Goal: Task Accomplishment & Management: Manage account settings

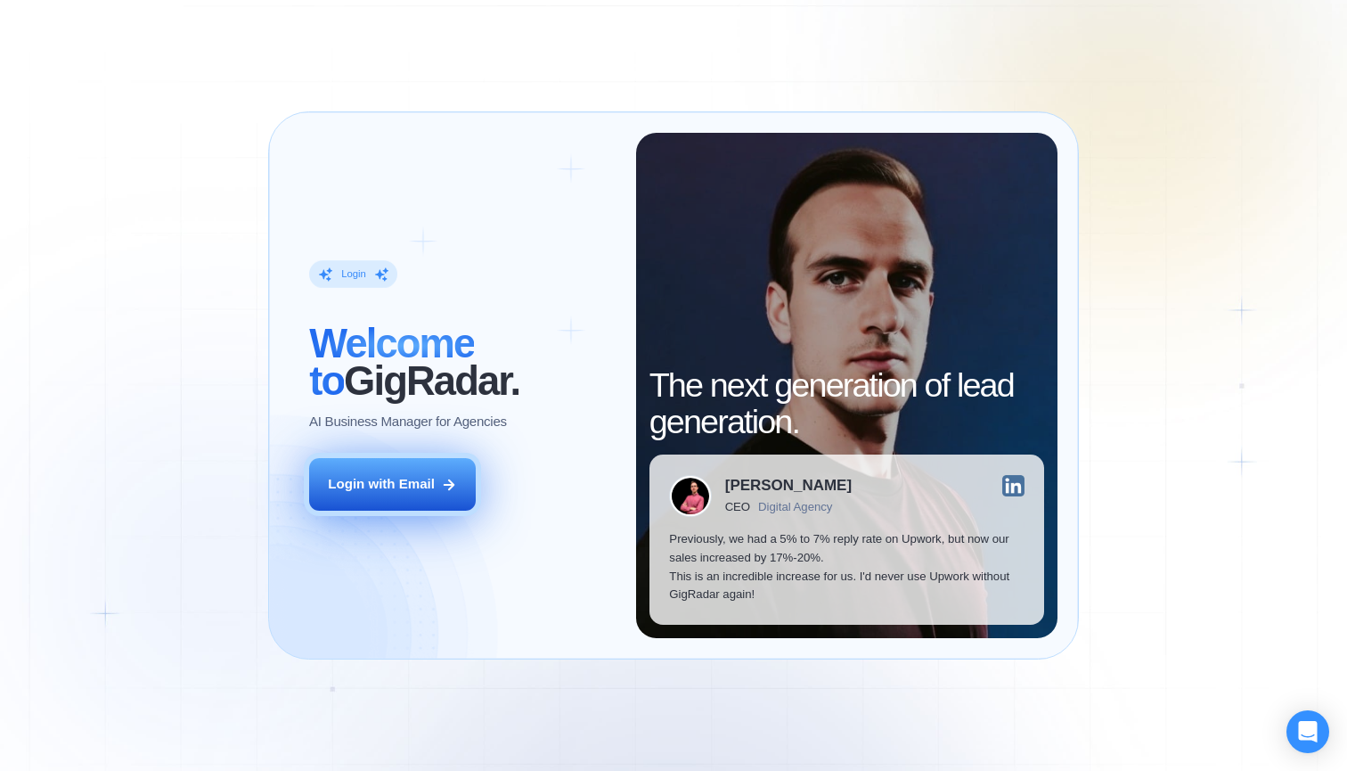
click at [417, 488] on div "Login with Email" at bounding box center [381, 484] width 107 height 19
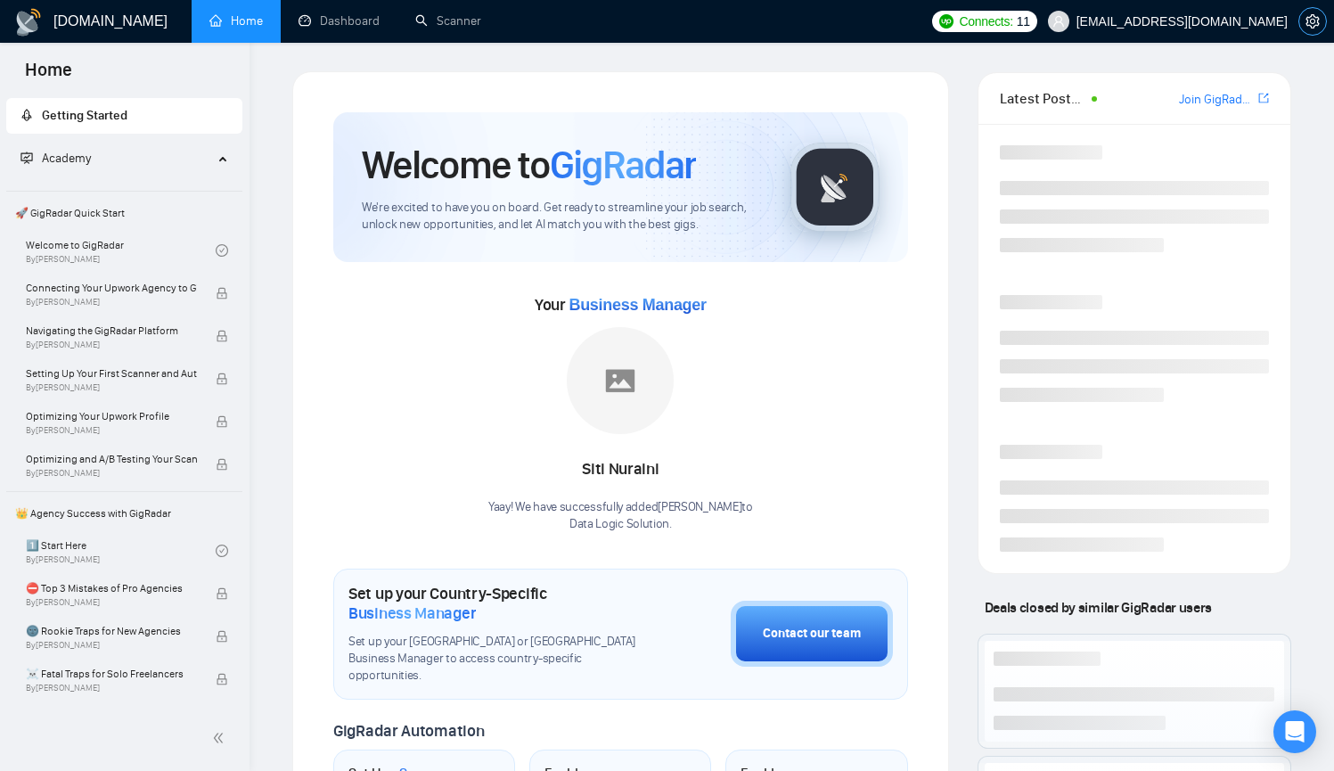
click at [1316, 24] on icon "setting" at bounding box center [1312, 21] width 14 height 14
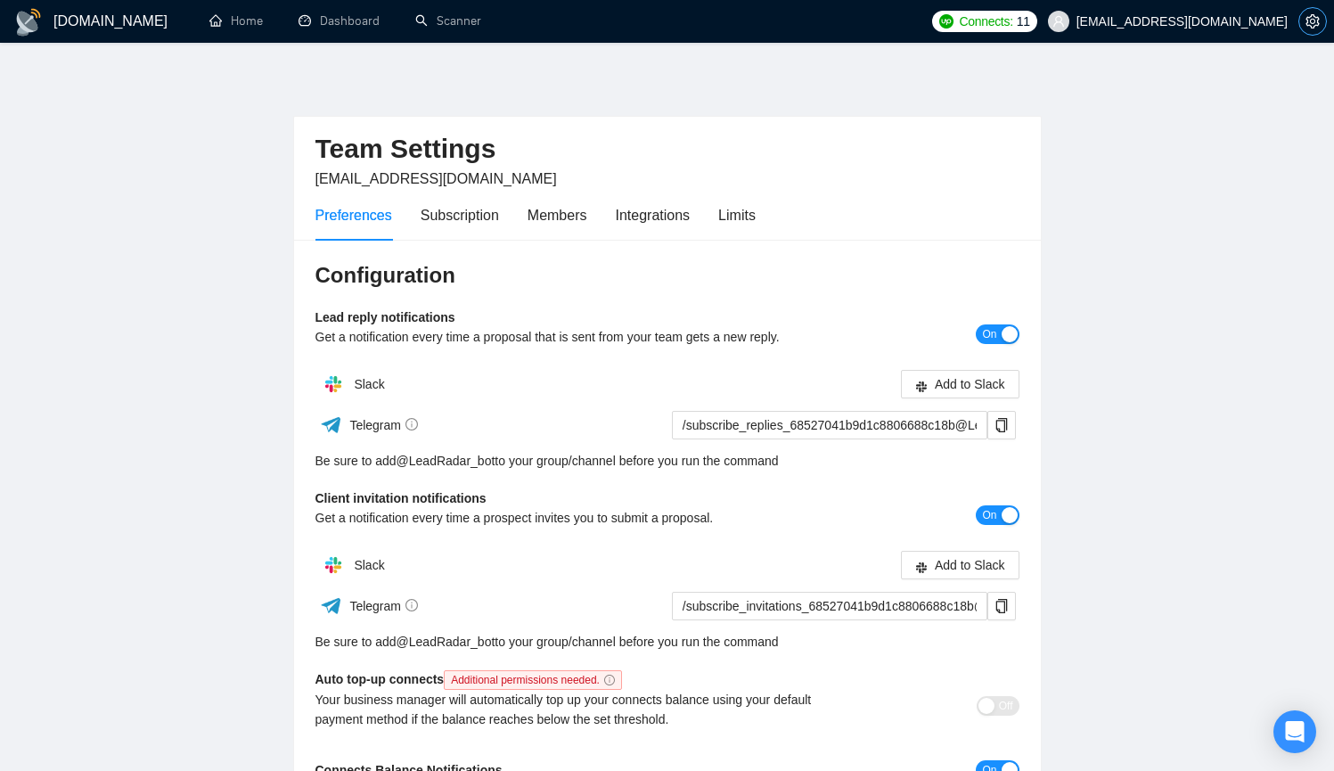
click at [1314, 24] on icon "setting" at bounding box center [1312, 21] width 14 height 14
click at [1284, 21] on span "[EMAIL_ADDRESS][DOMAIN_NAME]" at bounding box center [1181, 21] width 211 height 0
click at [1157, 479] on main "Team Settings [EMAIL_ADDRESS][DOMAIN_NAME] Preferences Subscription Members Int…" at bounding box center [667, 541] width 1277 height 940
click at [1308, 26] on icon "setting" at bounding box center [1311, 21] width 13 height 14
click at [1222, 21] on span "[EMAIL_ADDRESS][DOMAIN_NAME]" at bounding box center [1181, 21] width 211 height 0
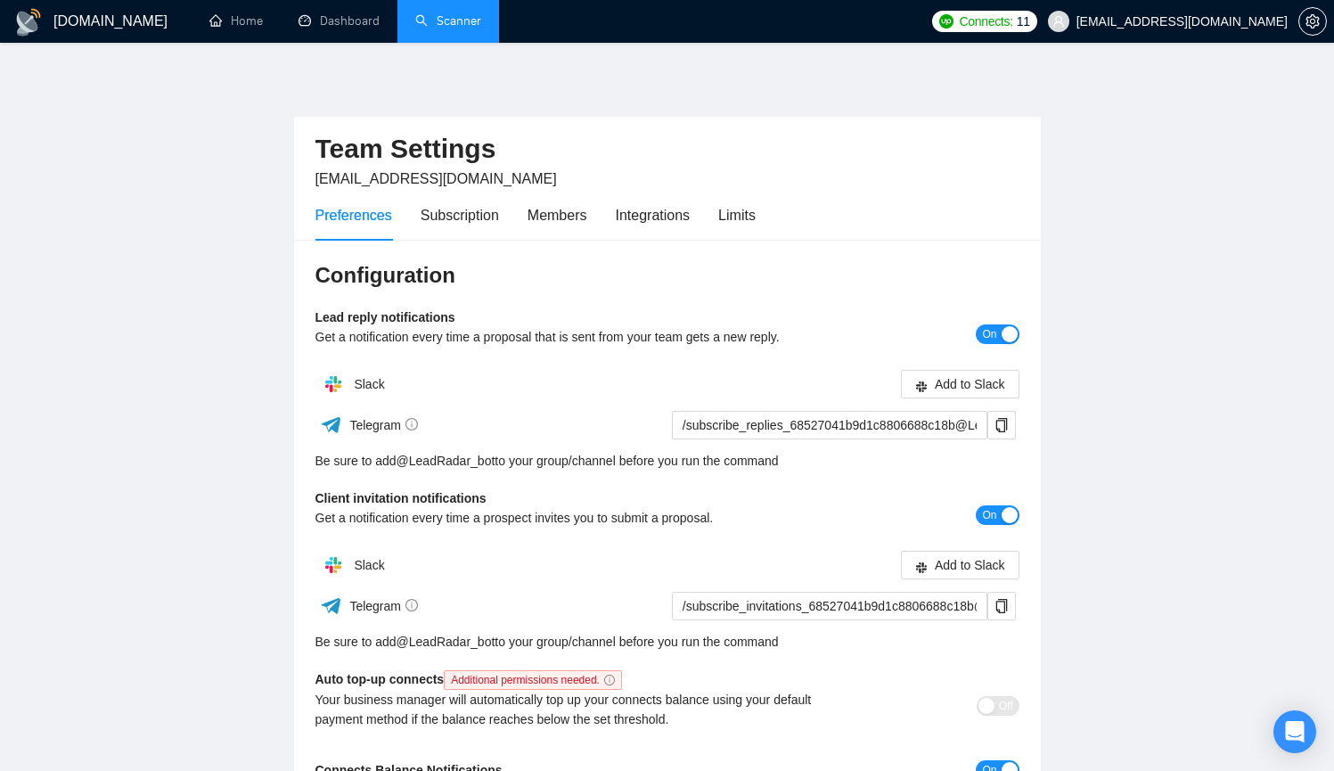
click at [436, 24] on link "Scanner" at bounding box center [448, 20] width 66 height 15
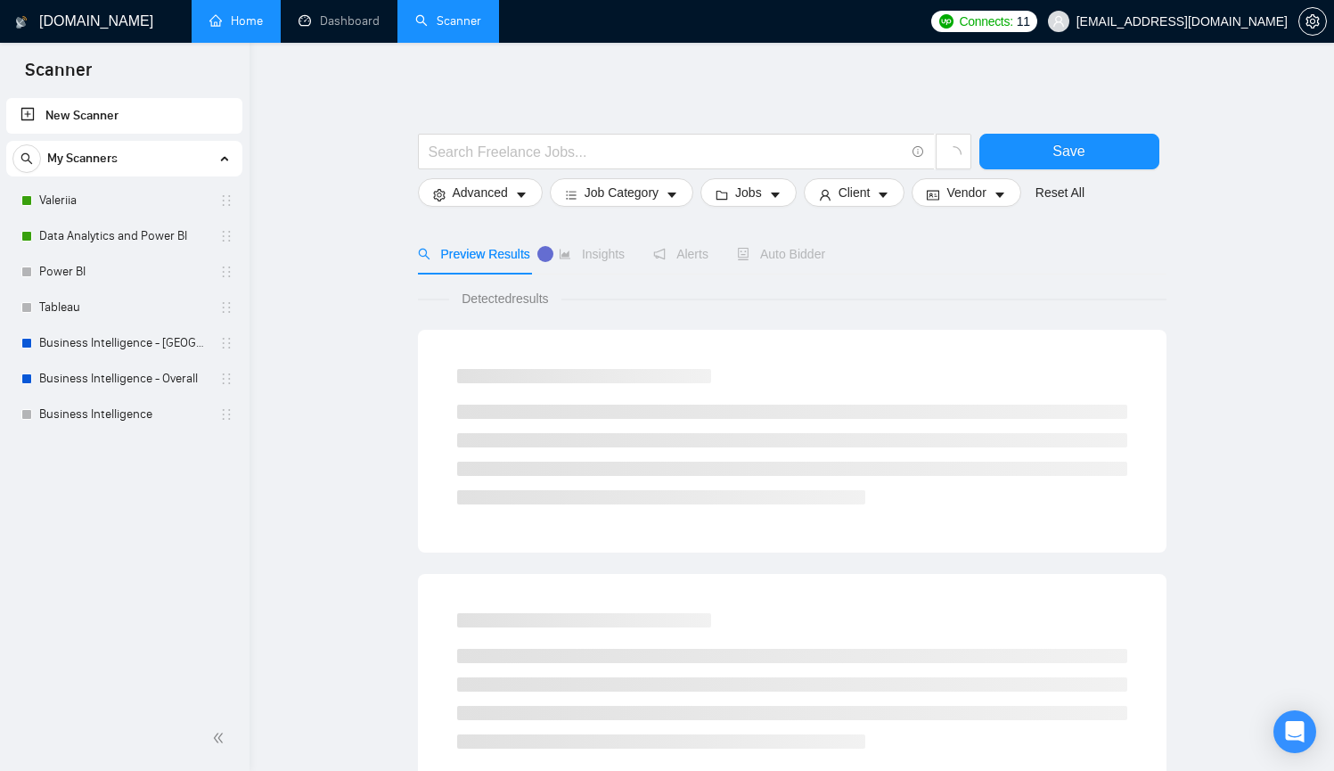
click at [214, 24] on link "Home" at bounding box center [235, 20] width 53 height 15
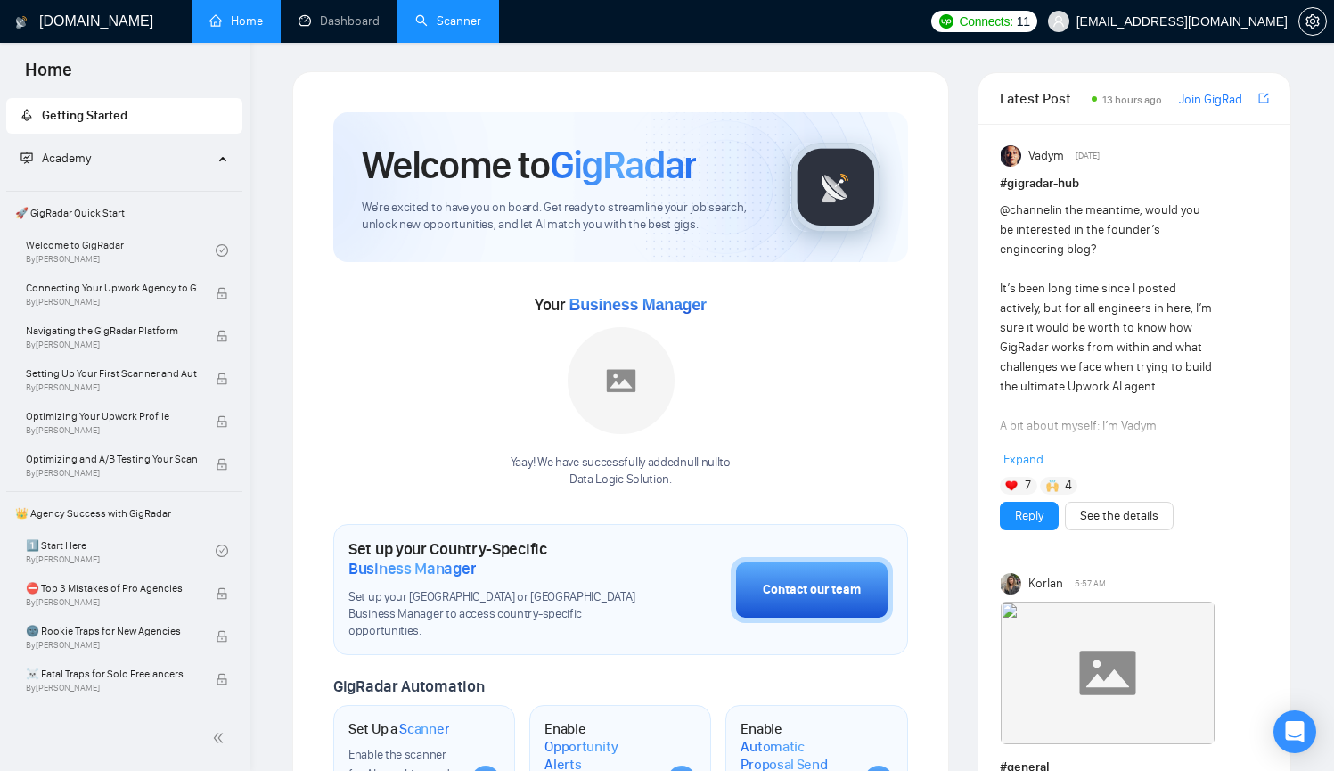
click at [91, 23] on h1 "[DOMAIN_NAME]" at bounding box center [96, 21] width 114 height 43
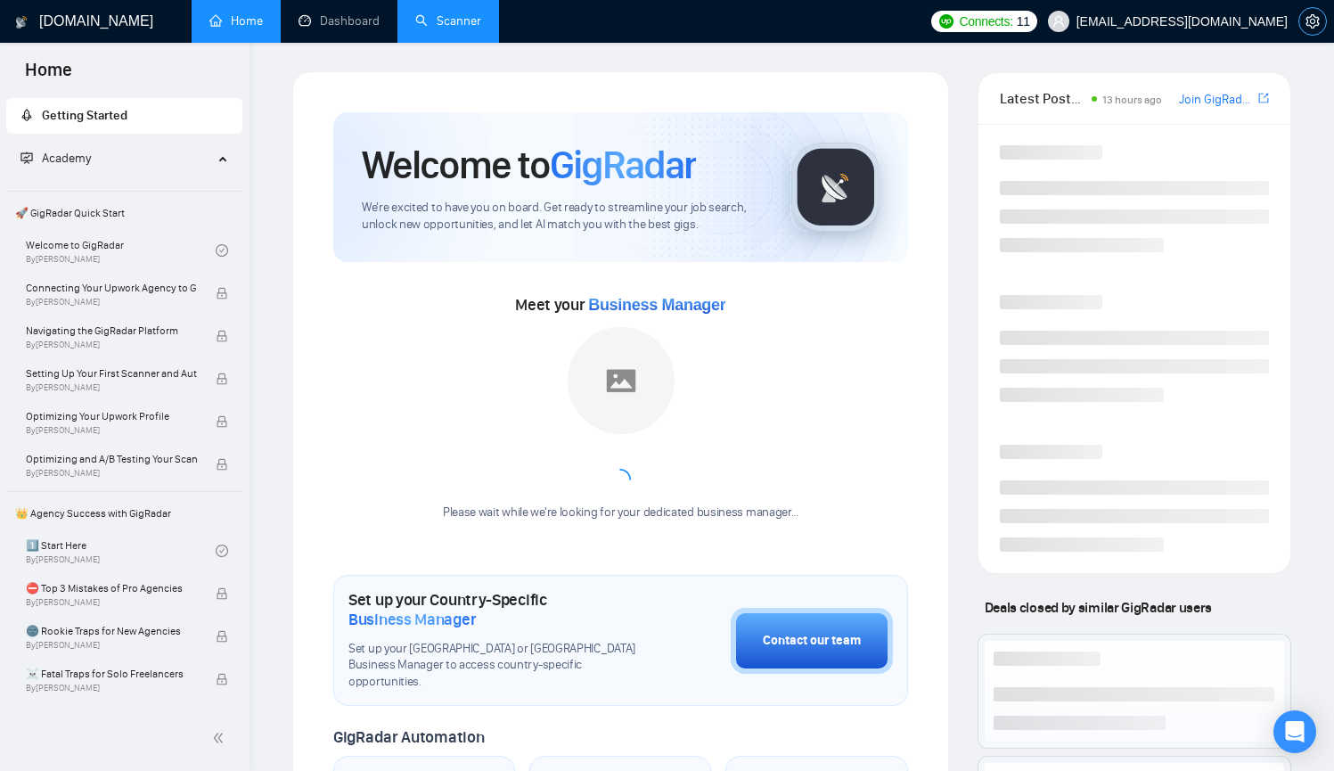
click at [1318, 21] on icon "setting" at bounding box center [1311, 21] width 13 height 14
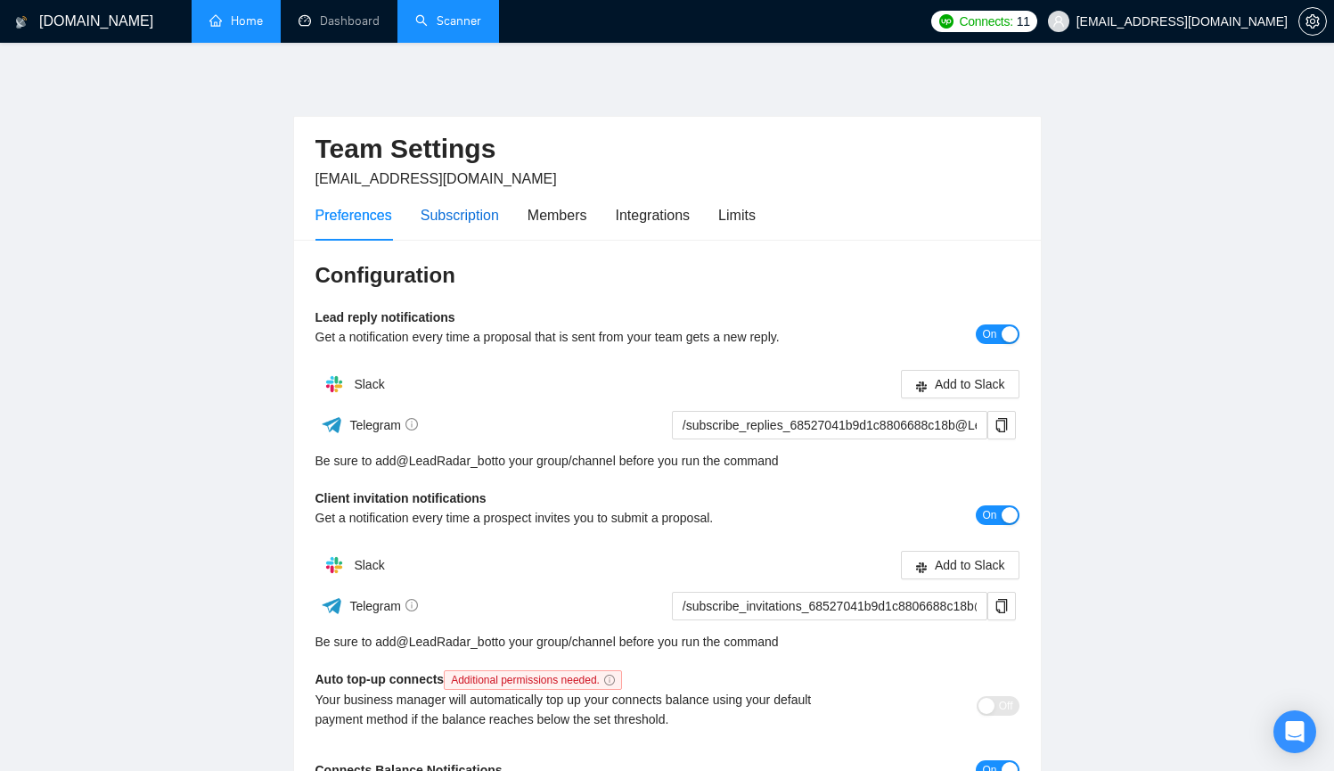
click at [447, 209] on div "Subscription" at bounding box center [460, 215] width 78 height 22
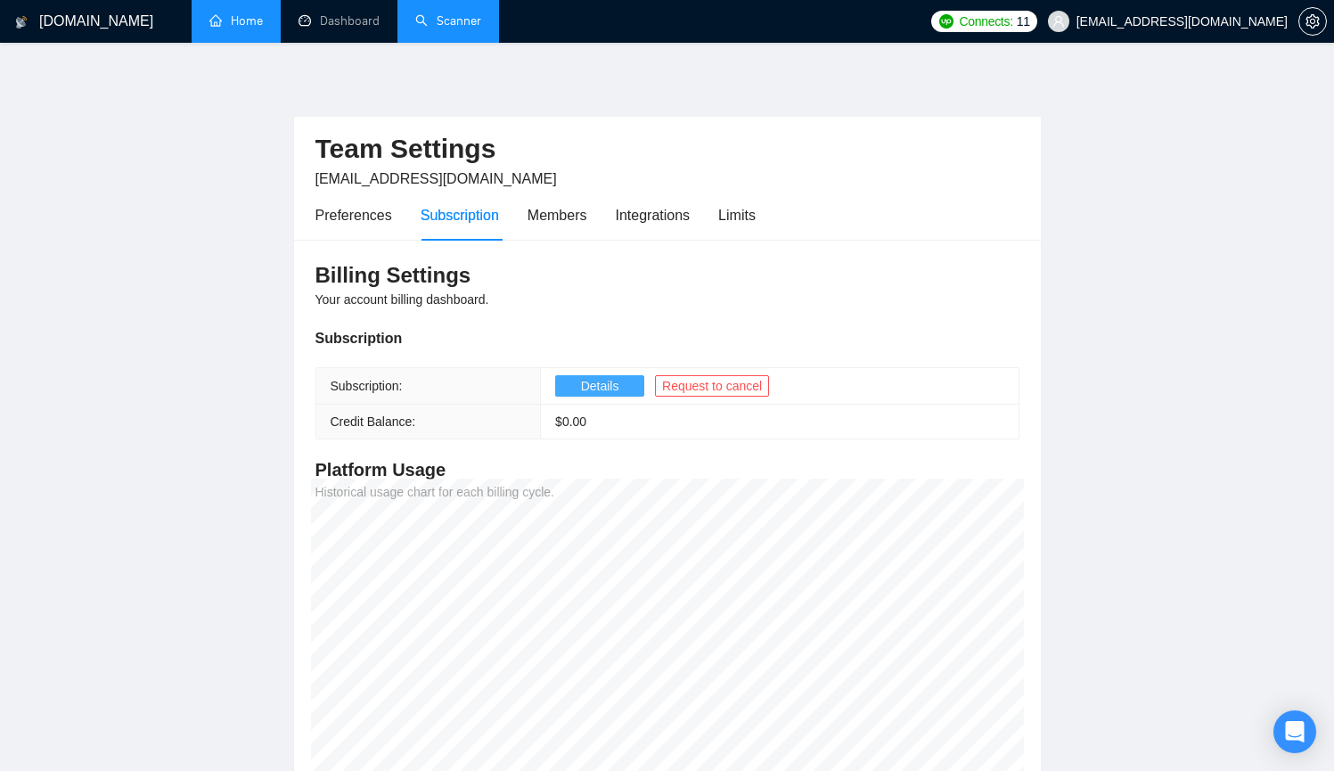
click at [606, 388] on span "Details" at bounding box center [600, 386] width 38 height 20
click at [702, 386] on span "Request to cancel" at bounding box center [712, 386] width 100 height 20
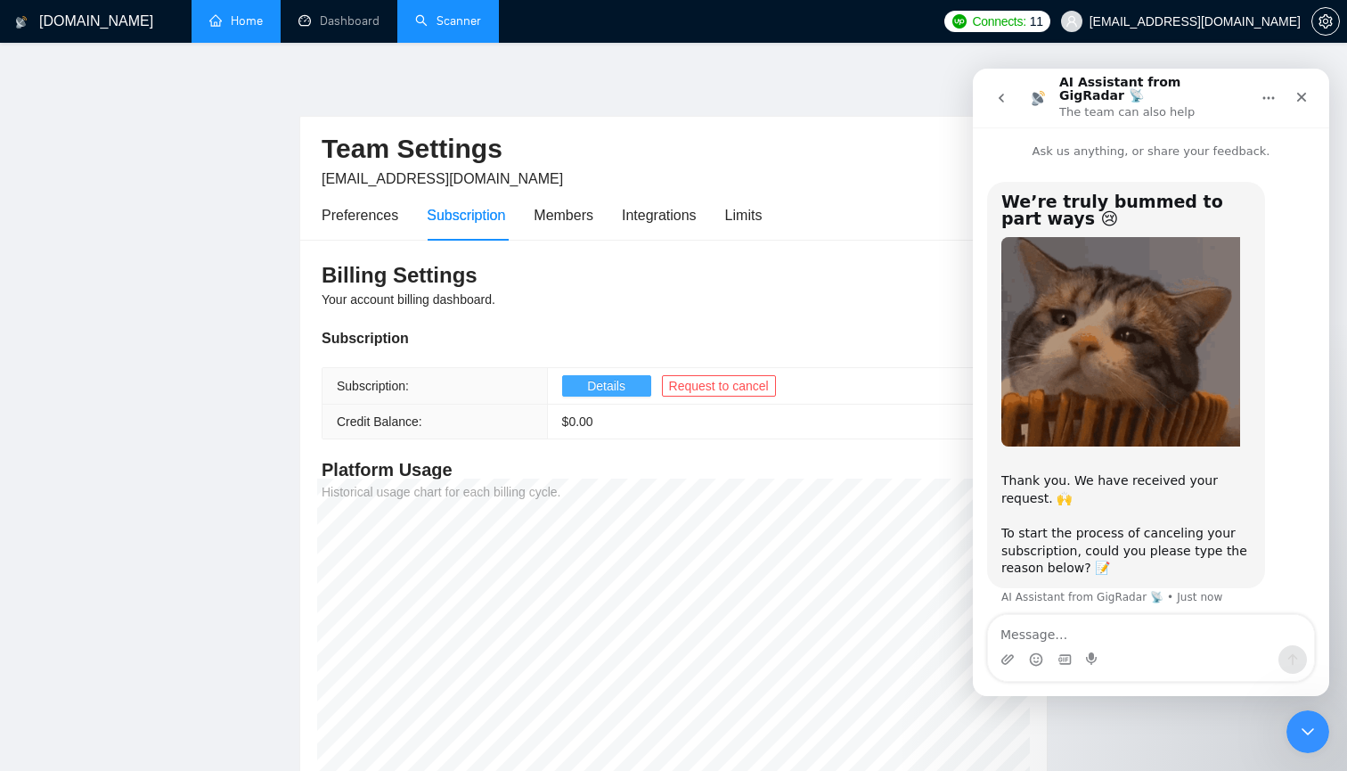
click at [1094, 628] on textarea "Message…" at bounding box center [1151, 630] width 326 height 30
type textarea "N"
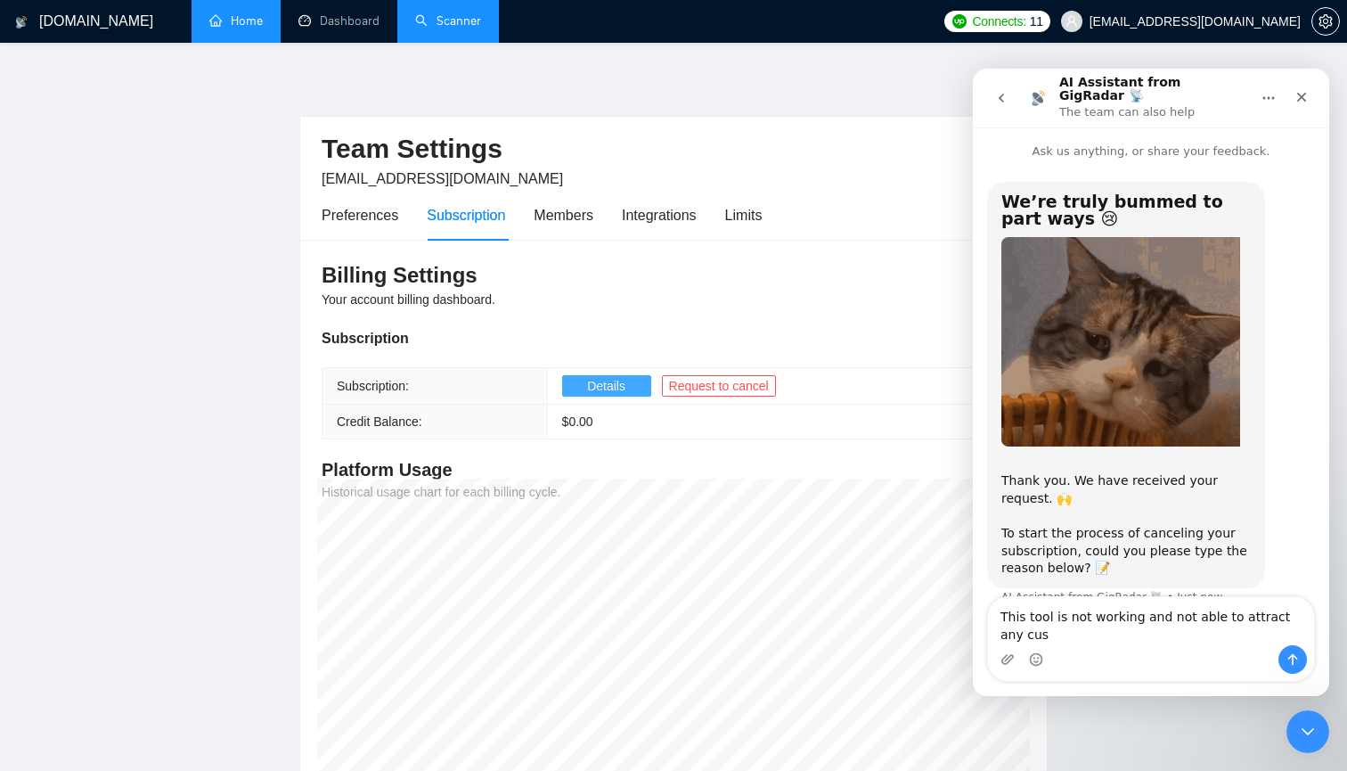
scroll to position [14, 0]
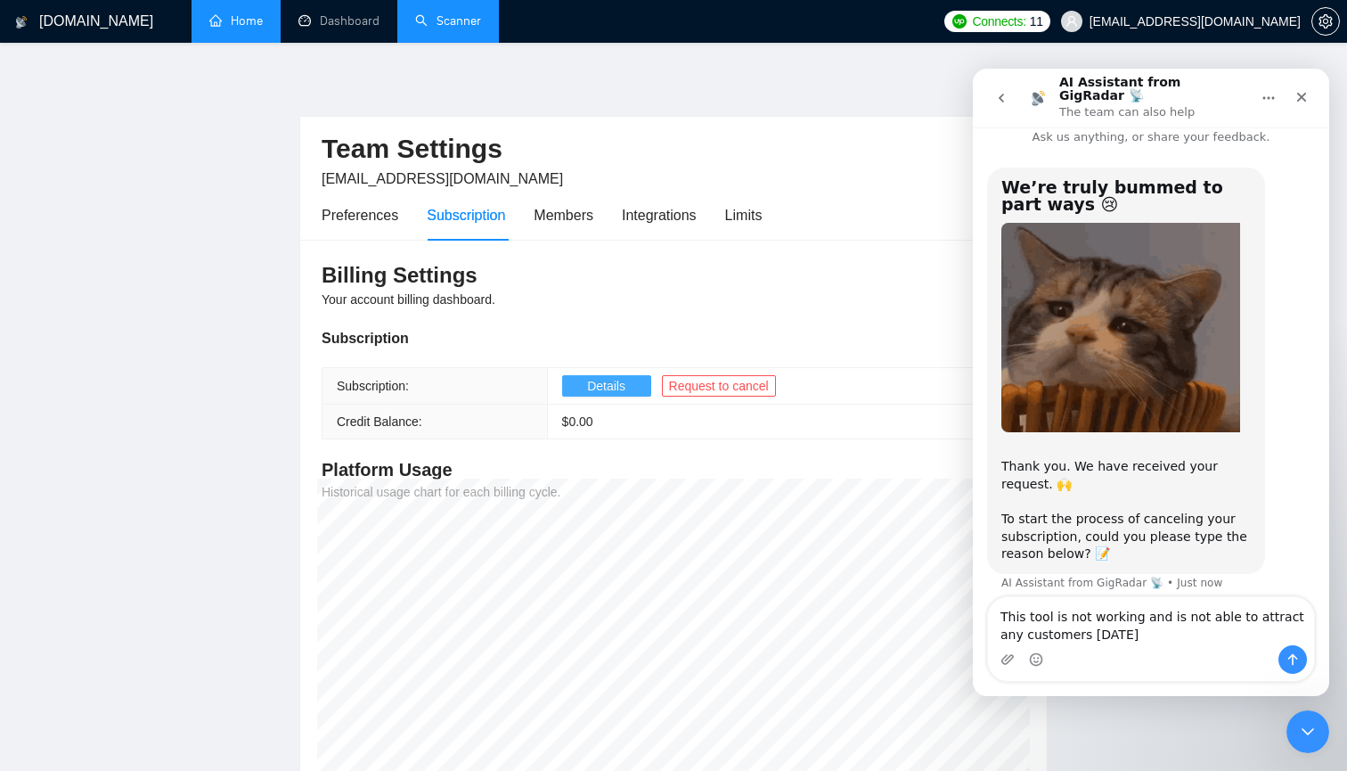
type textarea "This tool is not working and is not able to attract any customers [DATE]"
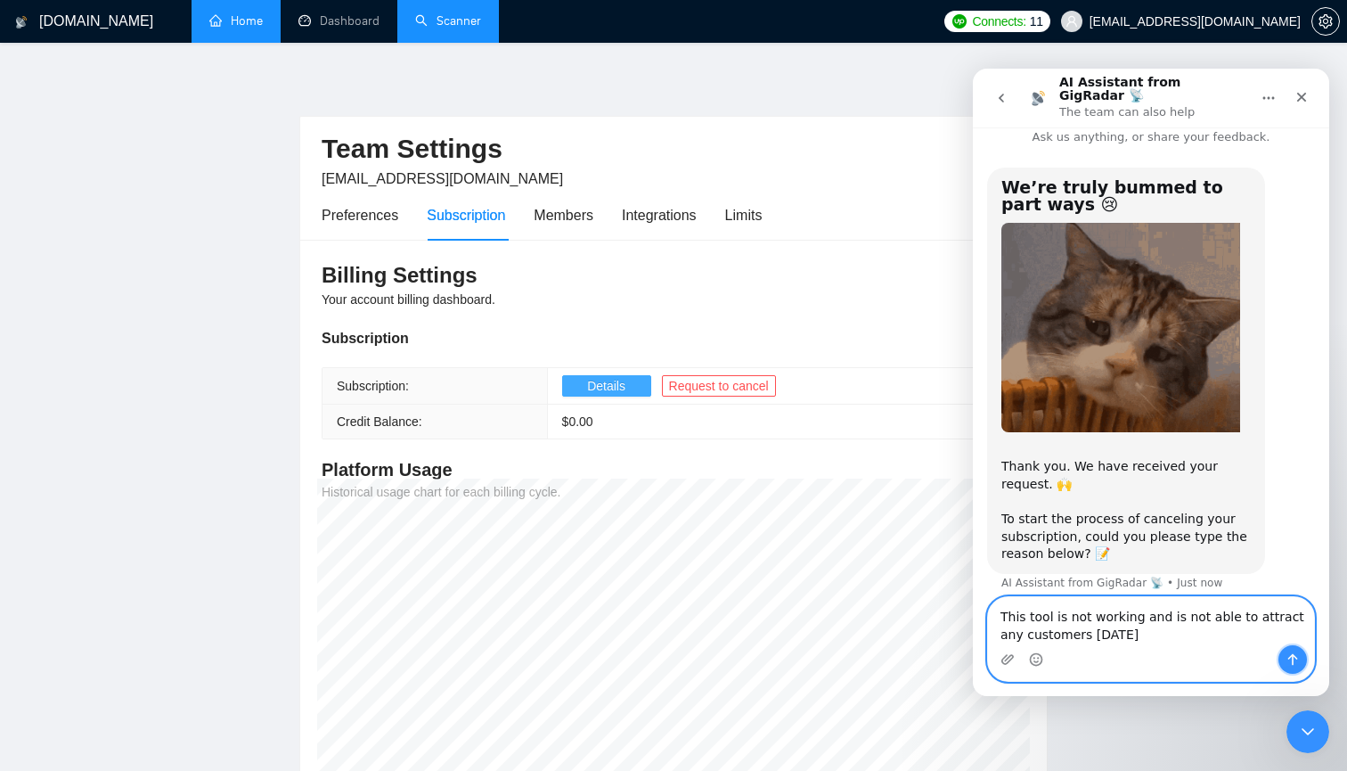
click at [1295, 663] on icon "Send a message…" at bounding box center [1293, 659] width 14 height 14
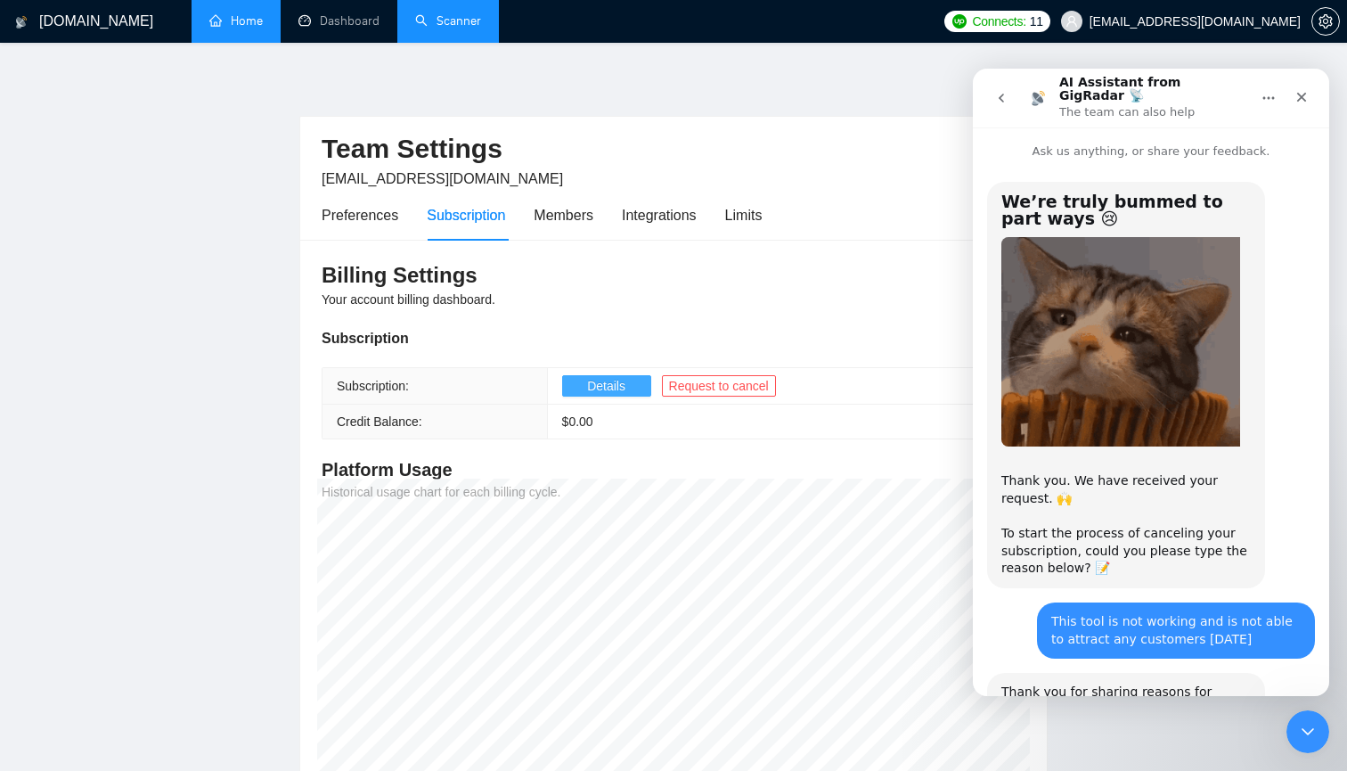
scroll to position [381, 0]
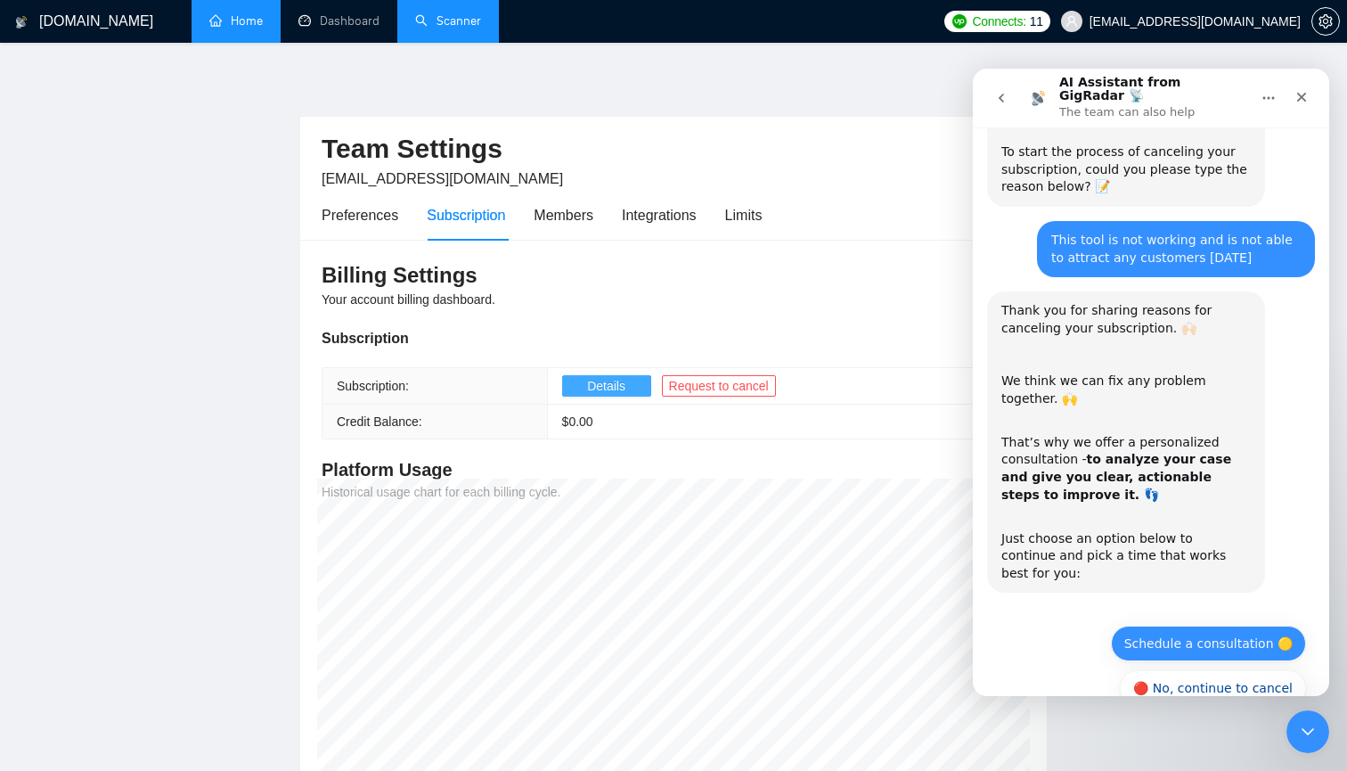
click at [1192, 625] on button "Schedule a consultation 🟡" at bounding box center [1208, 643] width 195 height 36
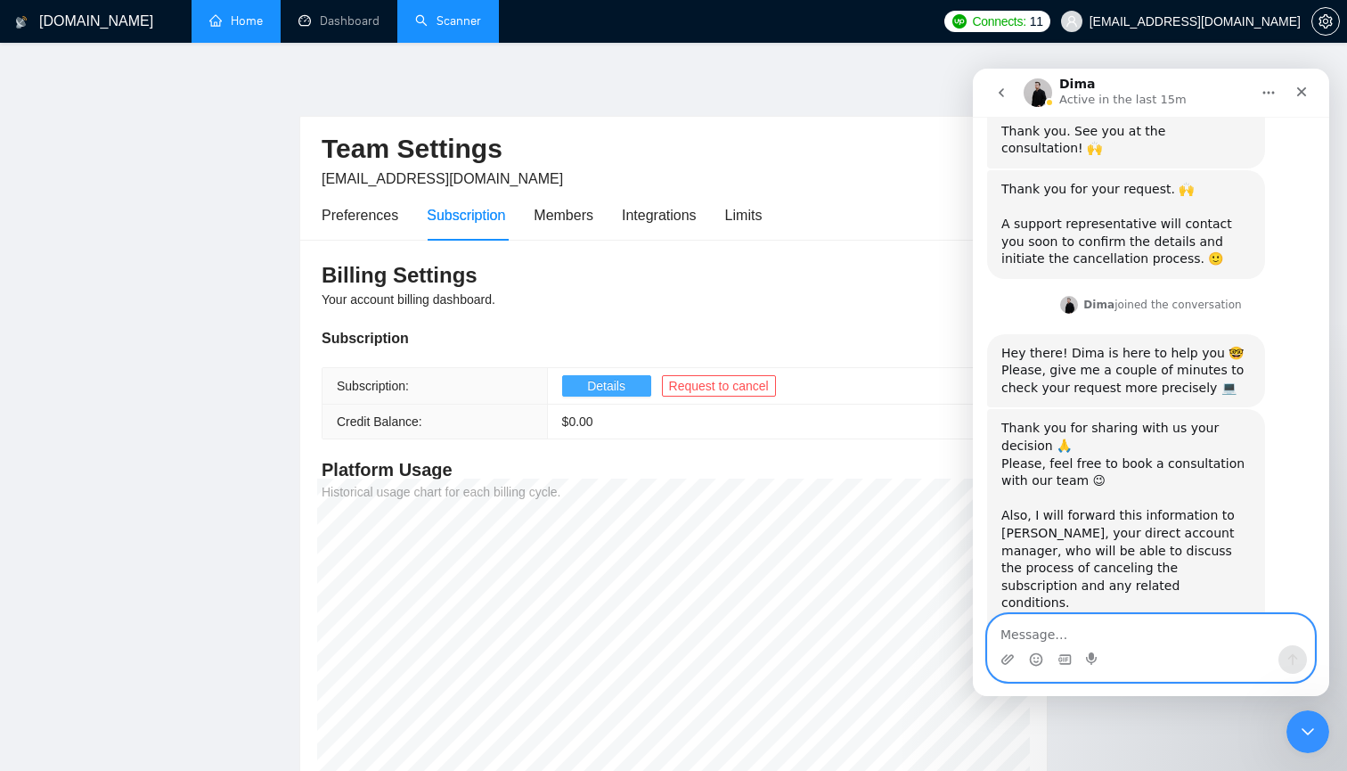
scroll to position [1035, 0]
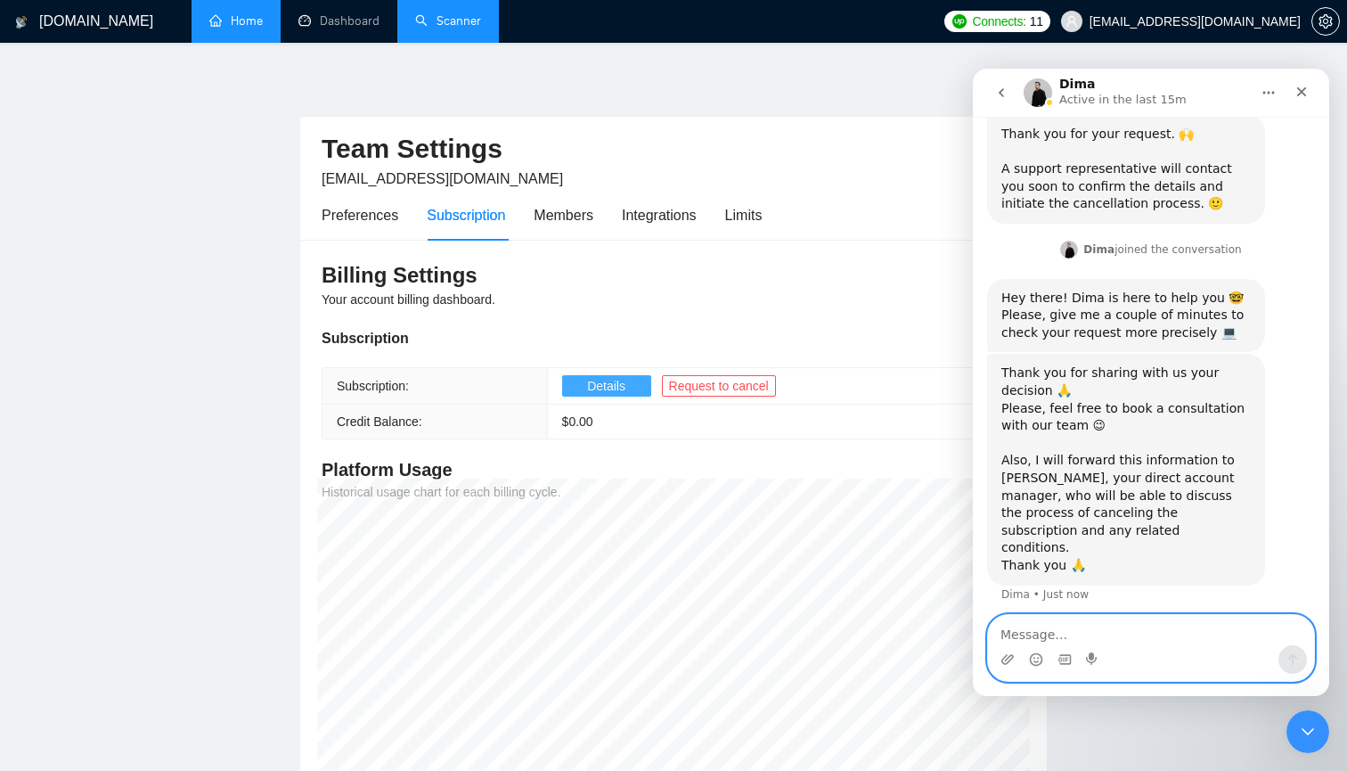
click at [1123, 634] on textarea "Message…" at bounding box center [1151, 630] width 326 height 30
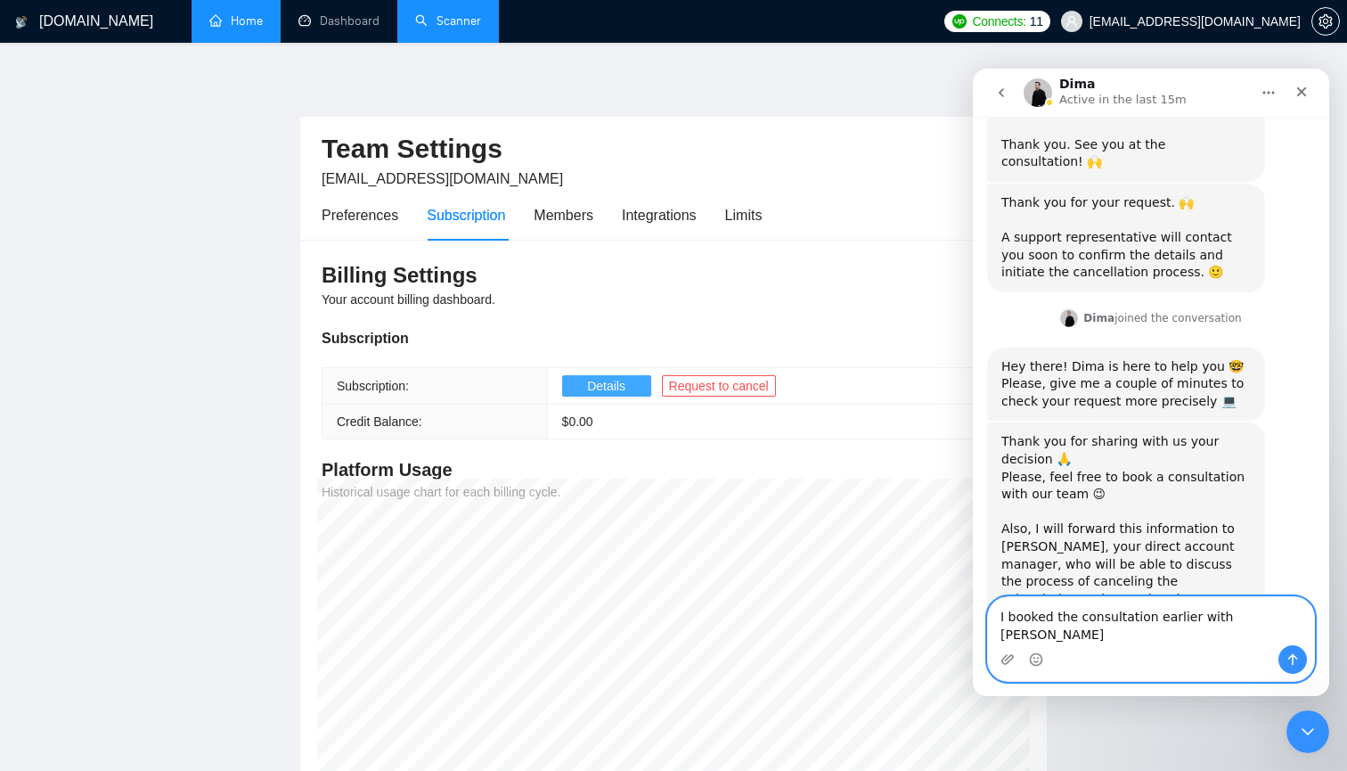
click at [1266, 638] on textarea "I booked the consultation earlier with [PERSON_NAME]" at bounding box center [1151, 621] width 326 height 48
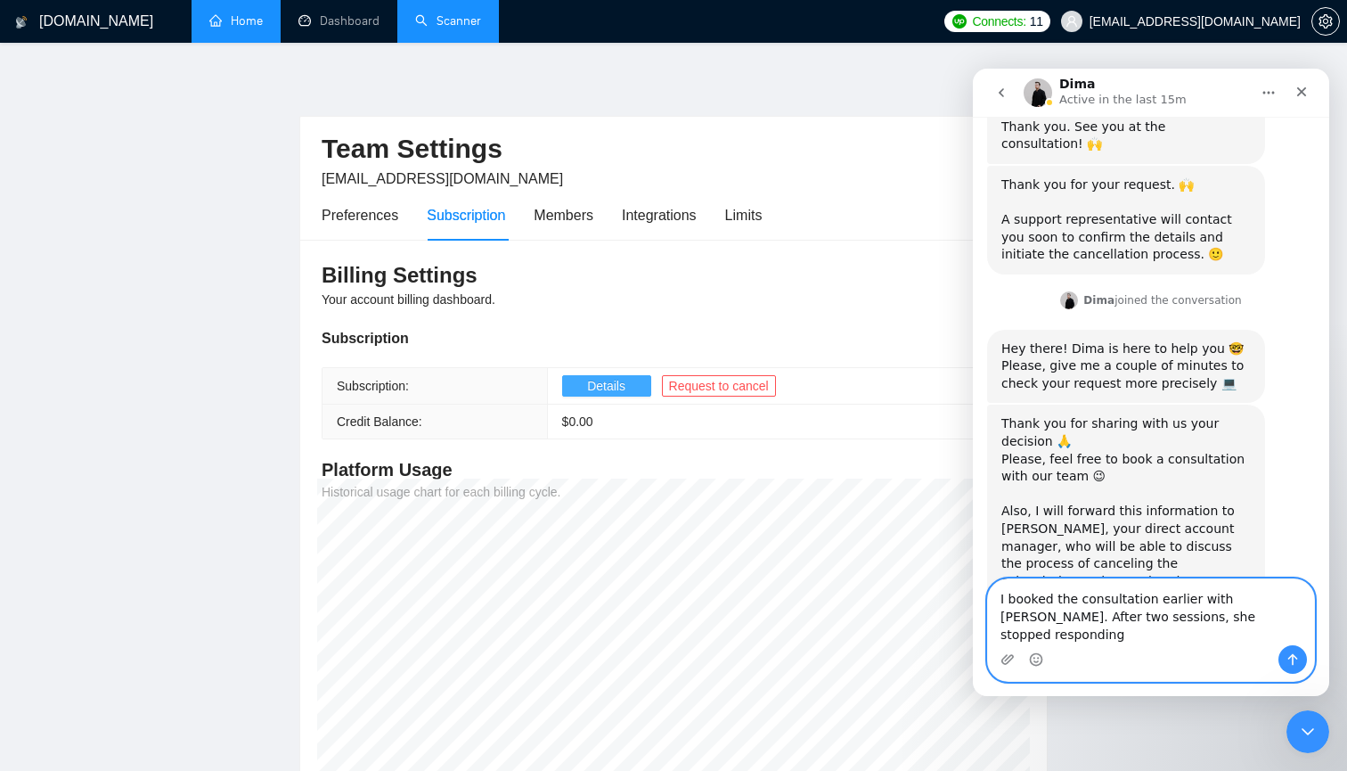
click at [1222, 634] on textarea "I booked the consultation earlier with [PERSON_NAME]. After two sessions, she s…" at bounding box center [1151, 612] width 326 height 66
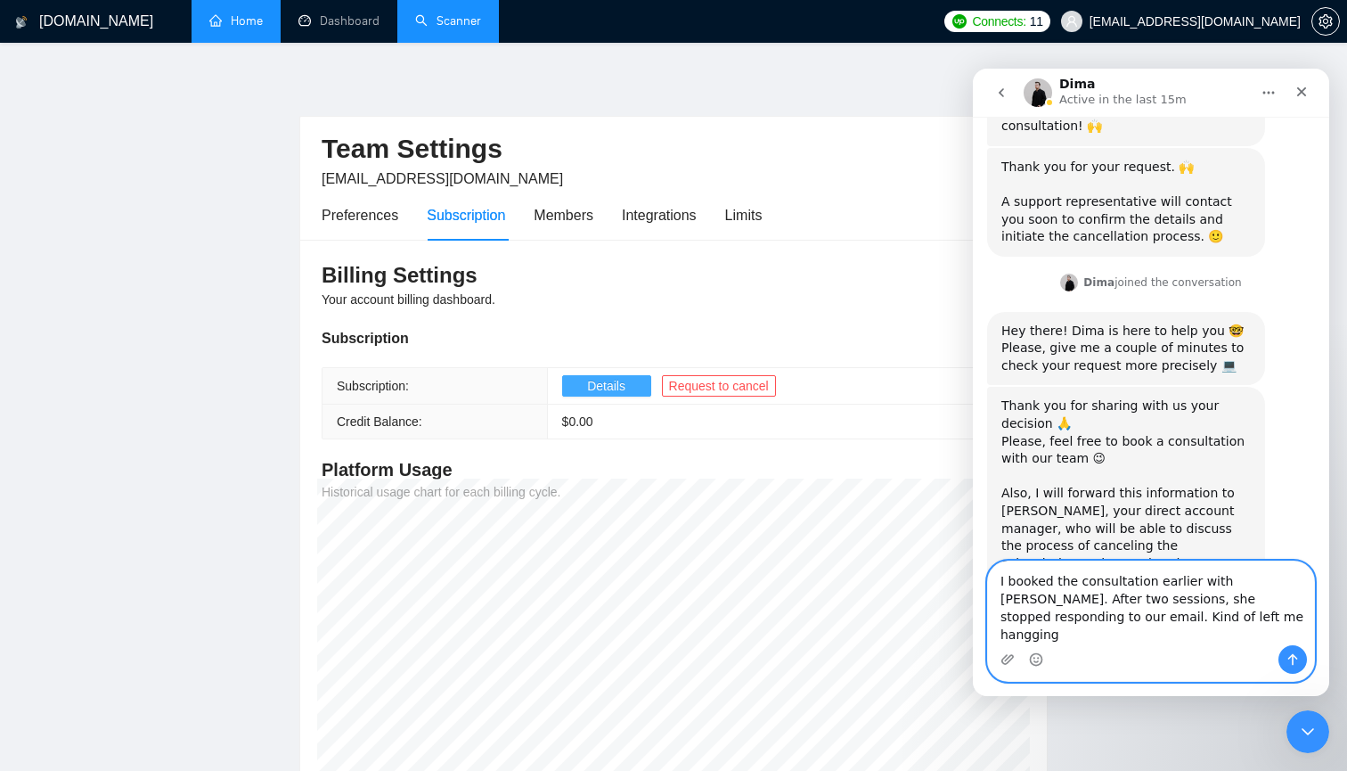
click at [1246, 617] on textarea "I booked the consultation earlier with [PERSON_NAME]. After two sessions, she s…" at bounding box center [1151, 603] width 326 height 84
click at [1074, 635] on textarea "I booked the consultation earlier with [PERSON_NAME]. After two sessions, she s…" at bounding box center [1151, 603] width 326 height 84
type textarea "I booked the consultation earlier with [PERSON_NAME]. After two sessions, she s…"
click at [1303, 657] on button "Send a message…" at bounding box center [1293, 659] width 29 height 29
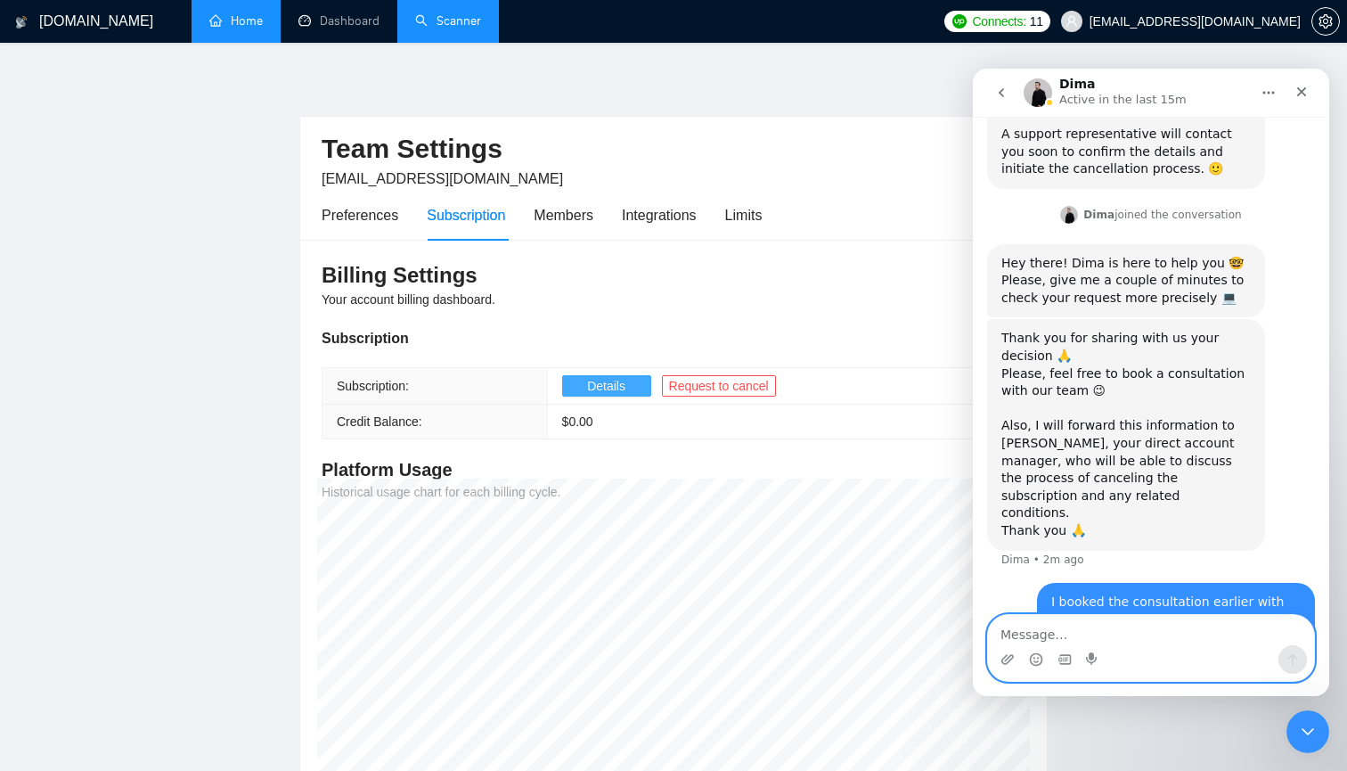
scroll to position [1139, 0]
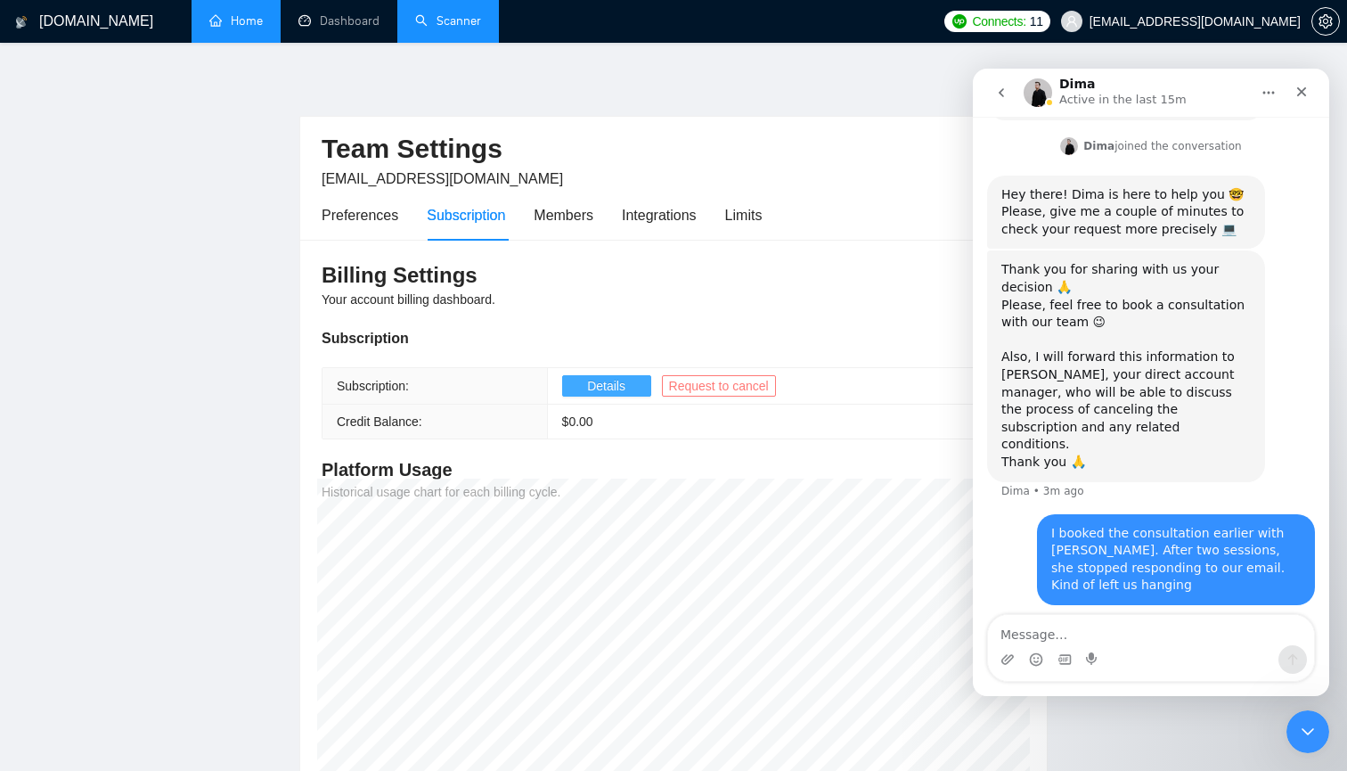
click at [696, 381] on span "Request to cancel" at bounding box center [719, 386] width 100 height 20
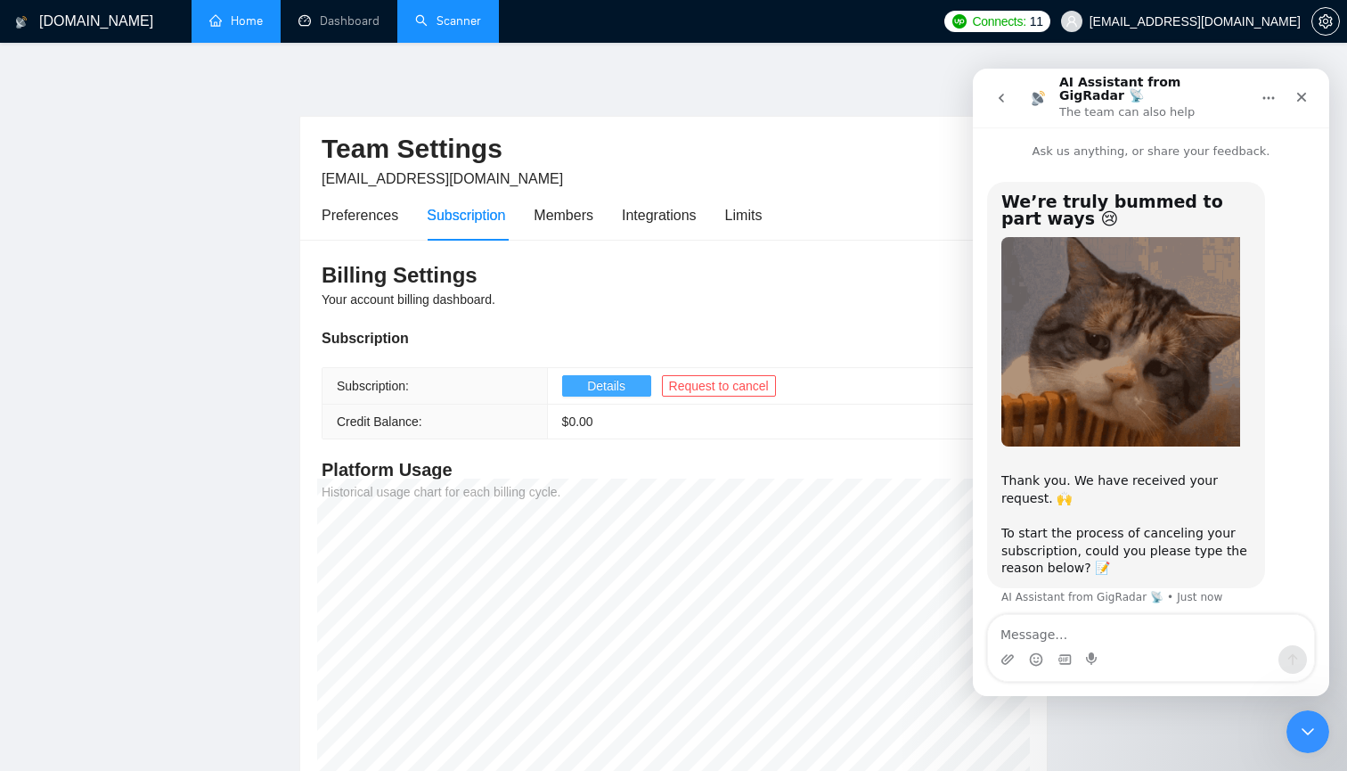
click at [1001, 91] on icon "go back" at bounding box center [1001, 98] width 14 height 14
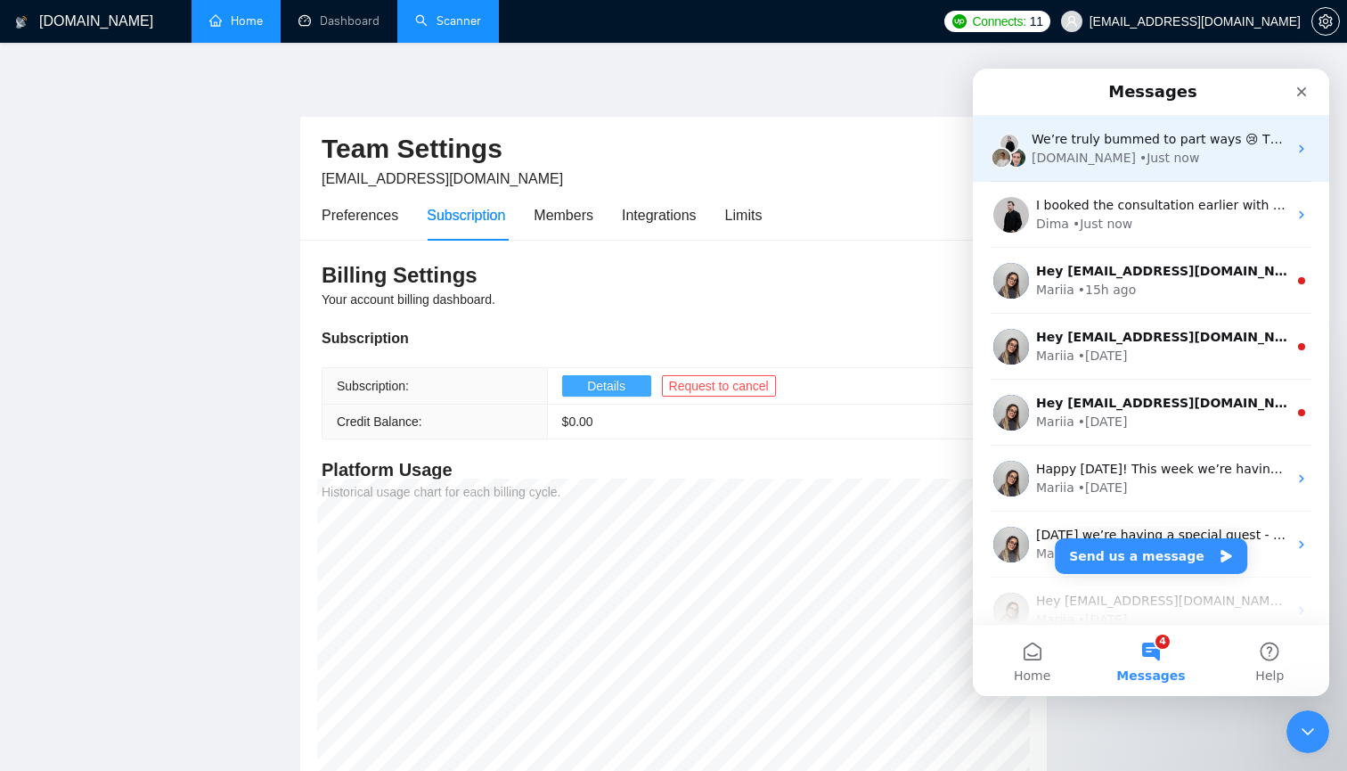
click at [1184, 152] on div "[DOMAIN_NAME] • Just now" at bounding box center [1160, 158] width 256 height 19
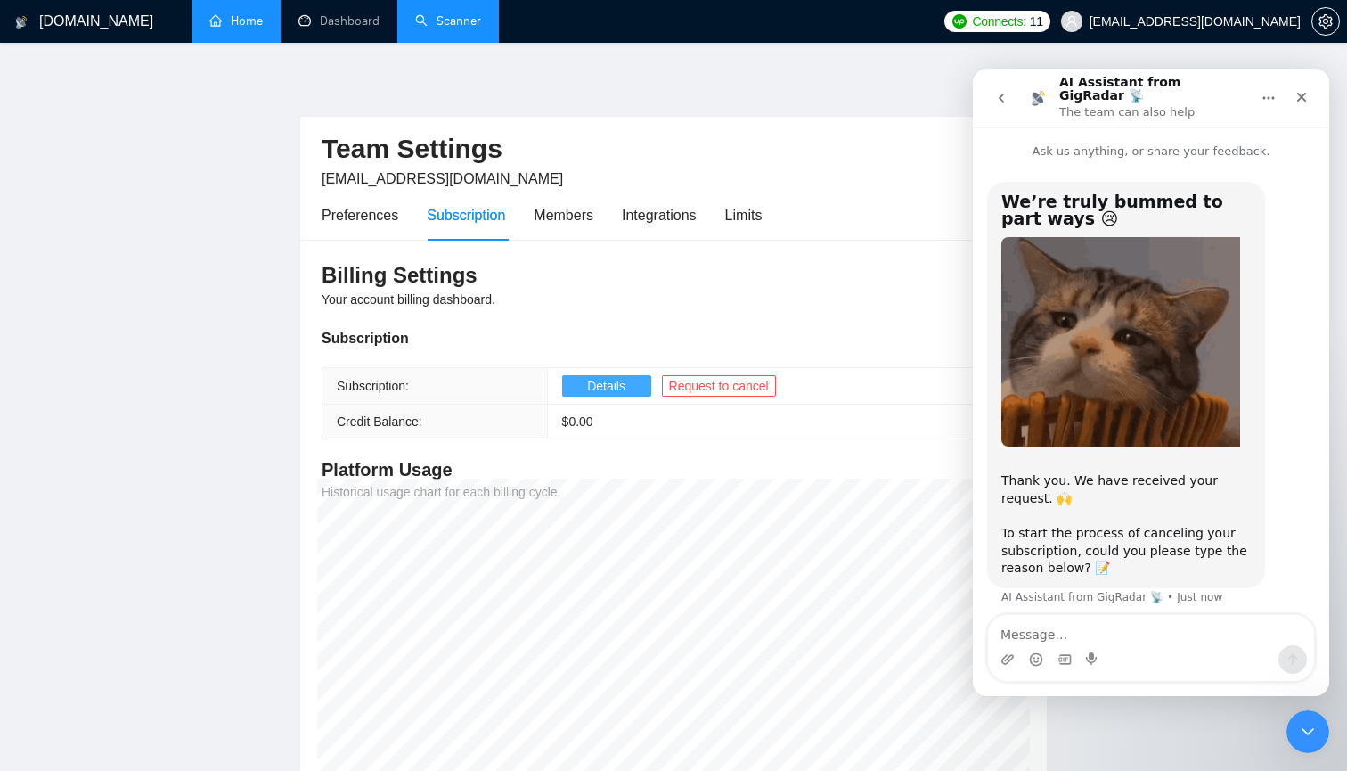
click at [999, 91] on icon "go back" at bounding box center [1001, 98] width 14 height 14
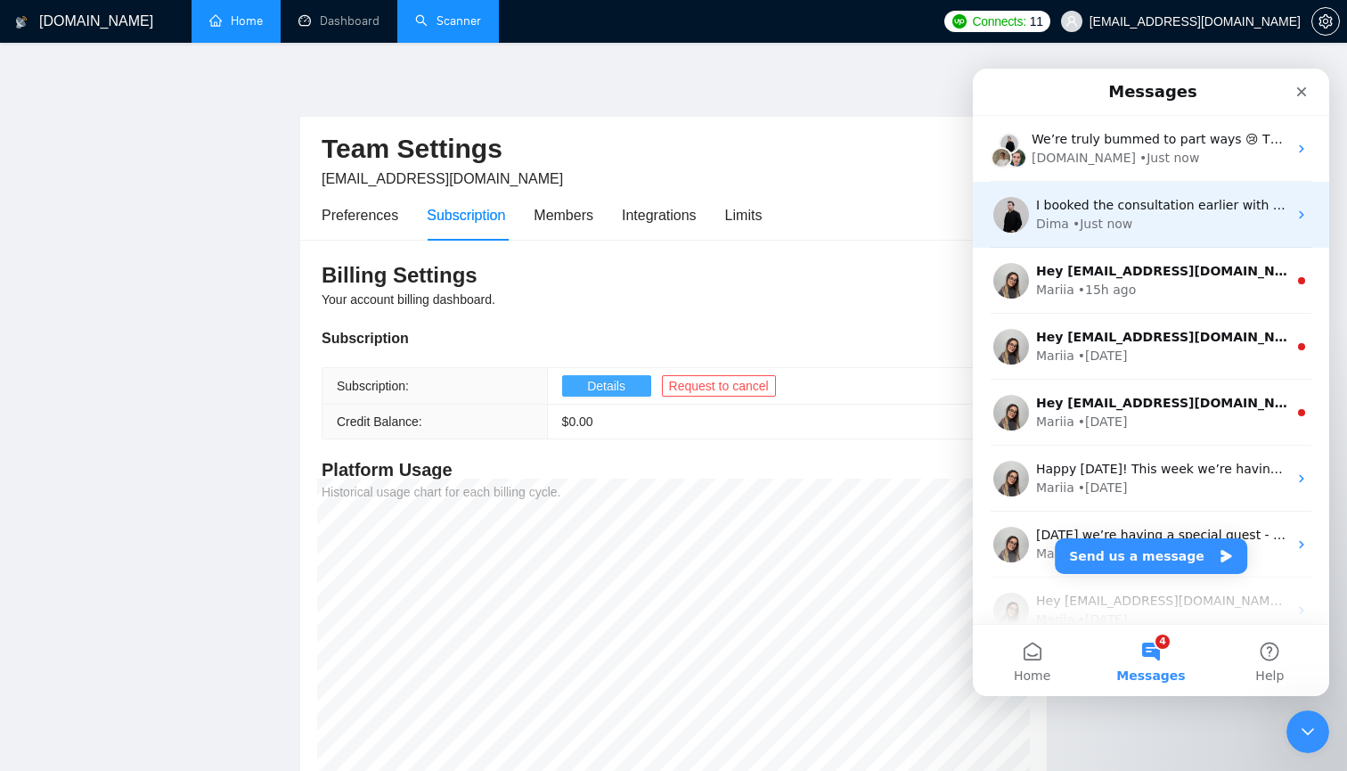
click at [1111, 230] on div "• Just now" at bounding box center [1103, 224] width 60 height 19
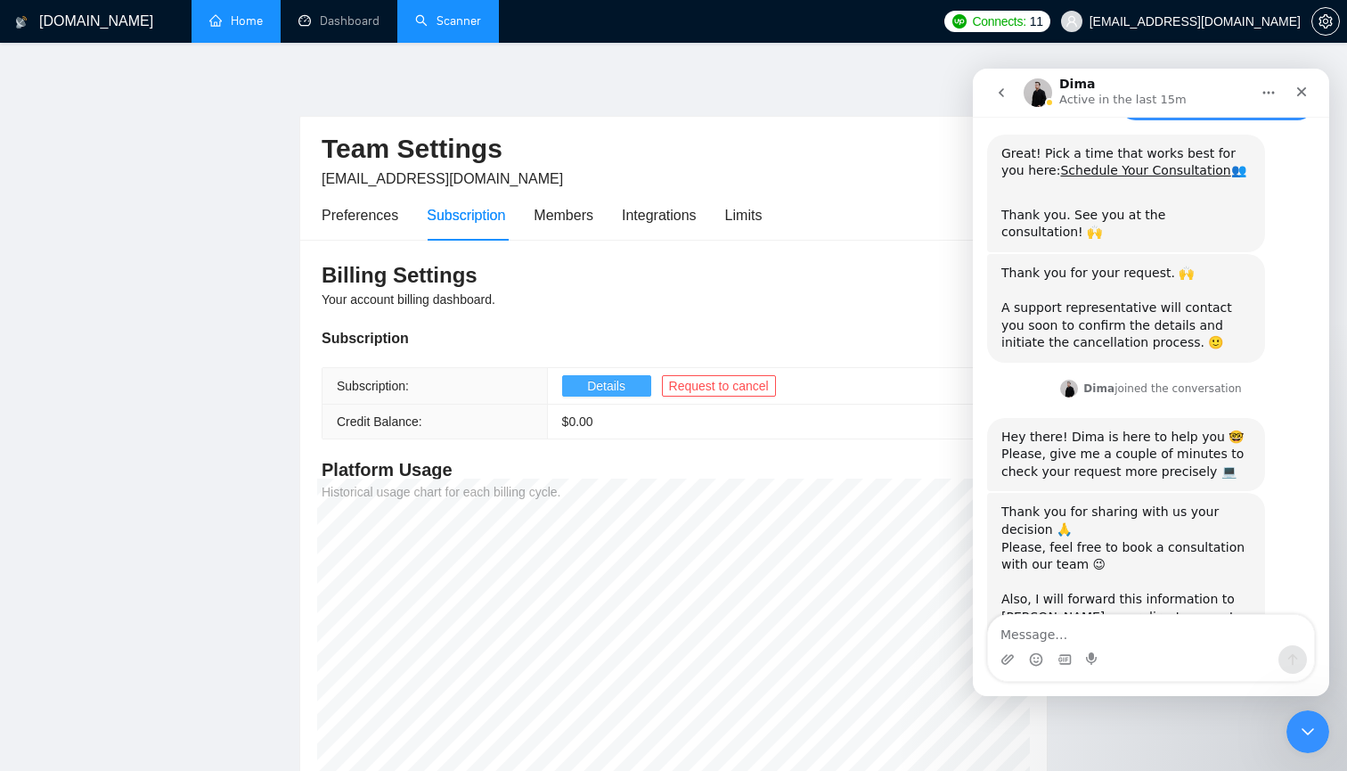
scroll to position [1139, 0]
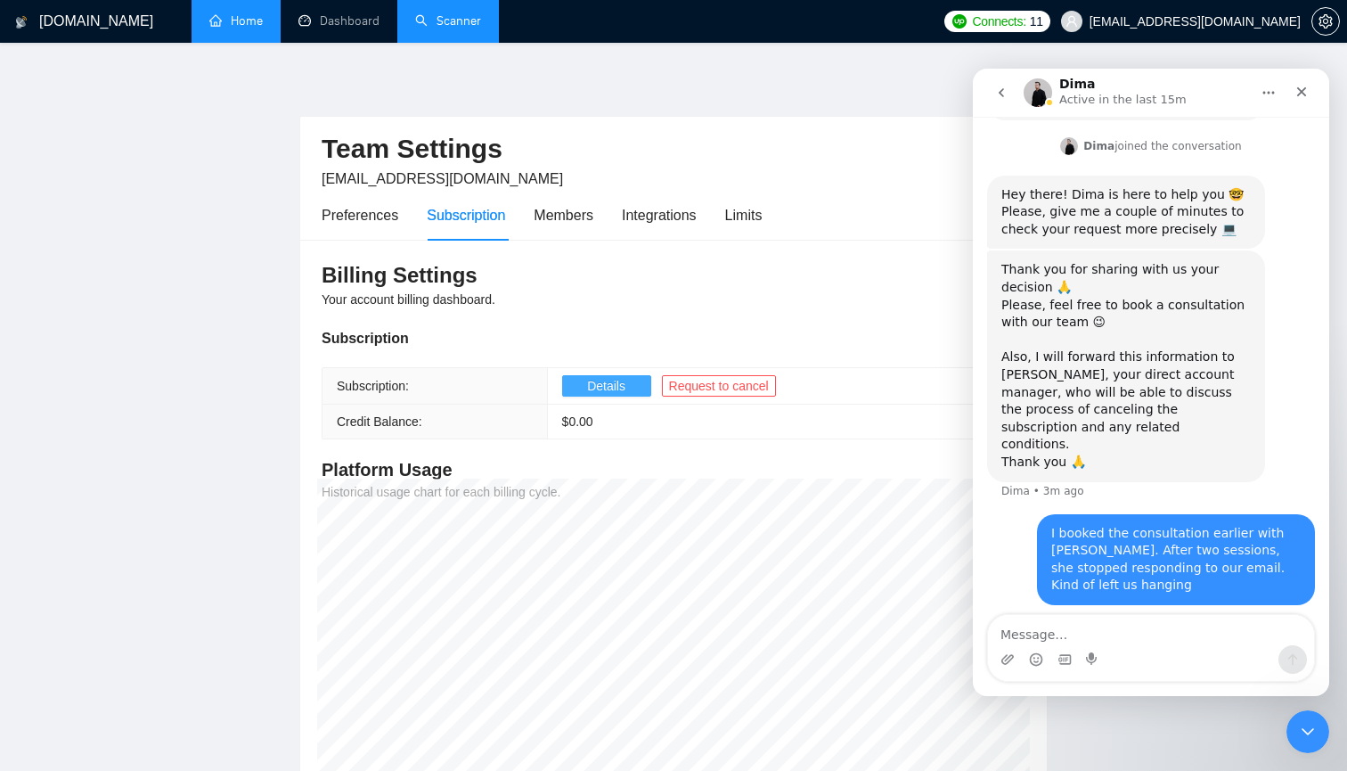
click at [1062, 635] on textarea "Message…" at bounding box center [1151, 630] width 326 height 30
type textarea "I would like to proceed with cancellation"
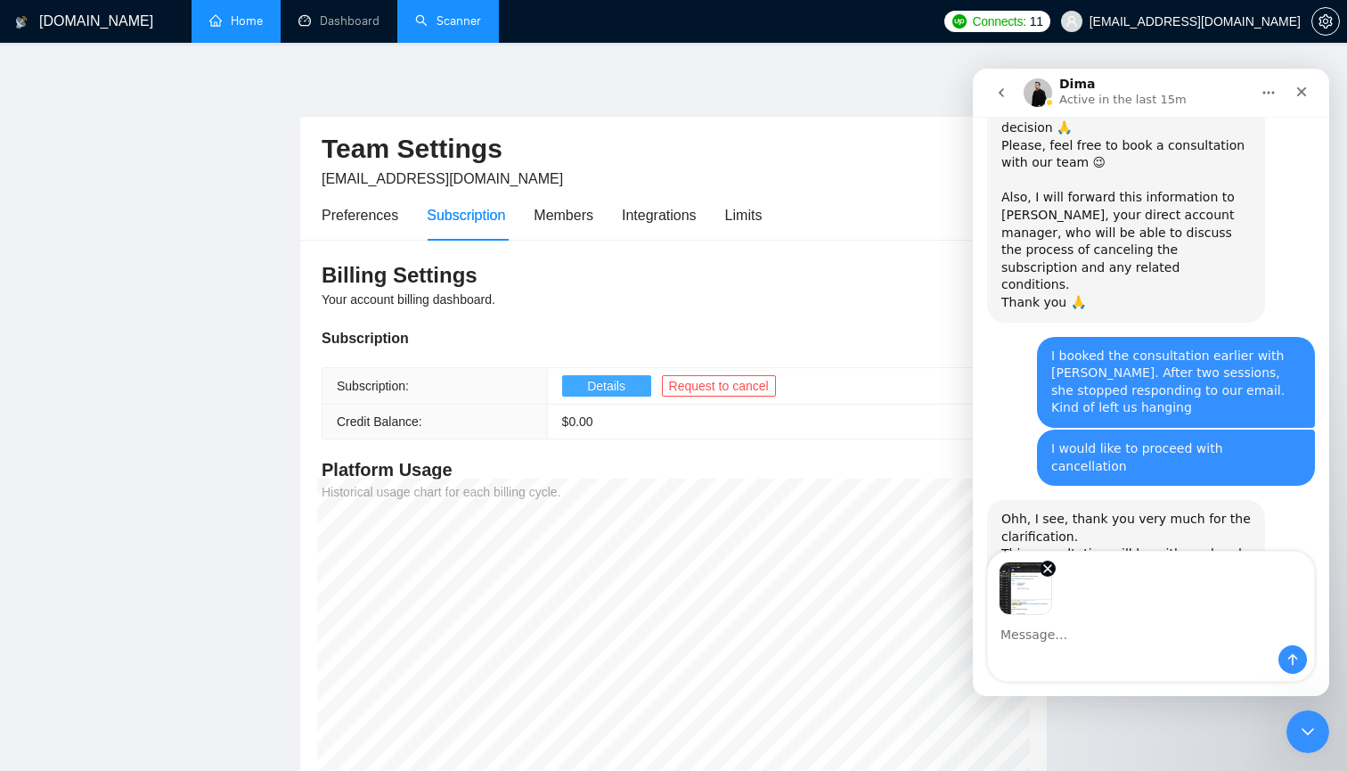
scroll to position [1361, 0]
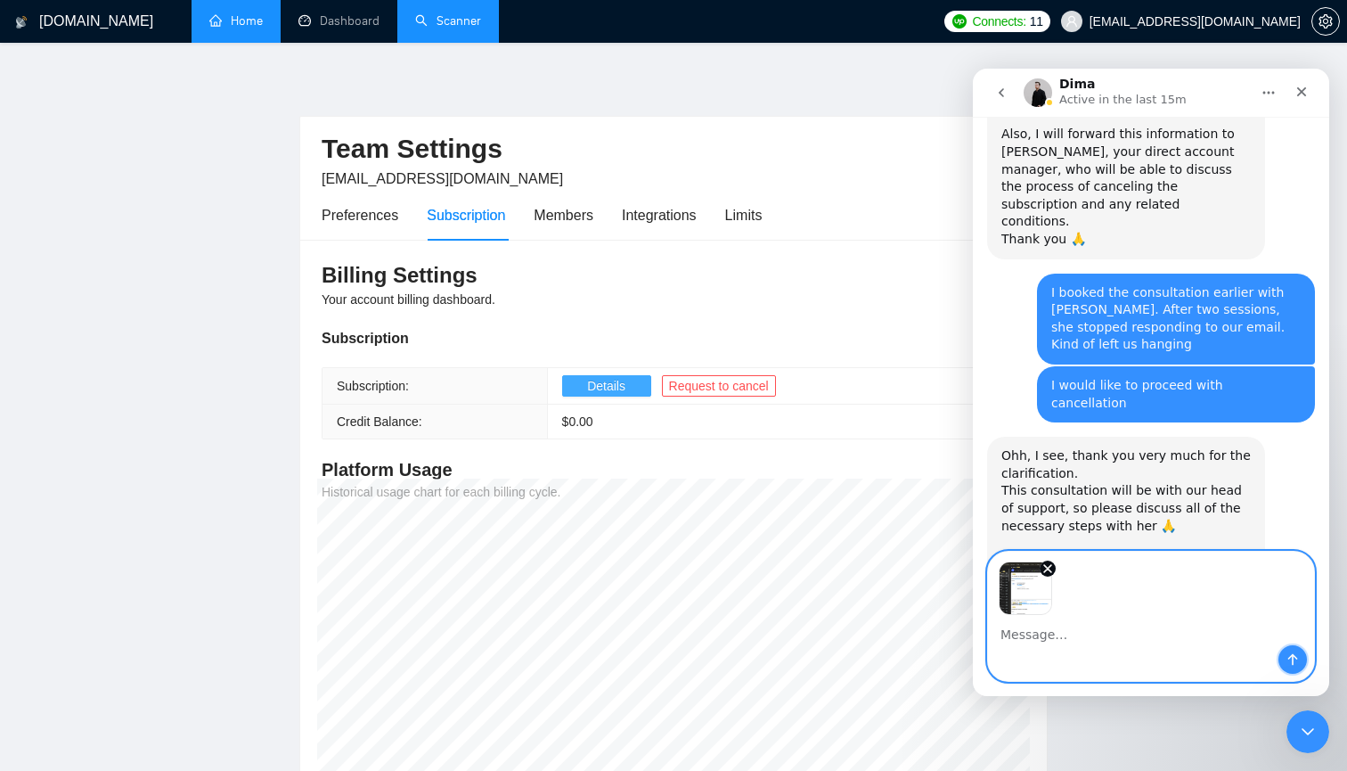
click at [1292, 653] on icon "Send a message…" at bounding box center [1293, 659] width 14 height 14
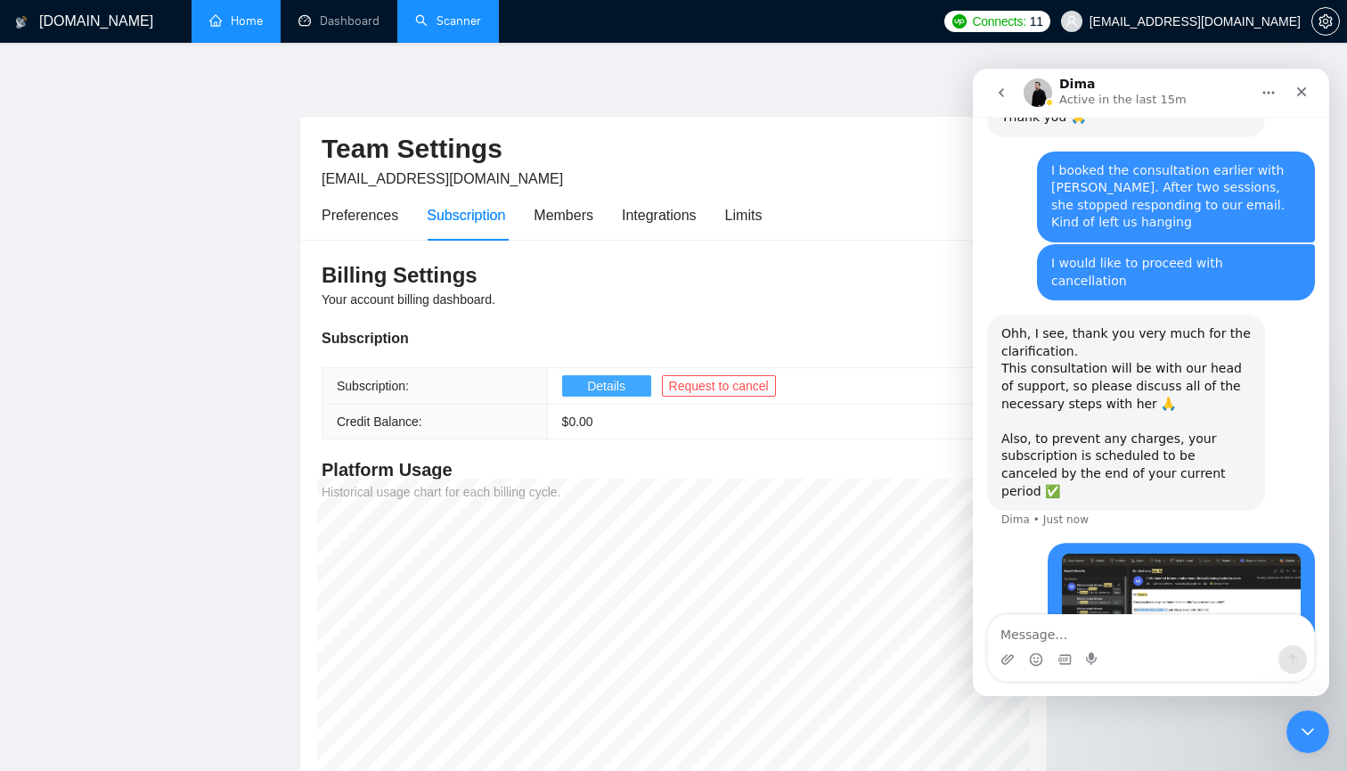
scroll to position [1513, 0]
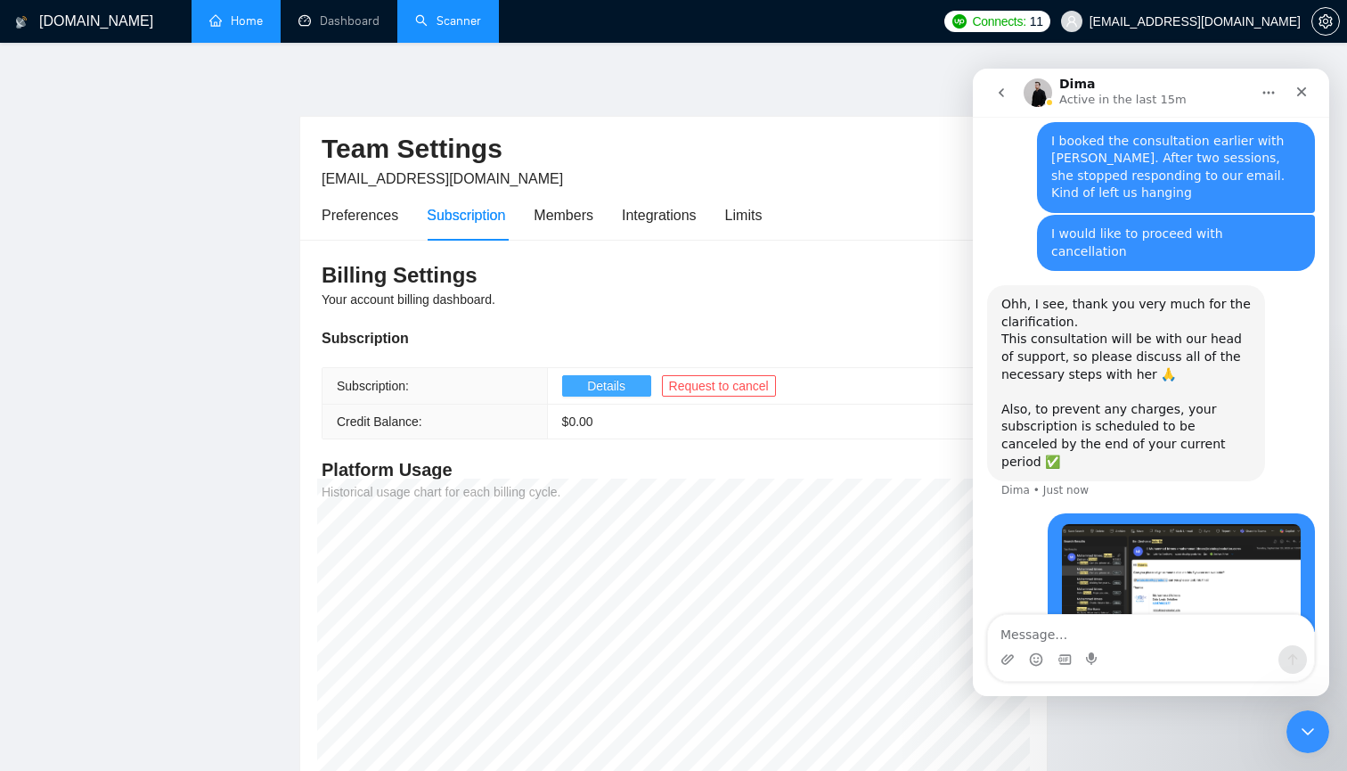
click at [1202, 524] on img "zeshan.ather@datalogicsolution.com says…" at bounding box center [1181, 613] width 239 height 179
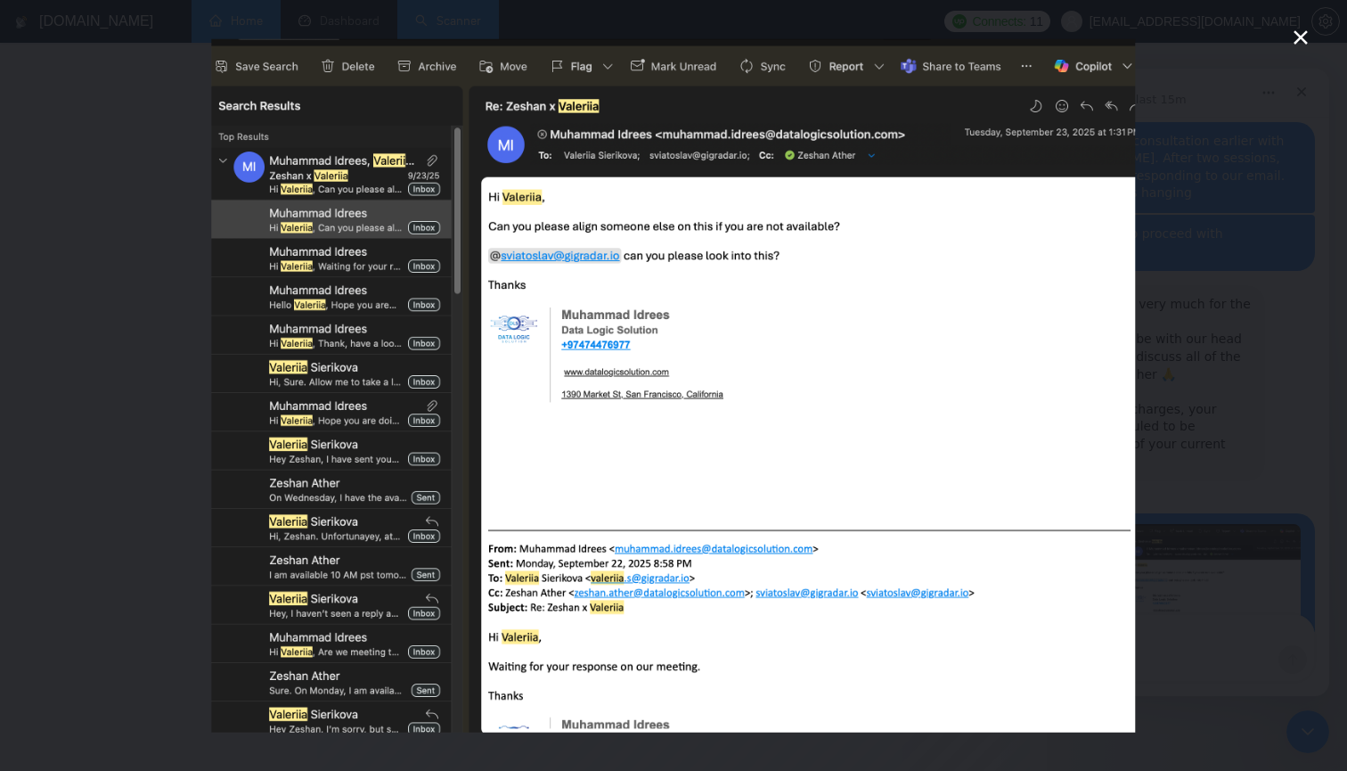
scroll to position [0, 0]
click at [1317, 331] on div "Intercom messenger" at bounding box center [673, 385] width 1347 height 771
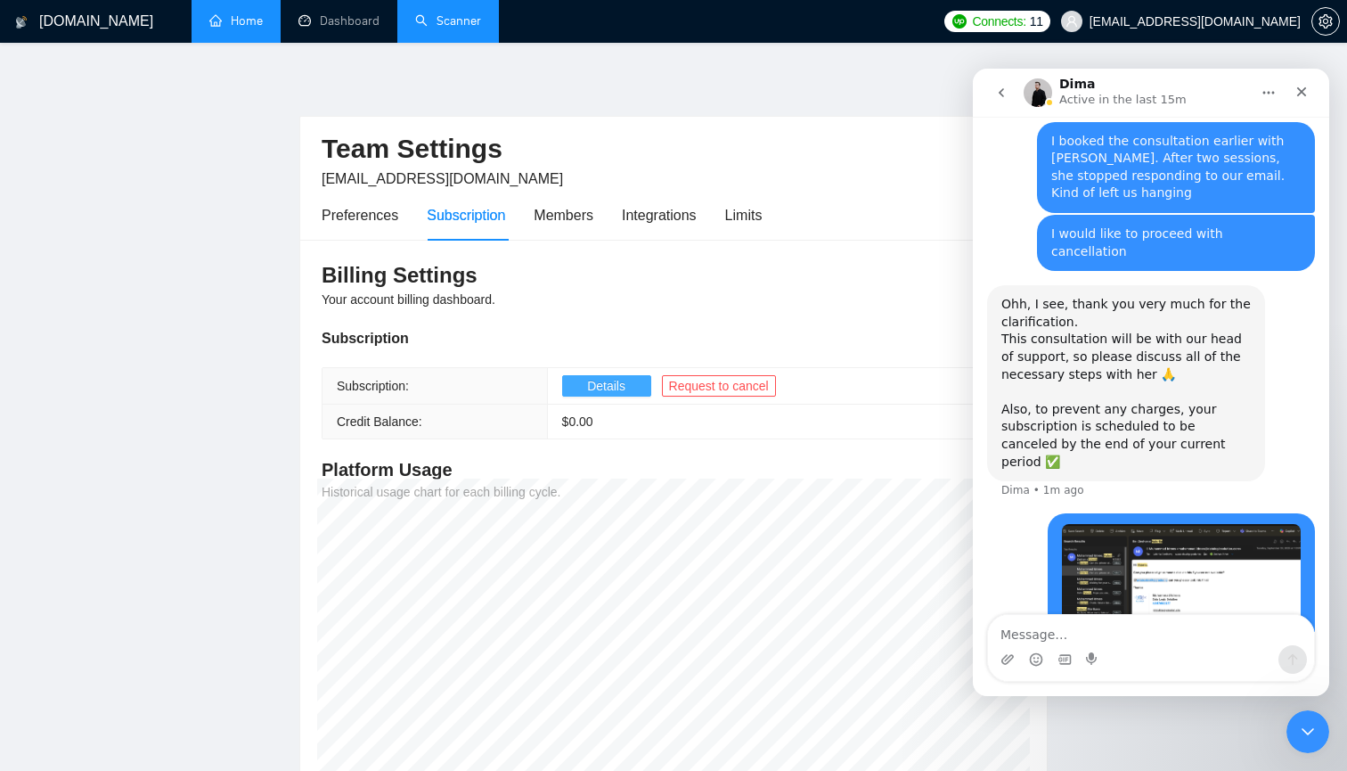
click at [1196, 524] on img "zeshan.ather@datalogicsolution.com says…" at bounding box center [1181, 613] width 239 height 179
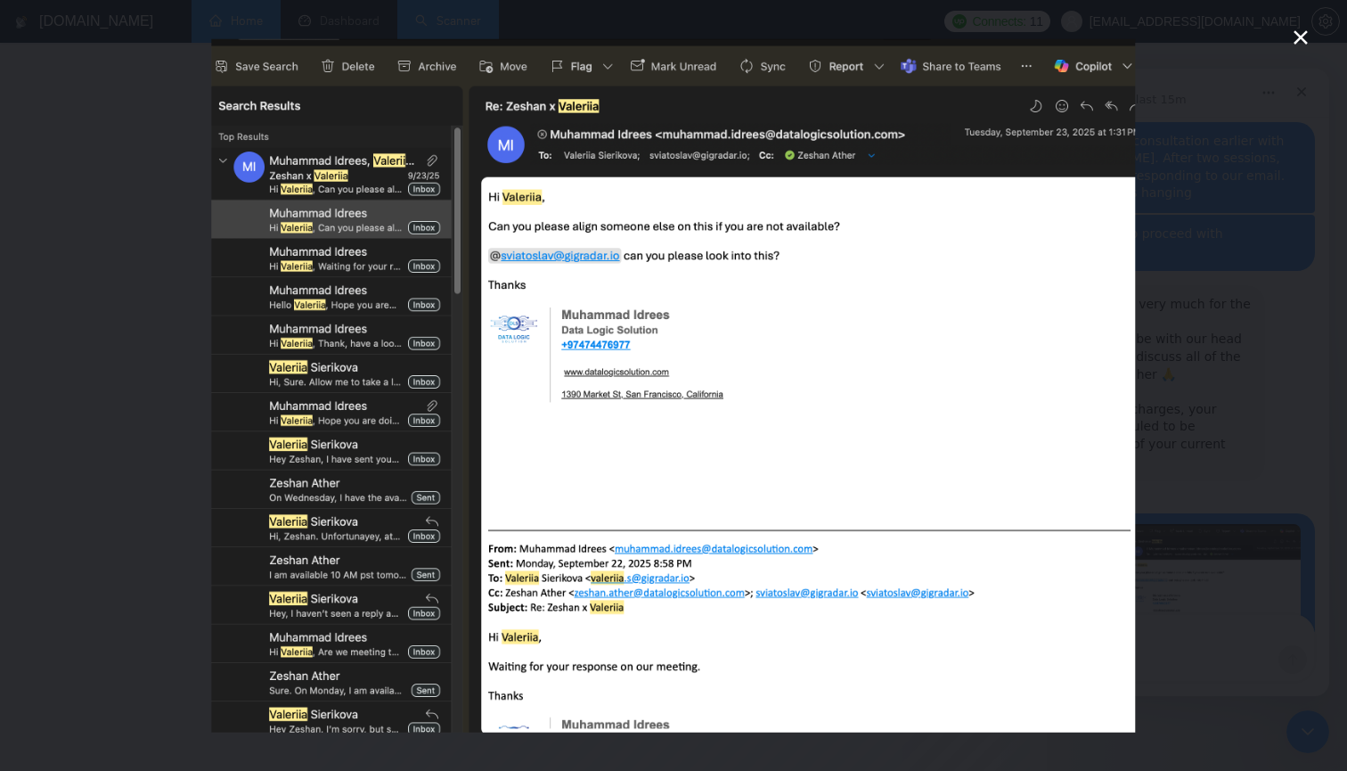
click at [1235, 472] on div "Intercom messenger" at bounding box center [673, 385] width 1347 height 771
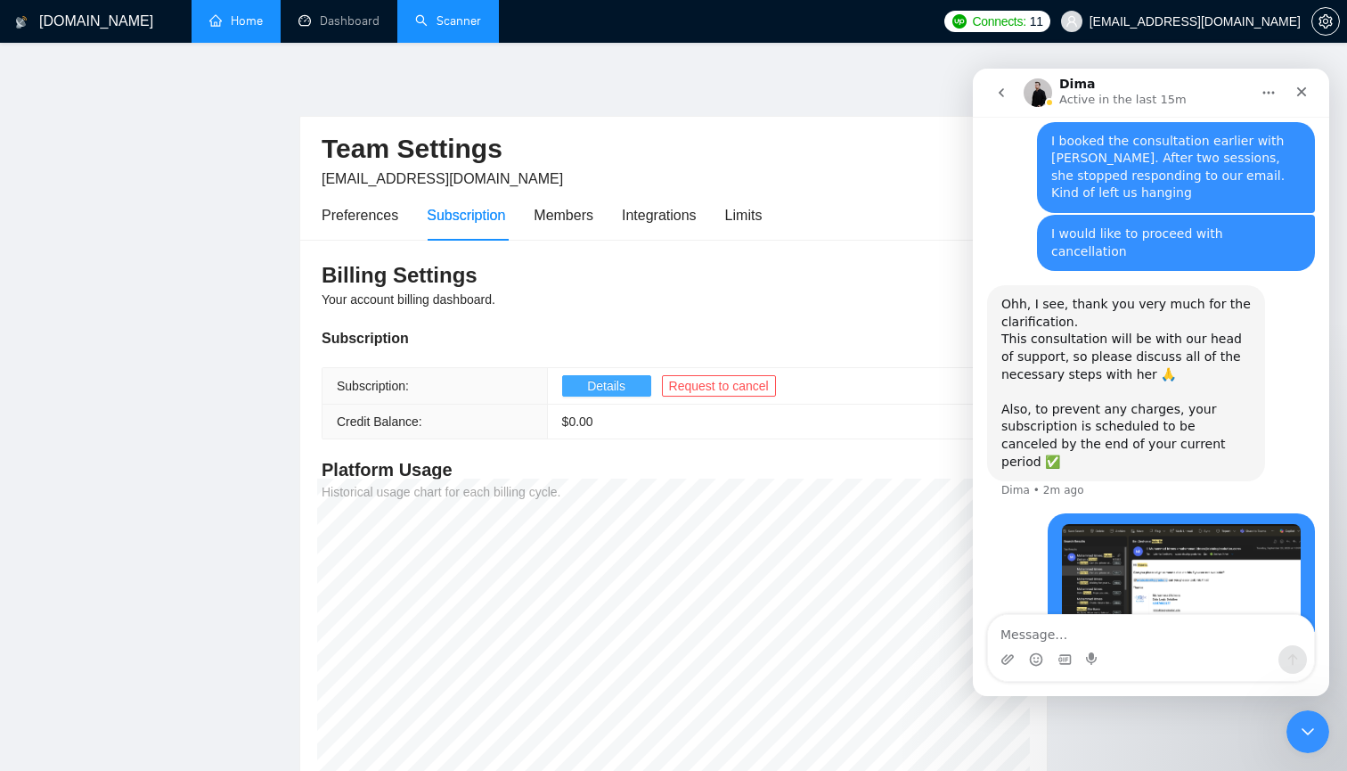
click at [1204, 524] on img "zeshan.ather@datalogicsolution.com says…" at bounding box center [1181, 613] width 239 height 179
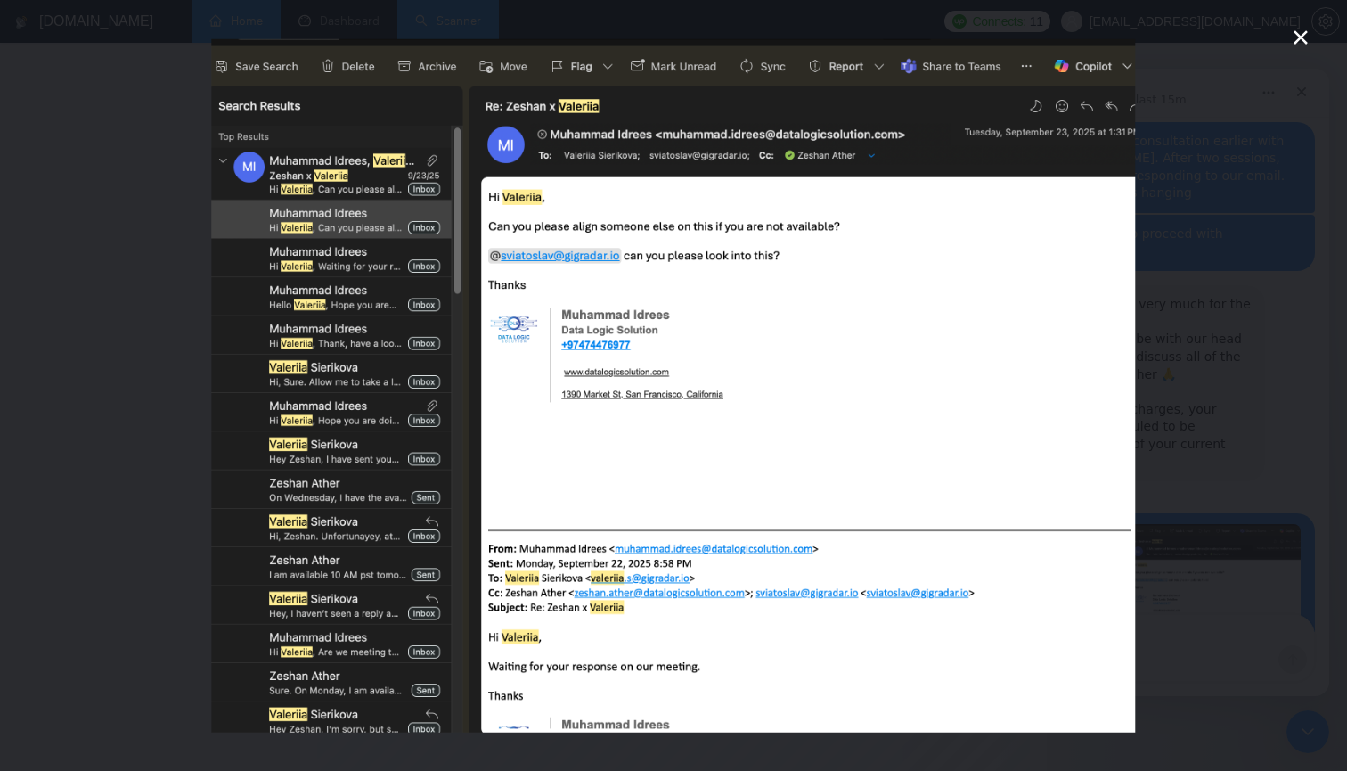
click at [1294, 45] on icon "Close" at bounding box center [1300, 37] width 21 height 21
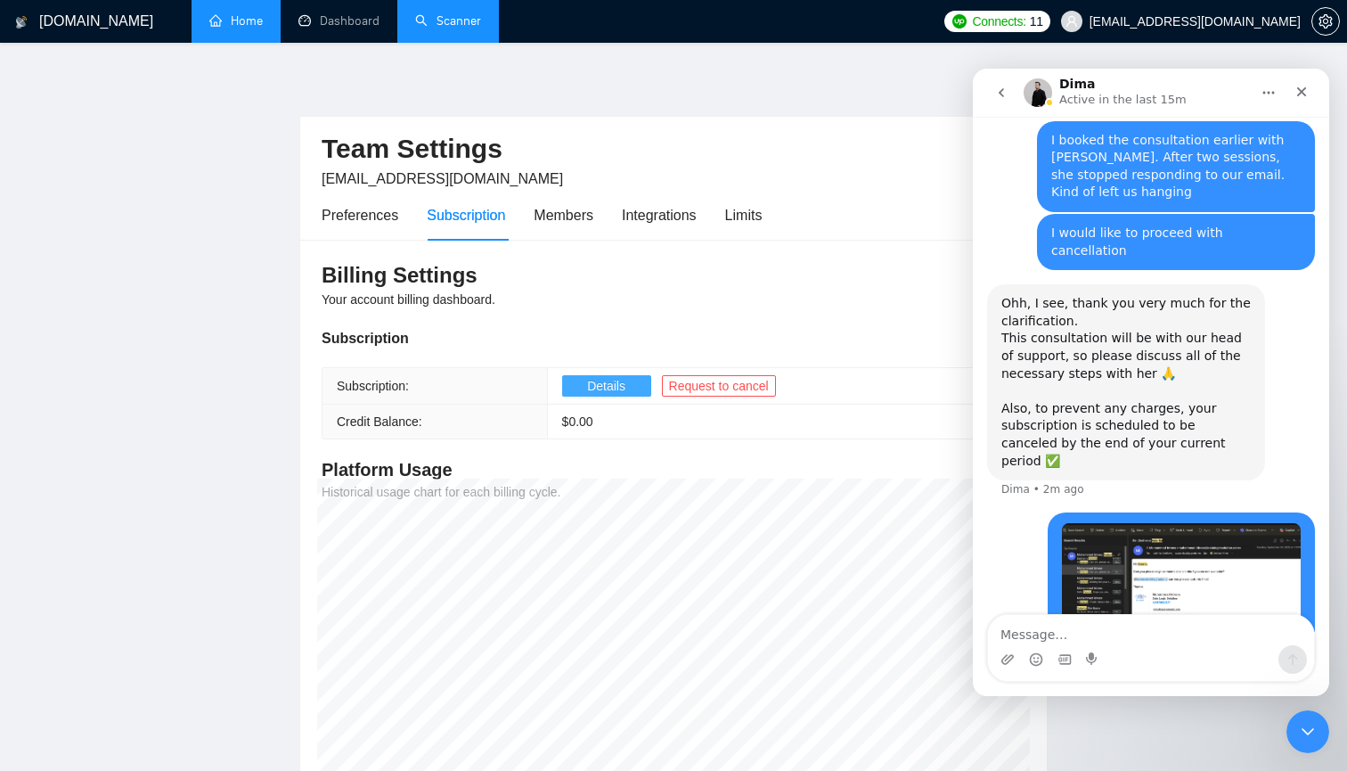
scroll to position [1513, 0]
click at [1218, 524] on img "zeshan.ather@datalogicsolution.com says…" at bounding box center [1181, 613] width 239 height 179
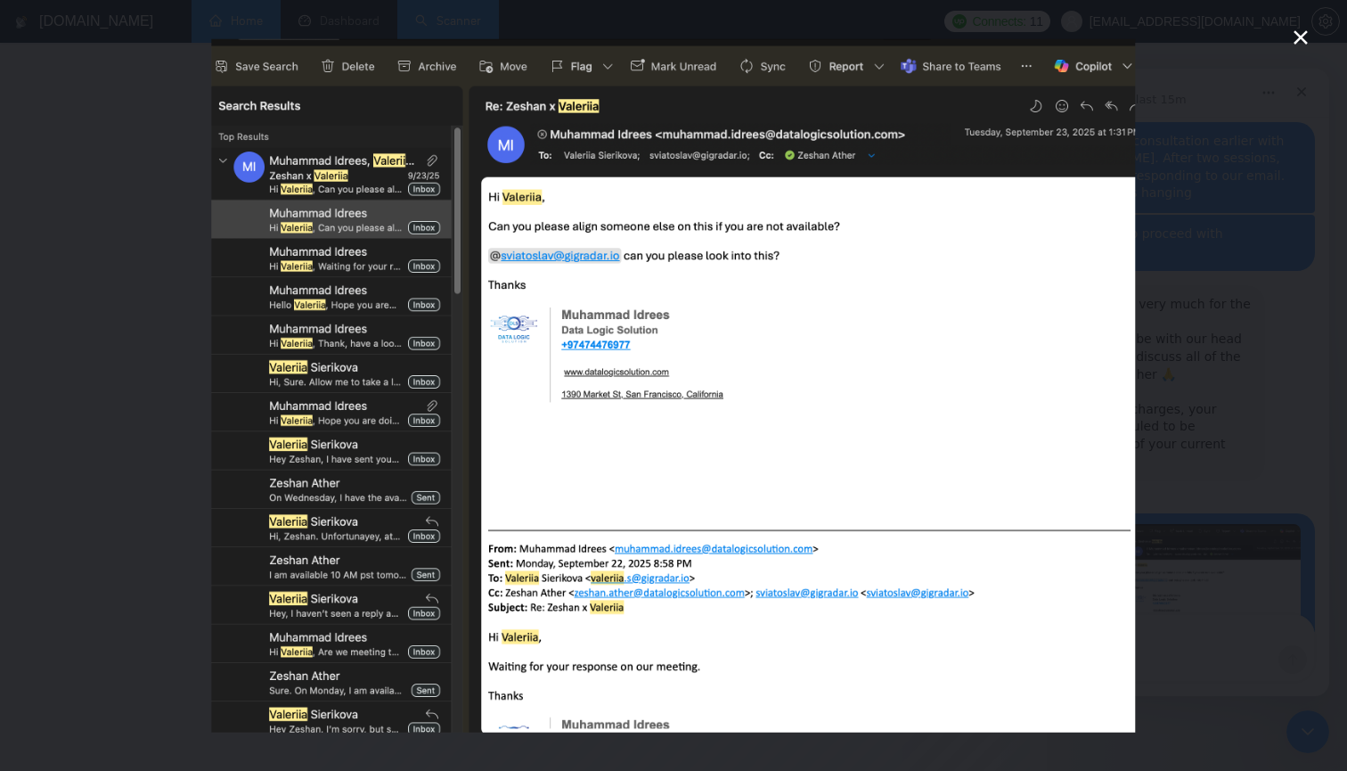
click at [1228, 341] on div "Intercom messenger" at bounding box center [673, 385] width 1347 height 771
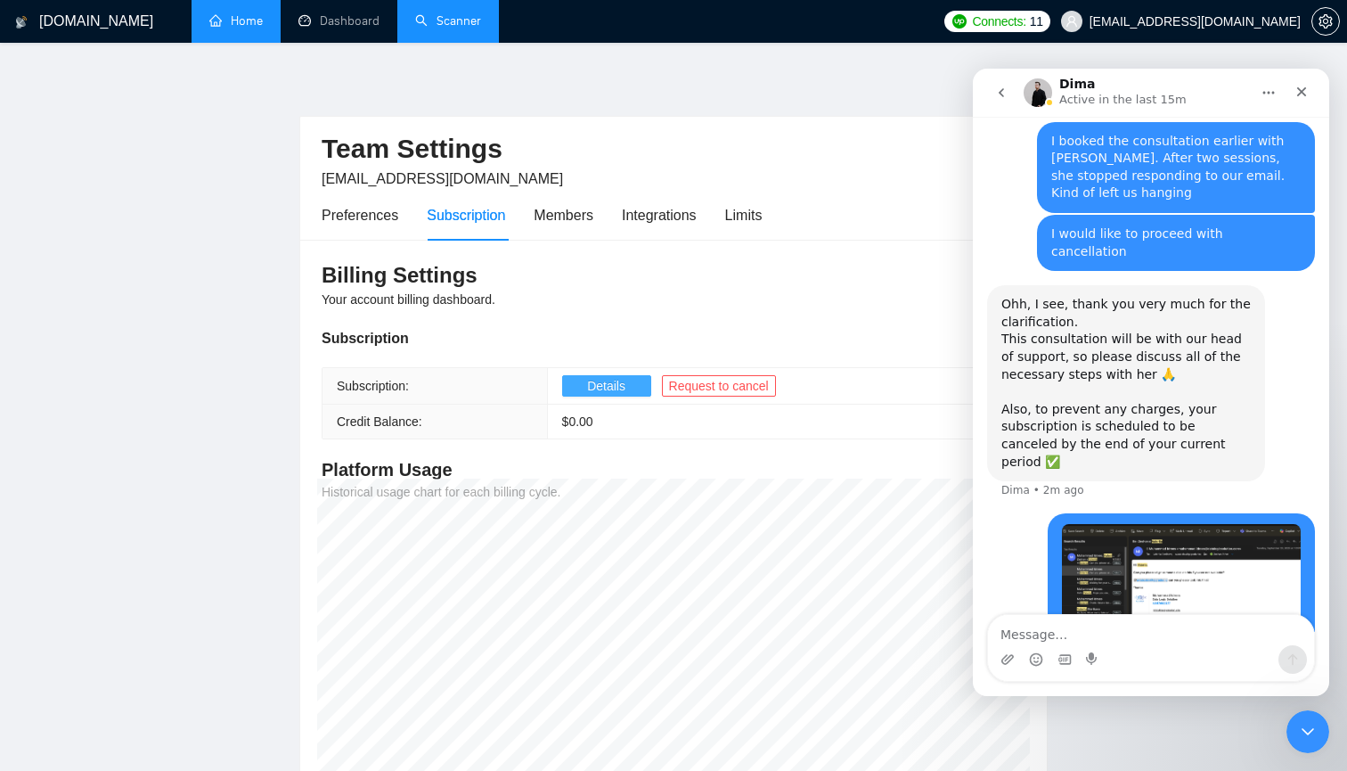
click at [1038, 106] on img "Intercom messenger" at bounding box center [1038, 92] width 29 height 29
click at [1058, 96] on div "Dima Active in the last 15m" at bounding box center [1137, 93] width 226 height 31
click at [1014, 96] on button "go back" at bounding box center [1001, 93] width 34 height 34
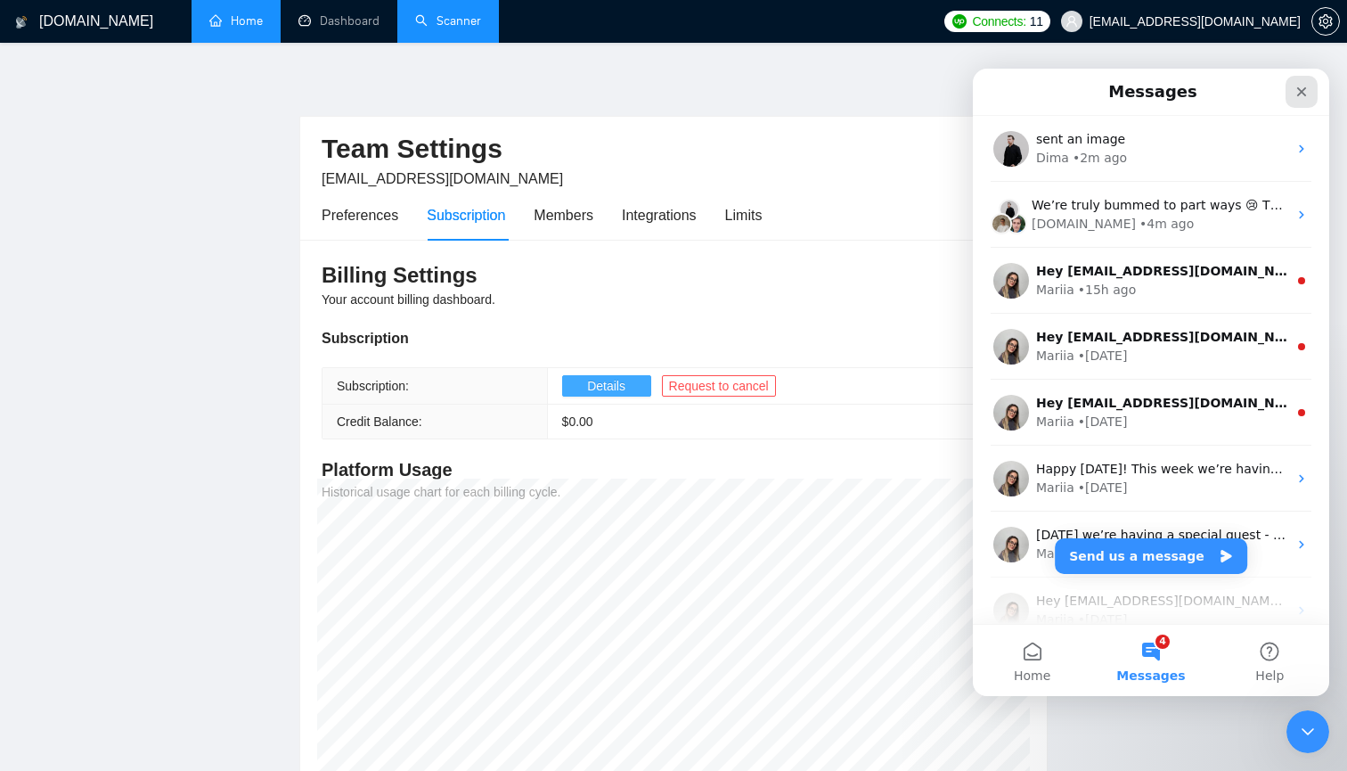
click at [1302, 98] on icon "Close" at bounding box center [1302, 92] width 14 height 14
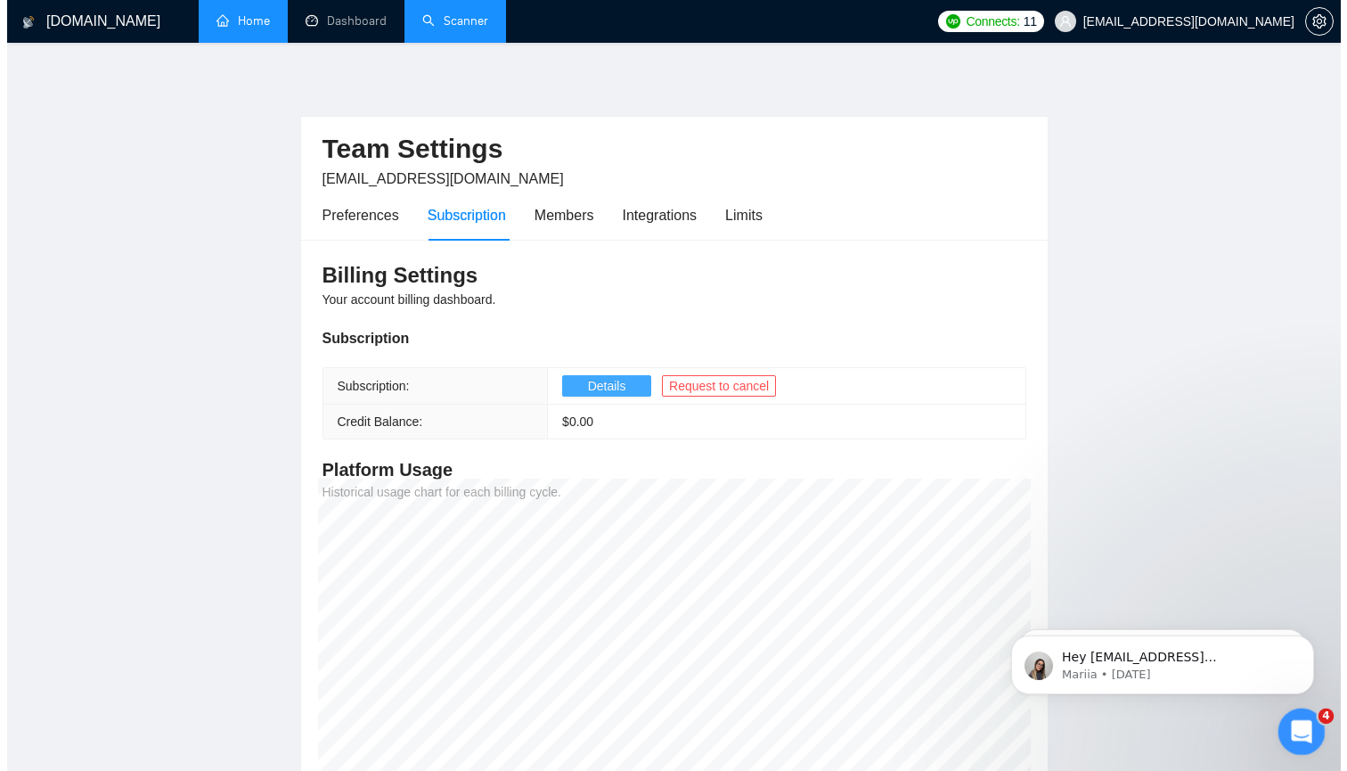
click at [1282, 726] on div "Open Intercom Messenger" at bounding box center [1299, 728] width 59 height 59
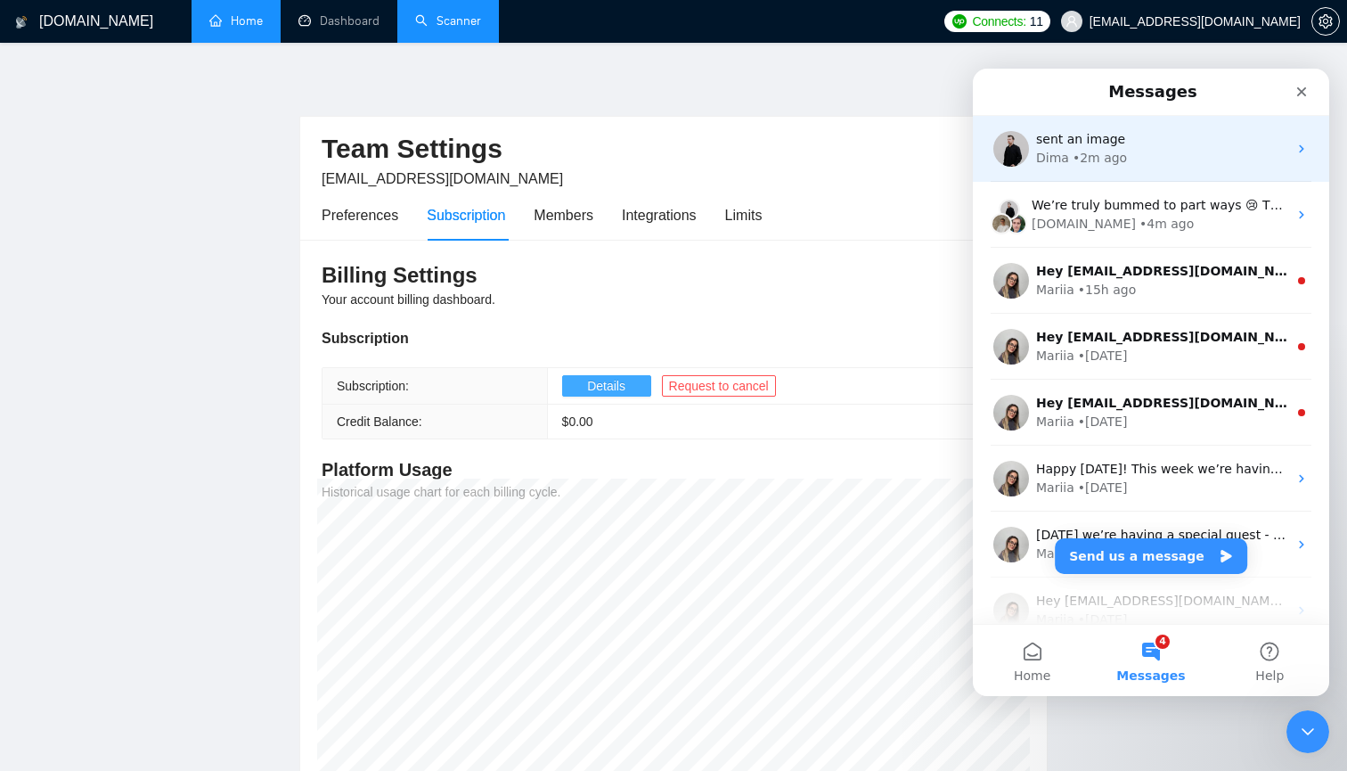
click at [1176, 149] on div "Dima • 2m ago" at bounding box center [1161, 158] width 251 height 19
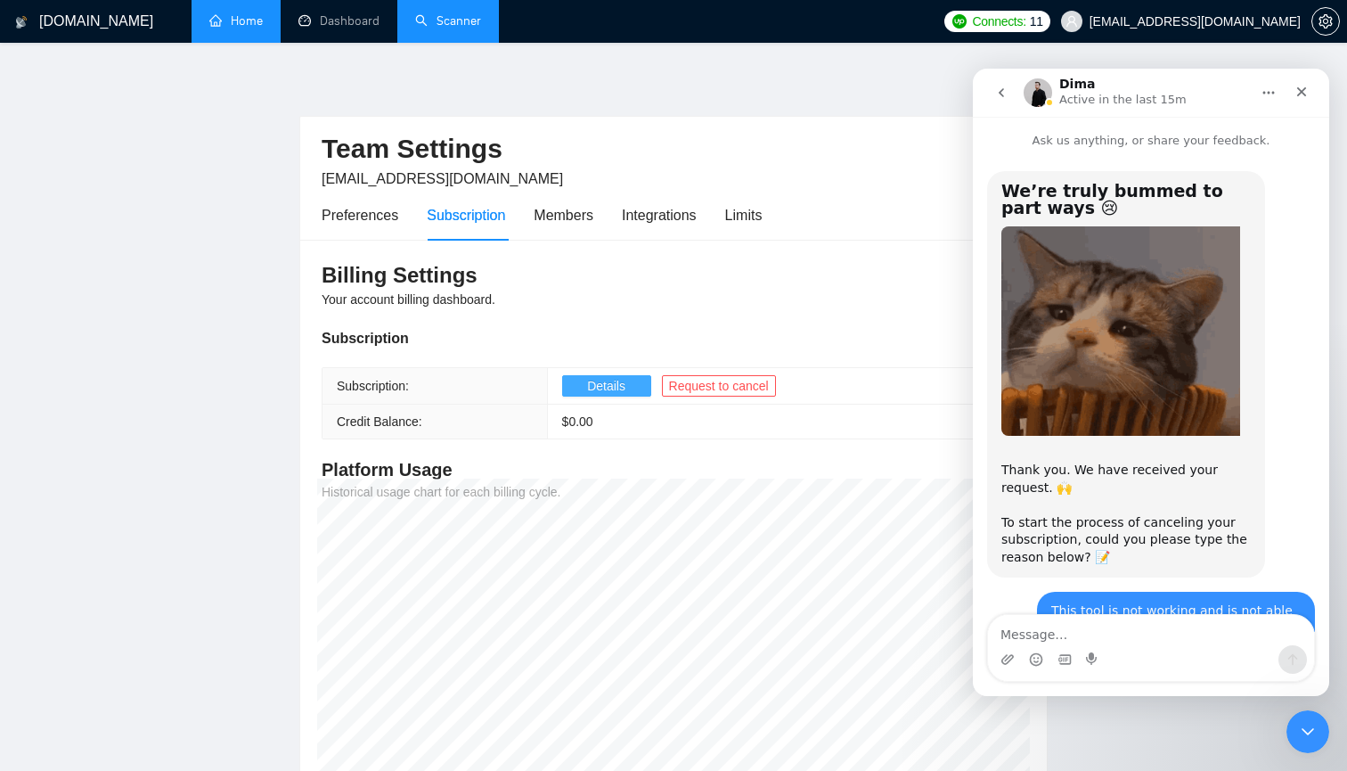
scroll to position [1513, 0]
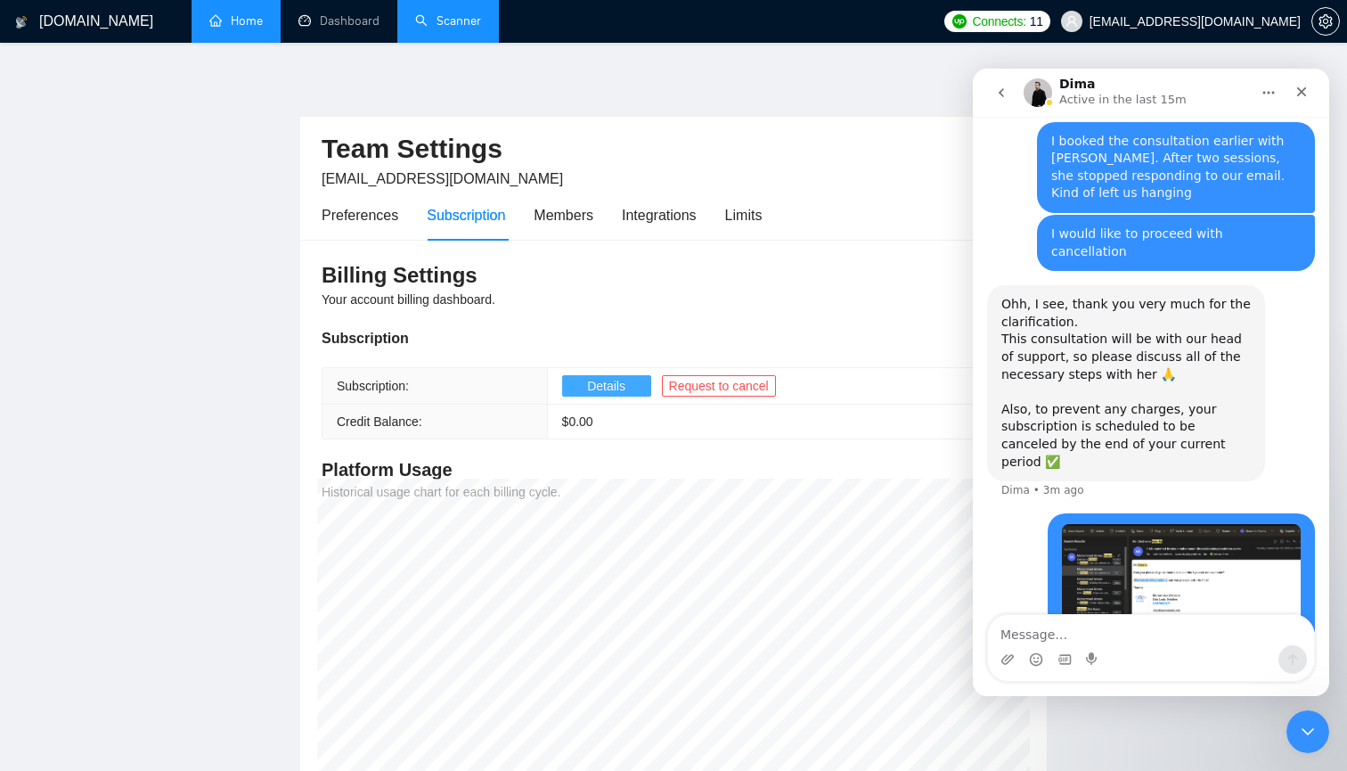
click at [1001, 102] on button "go back" at bounding box center [1001, 93] width 34 height 34
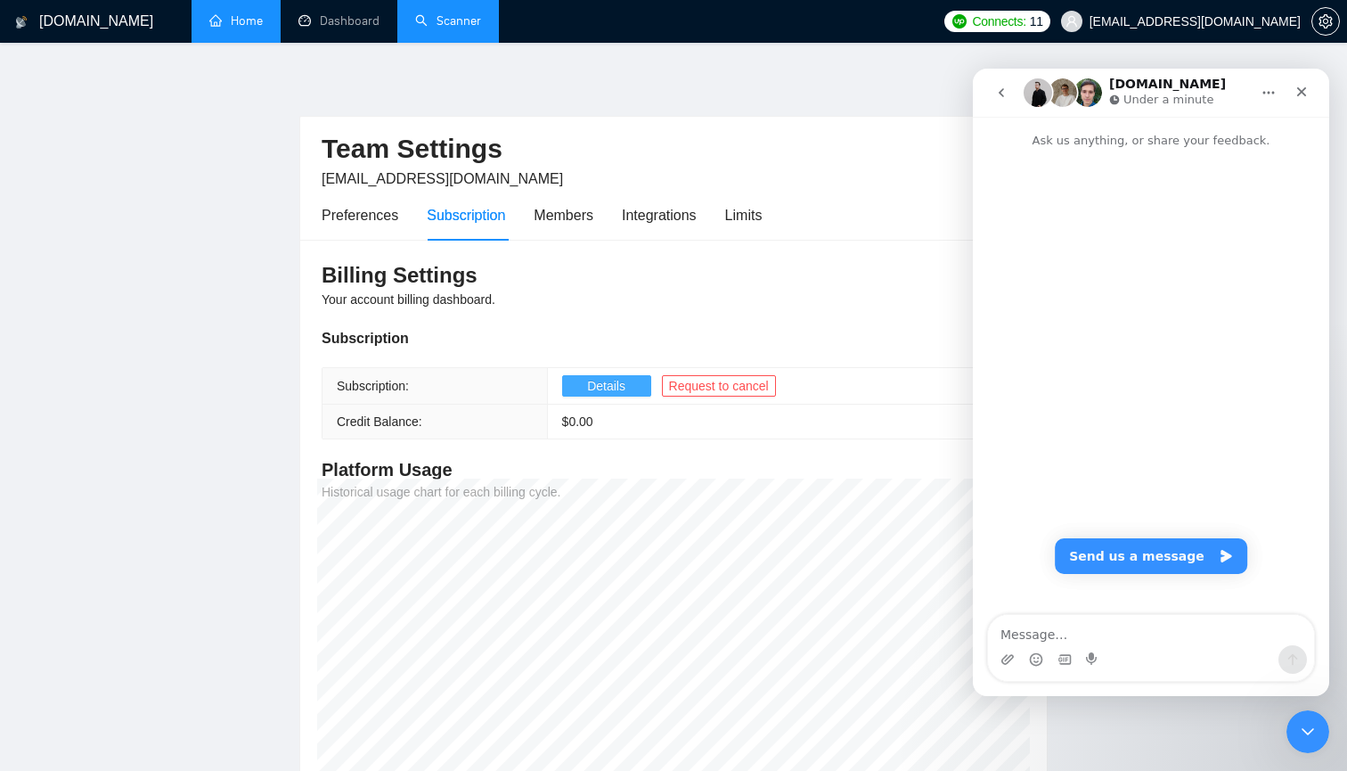
scroll to position [0, 0]
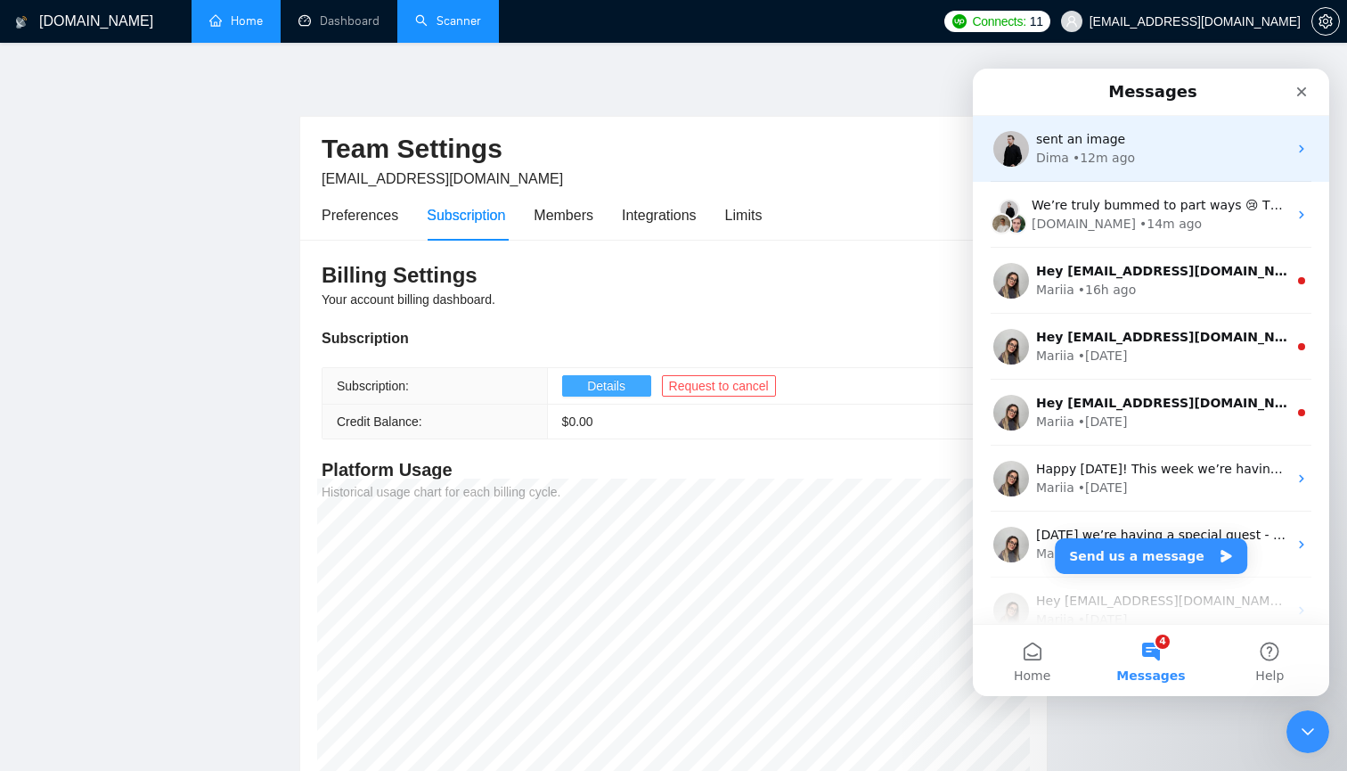
click at [1170, 155] on div "Dima • 12m ago" at bounding box center [1161, 158] width 251 height 19
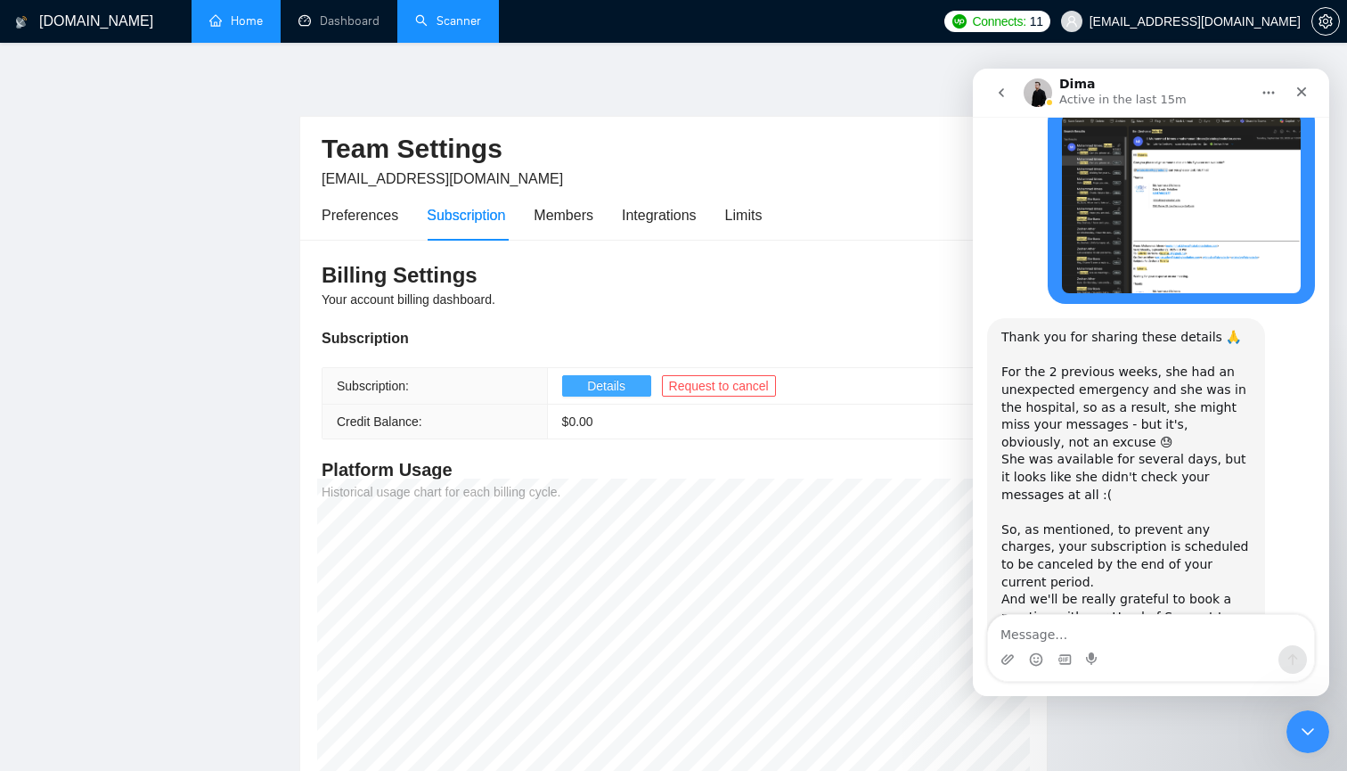
scroll to position [1836, 0]
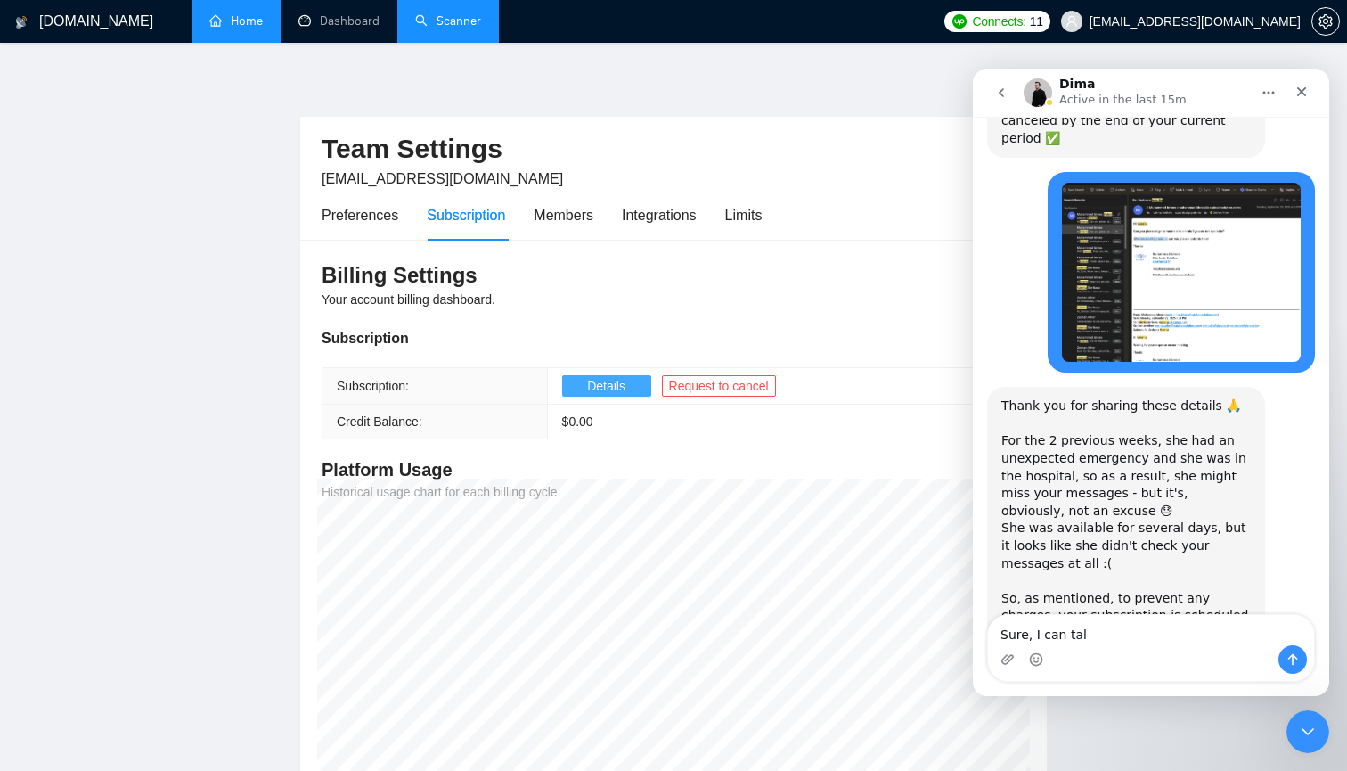
type textarea "Sure, I can talk"
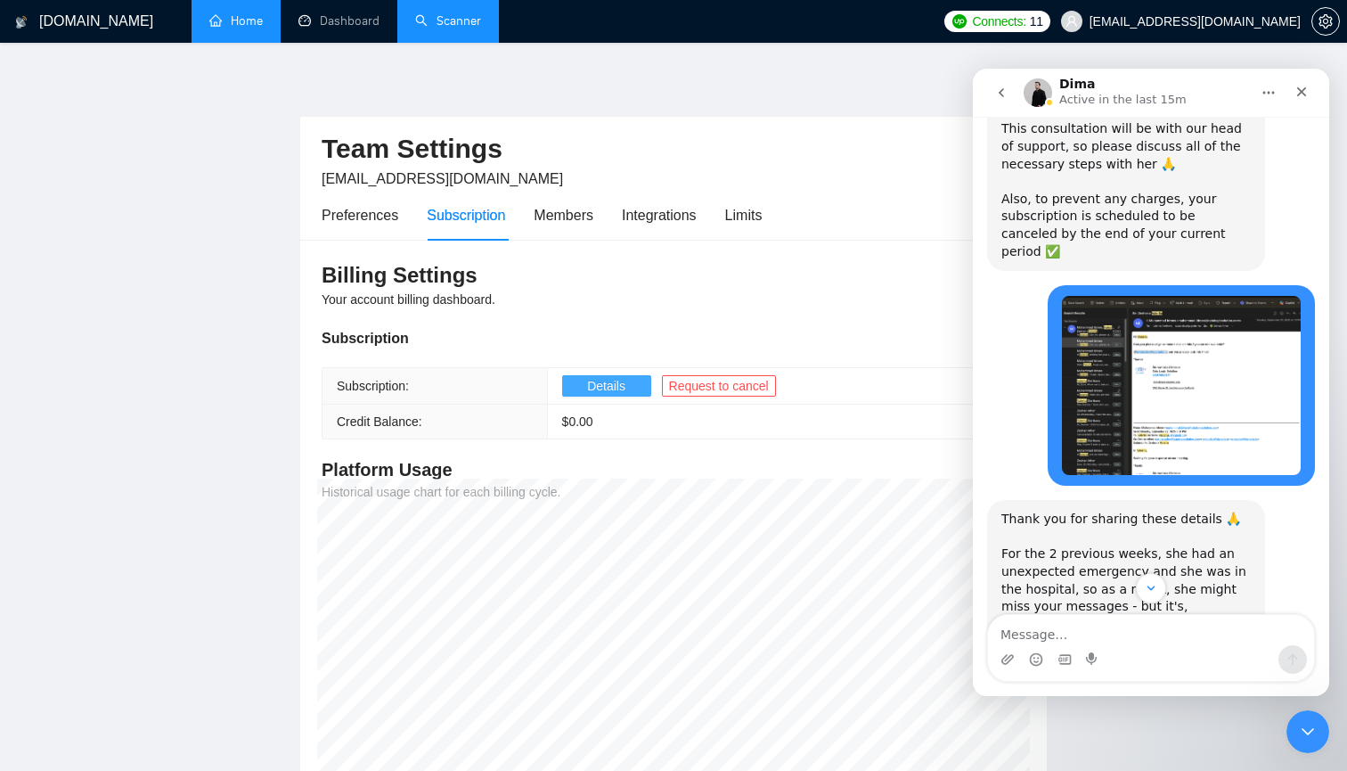
scroll to position [1715, 0]
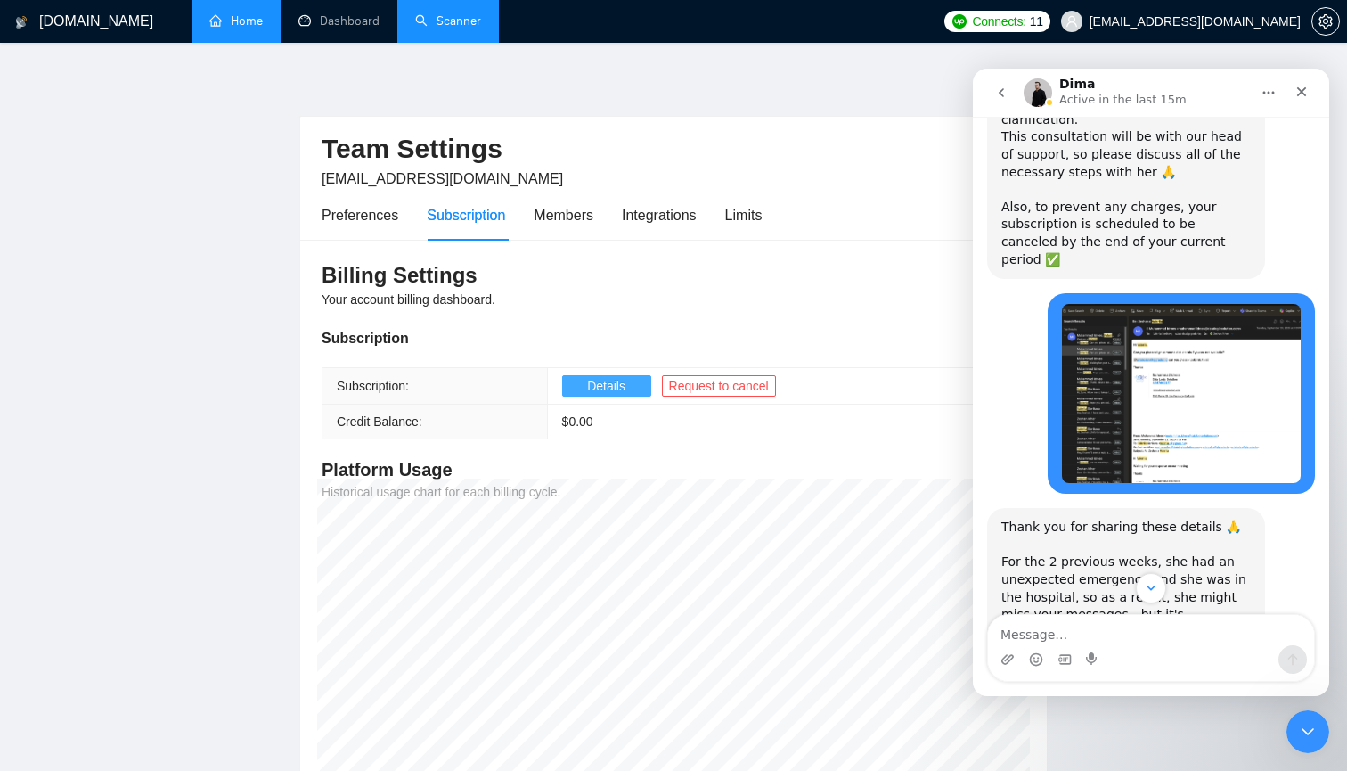
click at [1200, 306] on img "zeshan.ather@datalogicsolution.com says…" at bounding box center [1181, 393] width 239 height 179
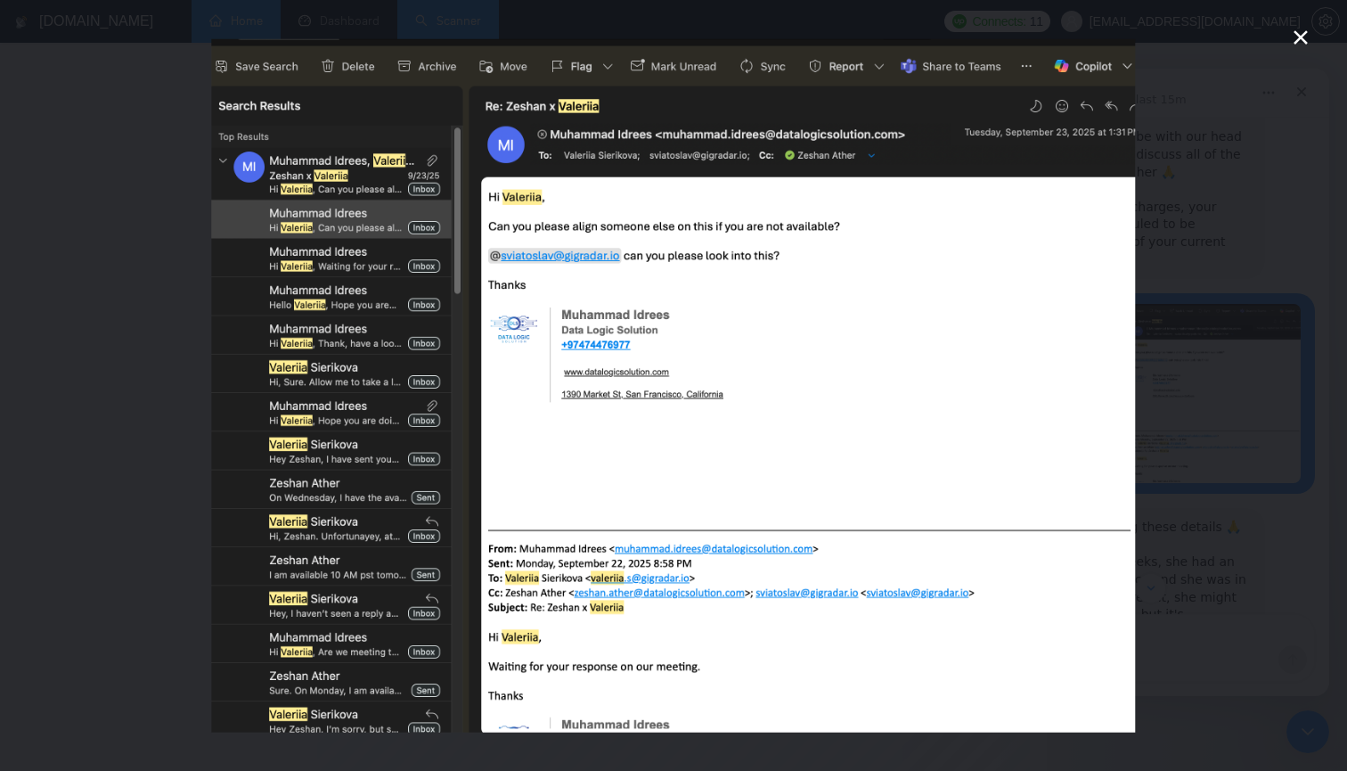
click at [1300, 46] on icon "Close" at bounding box center [1300, 37] width 21 height 21
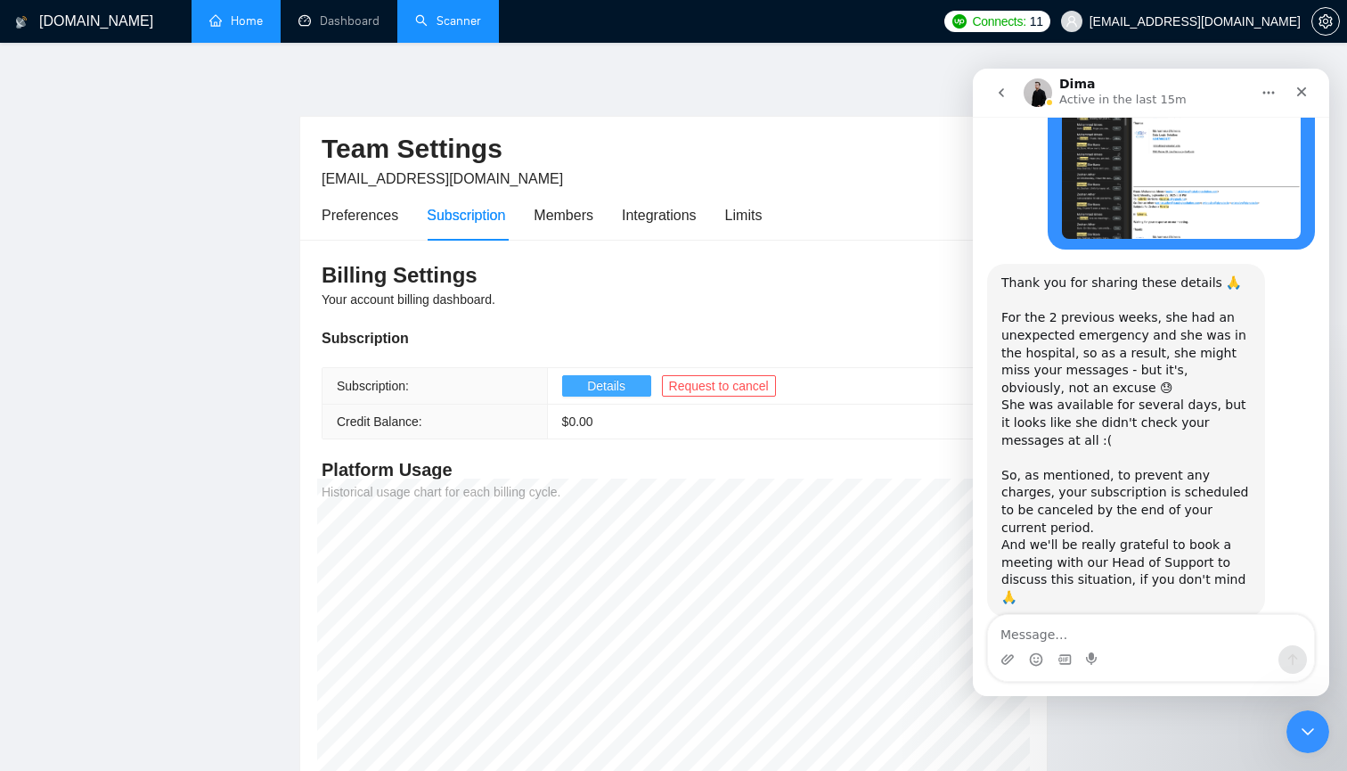
scroll to position [1957, 0]
click at [632, 381] on button "Details" at bounding box center [606, 385] width 89 height 21
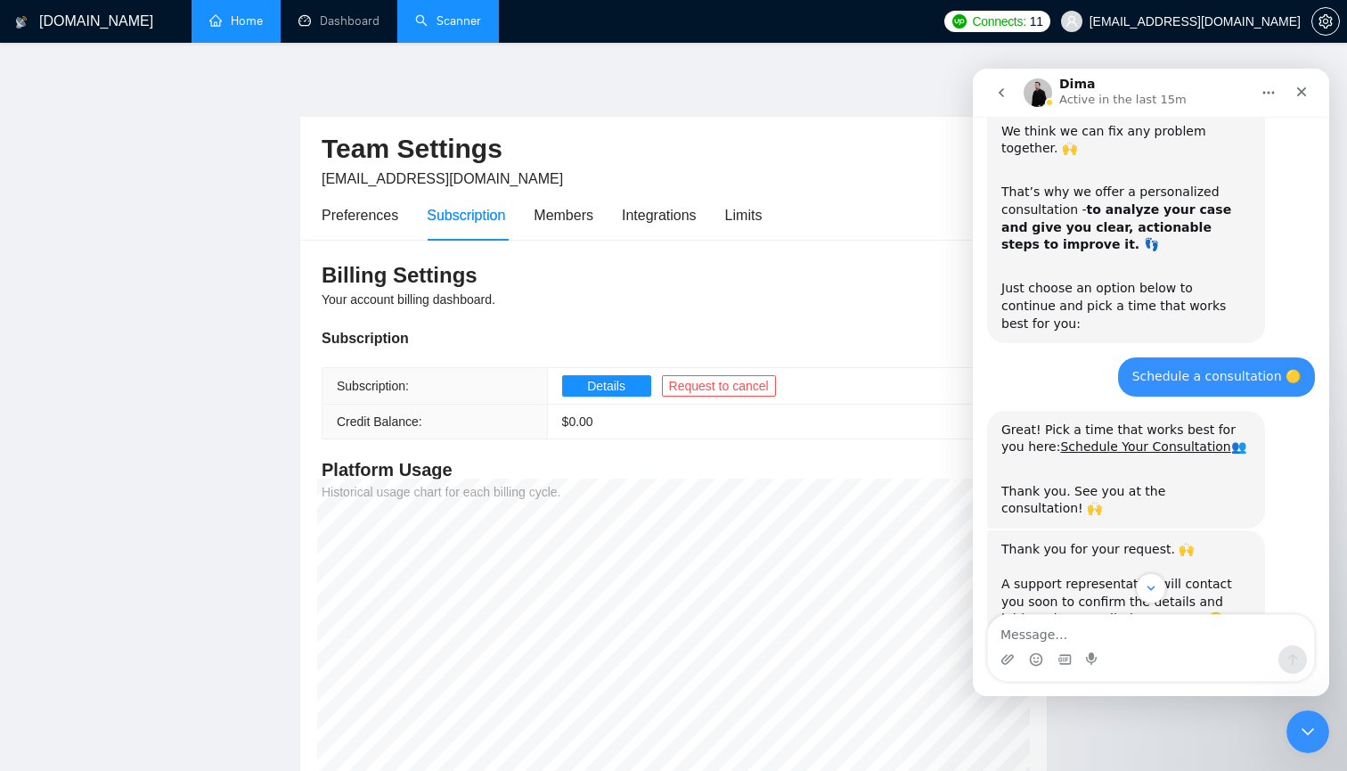
scroll to position [604, 0]
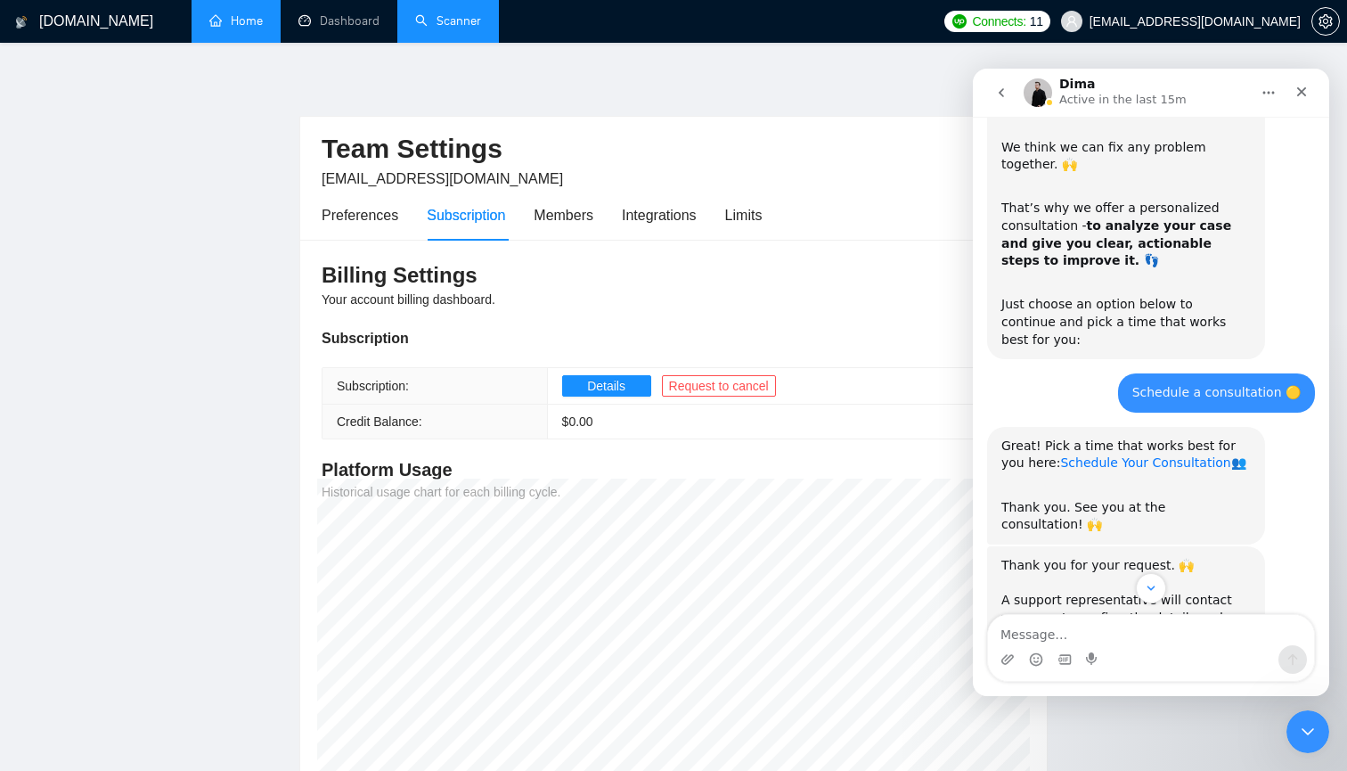
click at [1144, 455] on link "Schedule Your Consultation" at bounding box center [1145, 462] width 170 height 14
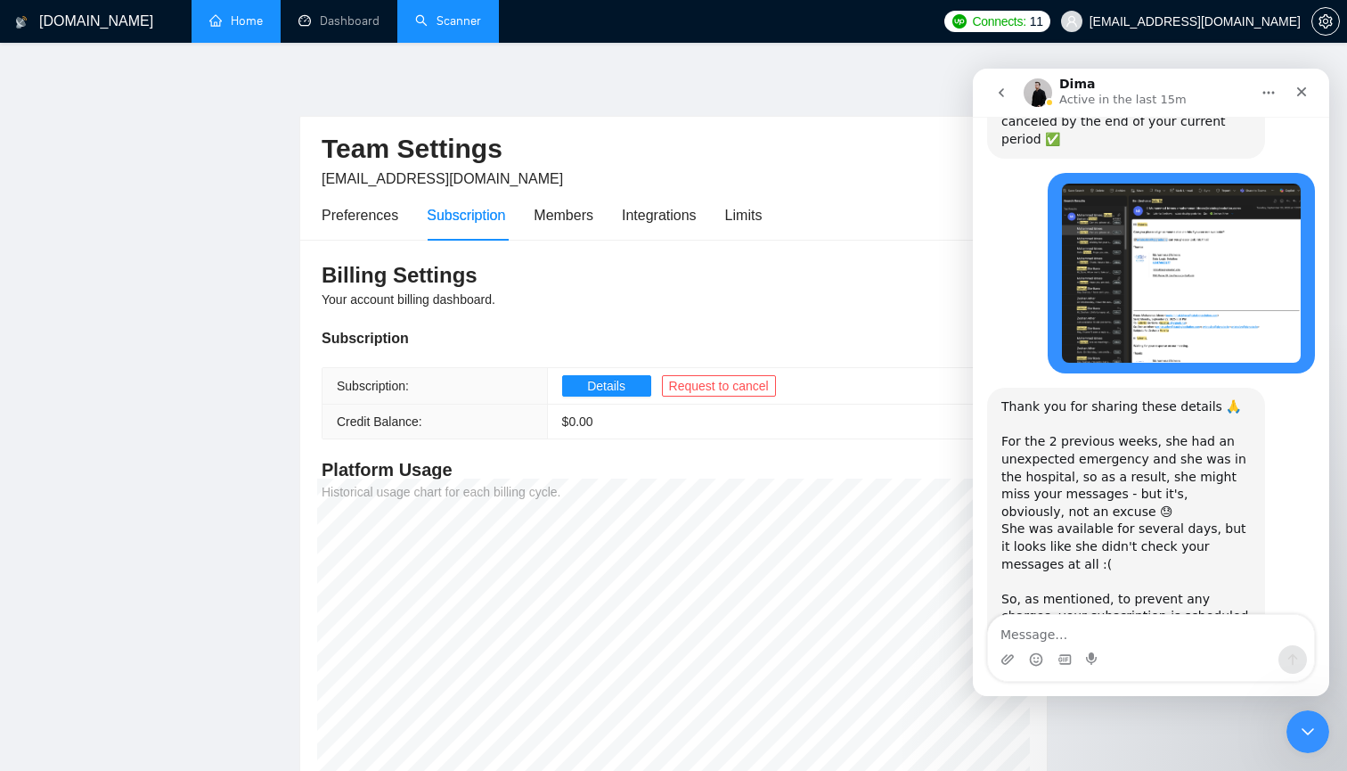
scroll to position [1852, 0]
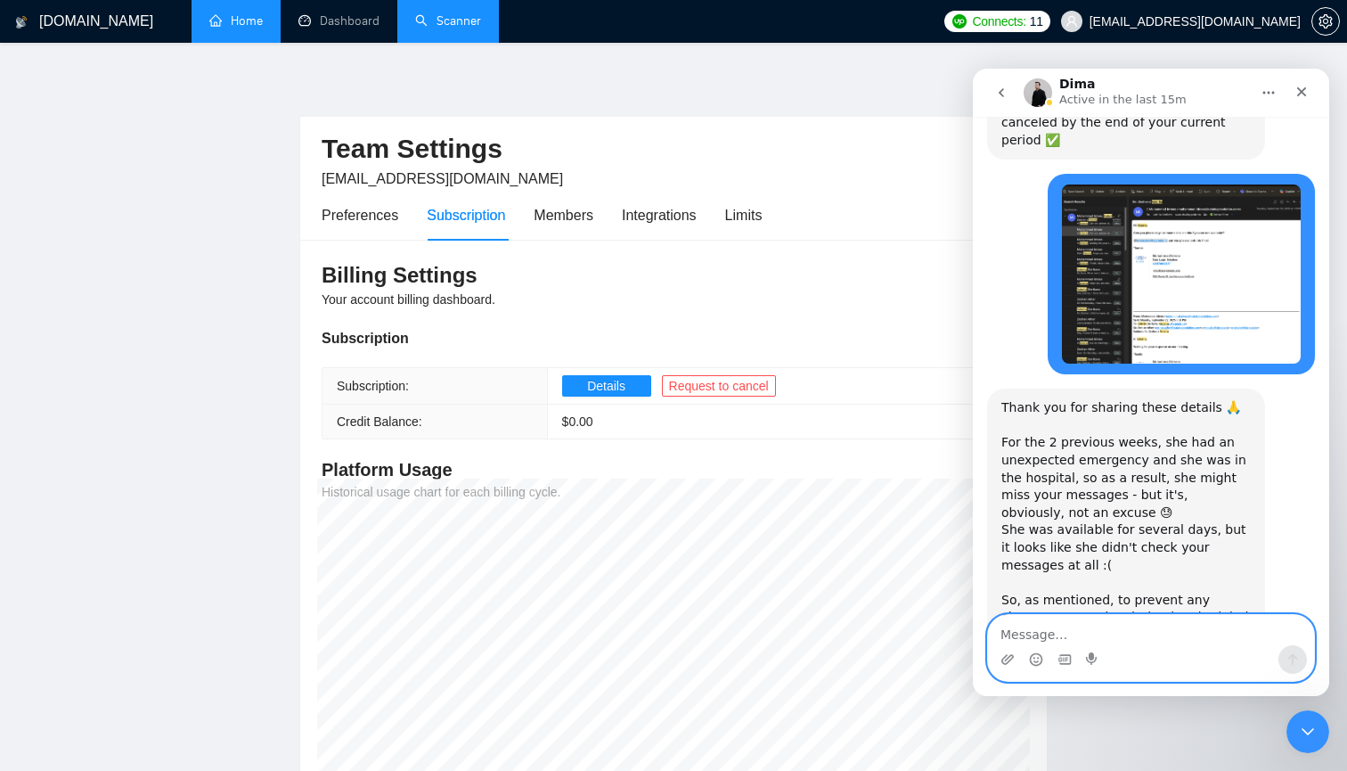
click at [1107, 627] on textarea "Message…" at bounding box center [1151, 630] width 326 height 30
type textarea "I booked the call [DATE]"
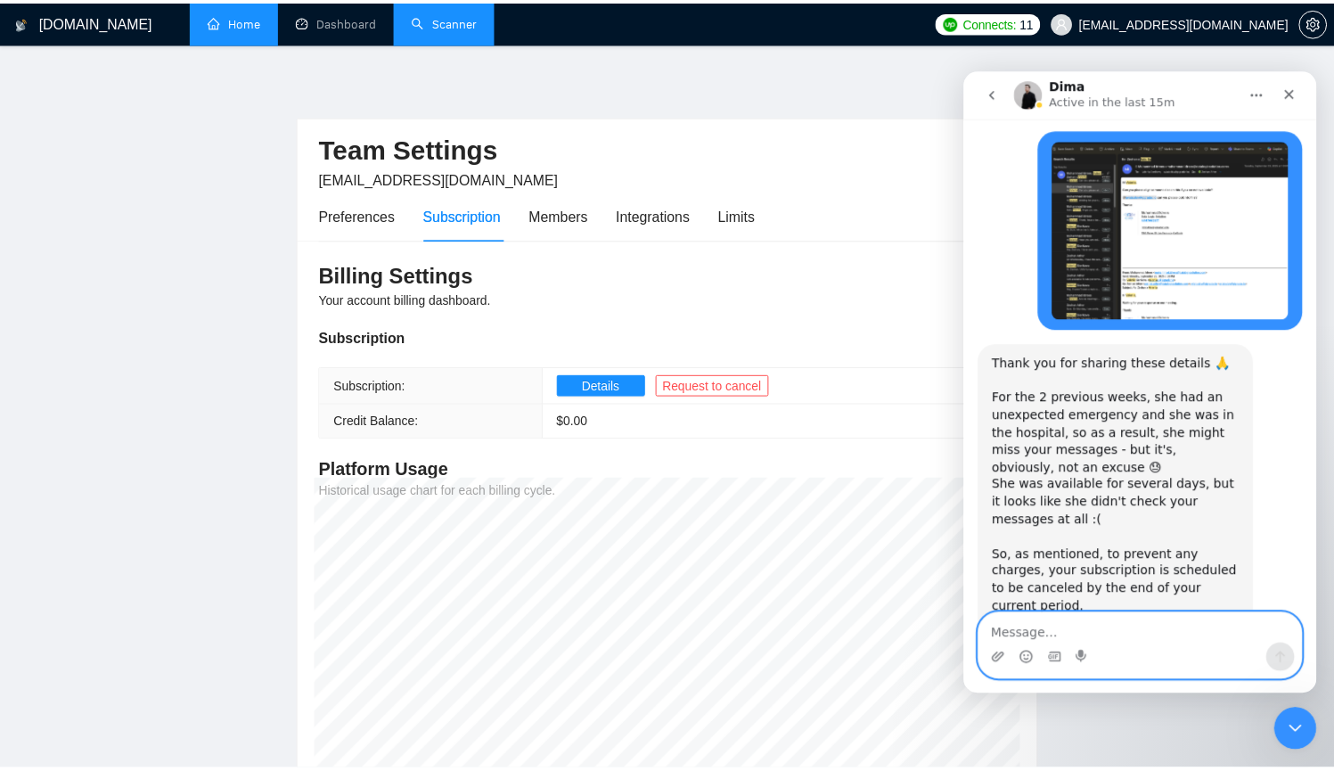
scroll to position [1905, 0]
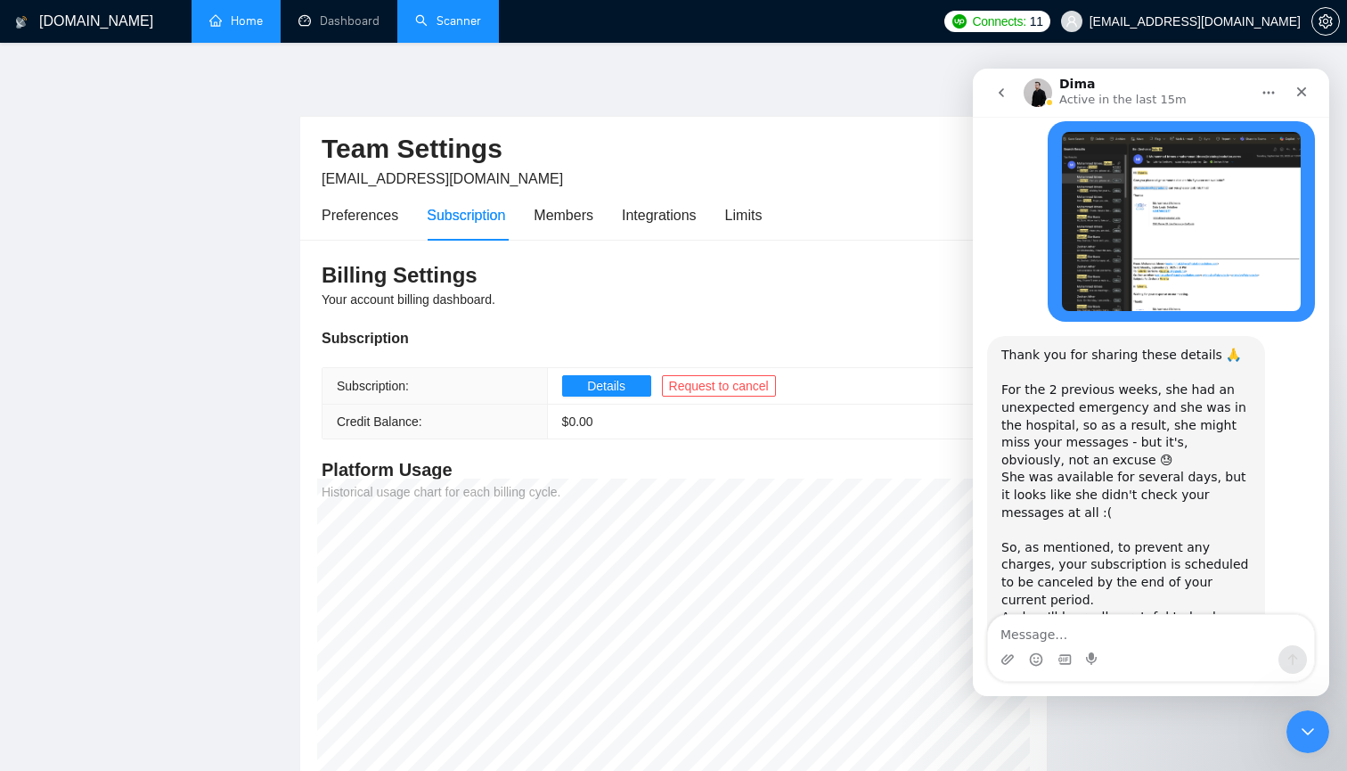
click at [772, 117] on div "Team Settings [EMAIL_ADDRESS][DOMAIN_NAME]" at bounding box center [674, 153] width 704 height 73
click at [1303, 93] on icon "Close" at bounding box center [1302, 92] width 10 height 10
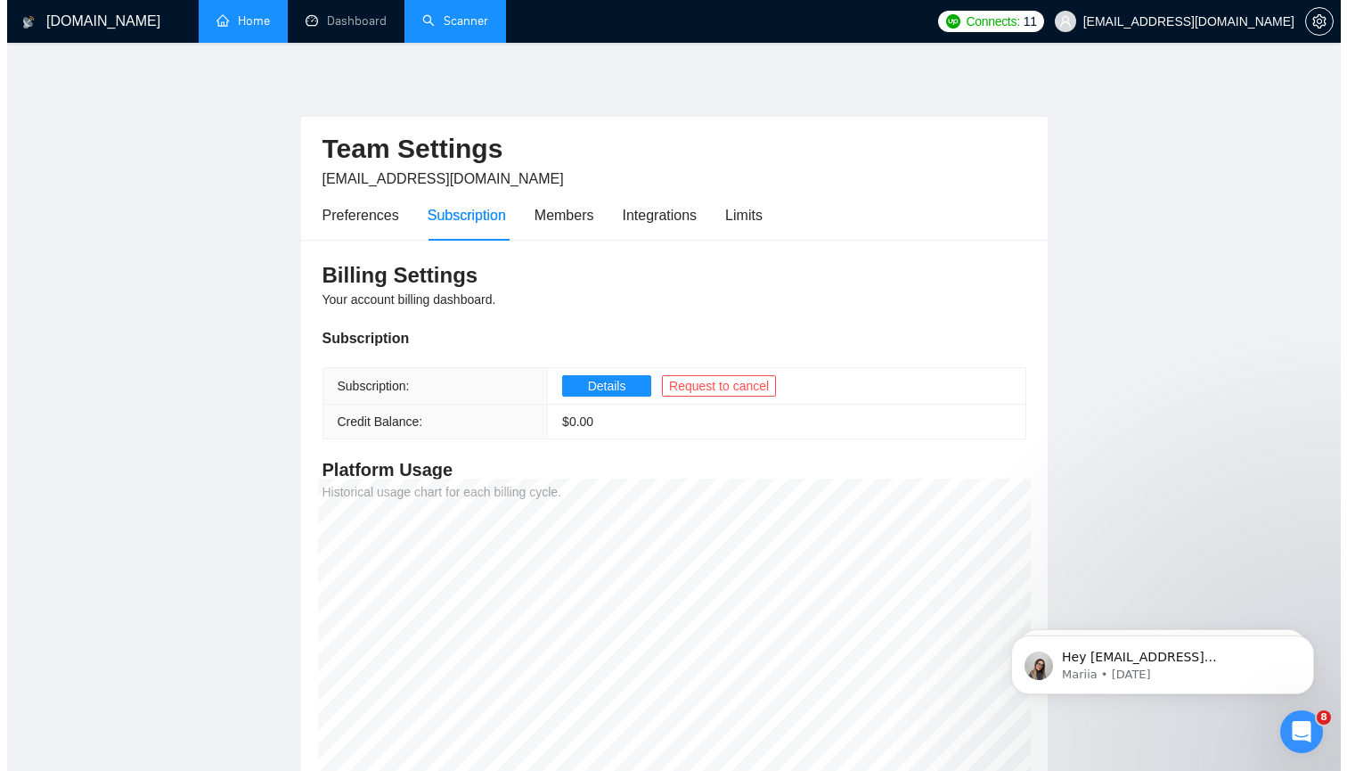
scroll to position [0, 0]
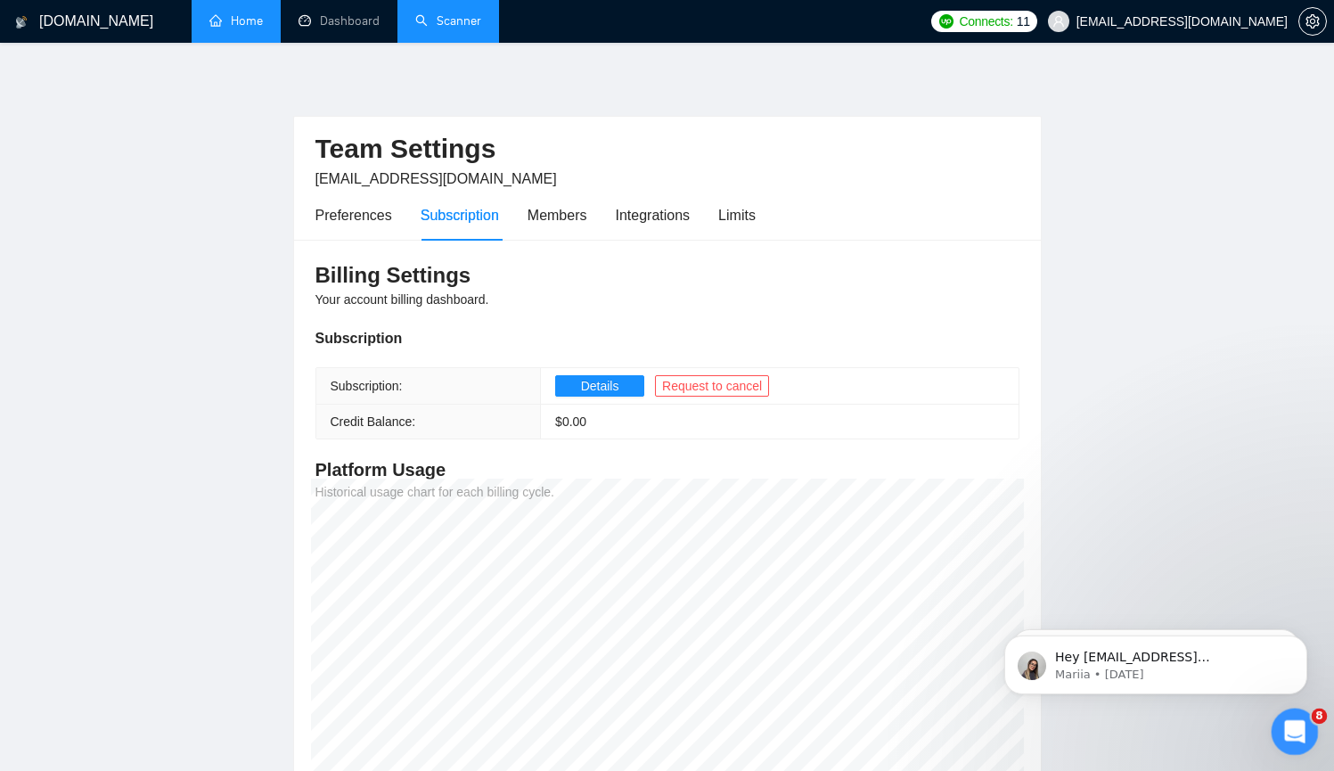
click at [1302, 738] on div "Open Intercom Messenger" at bounding box center [1291, 728] width 59 height 59
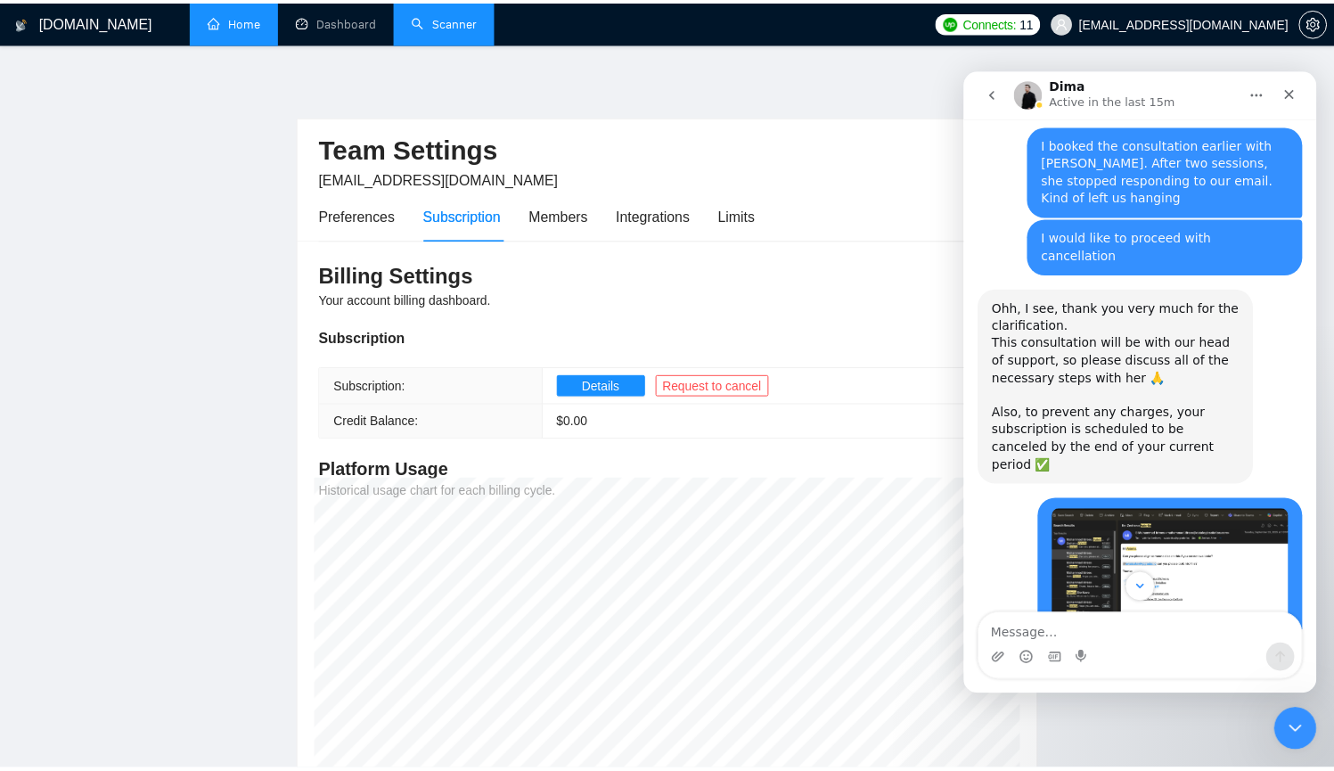
scroll to position [1455, 0]
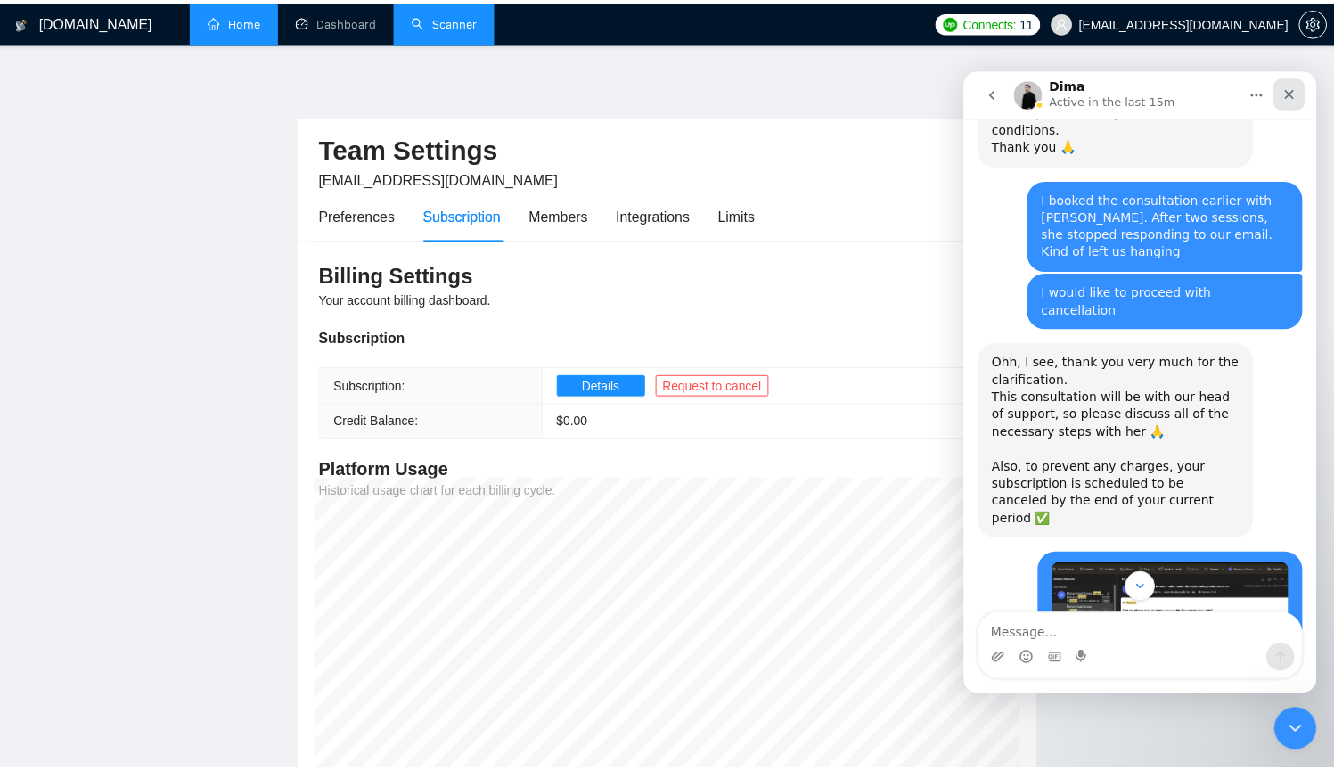
click at [1277, 101] on div "Close" at bounding box center [1292, 94] width 32 height 32
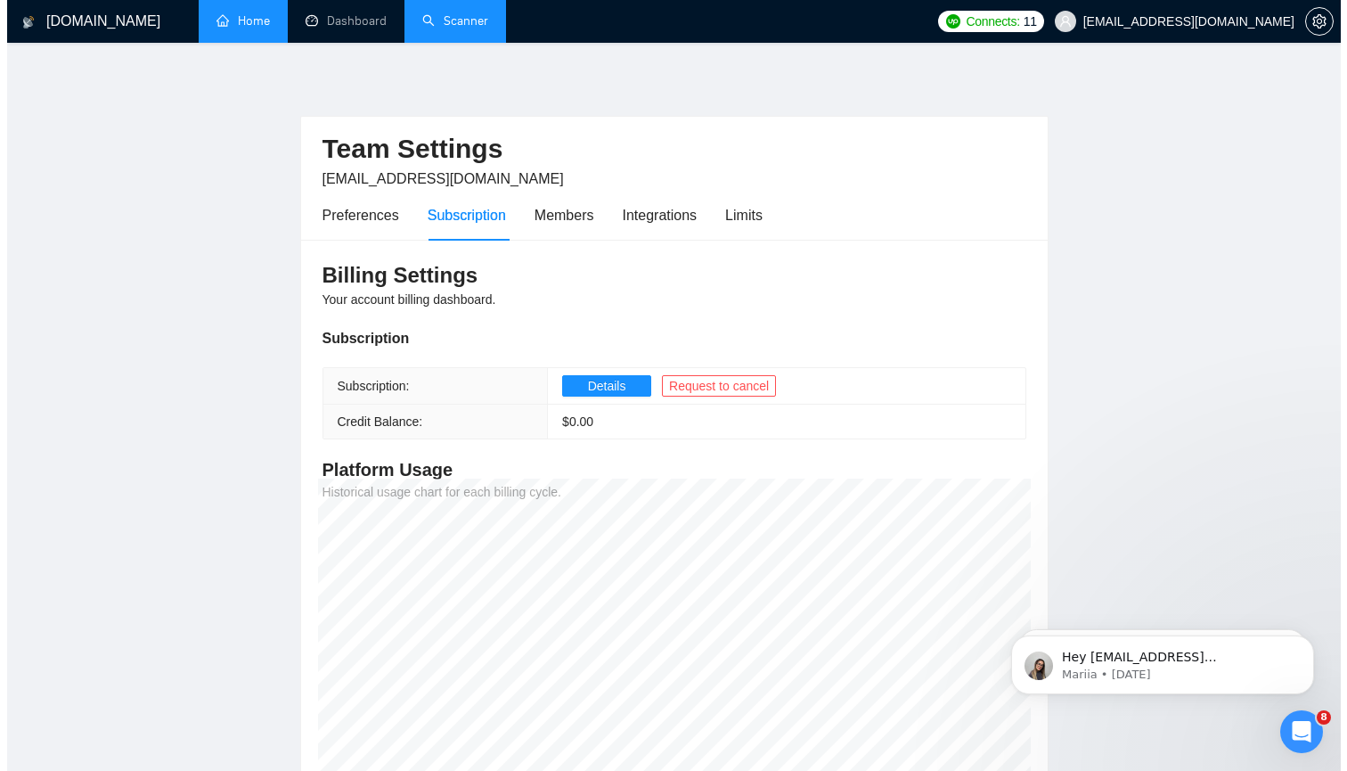
scroll to position [0, 0]
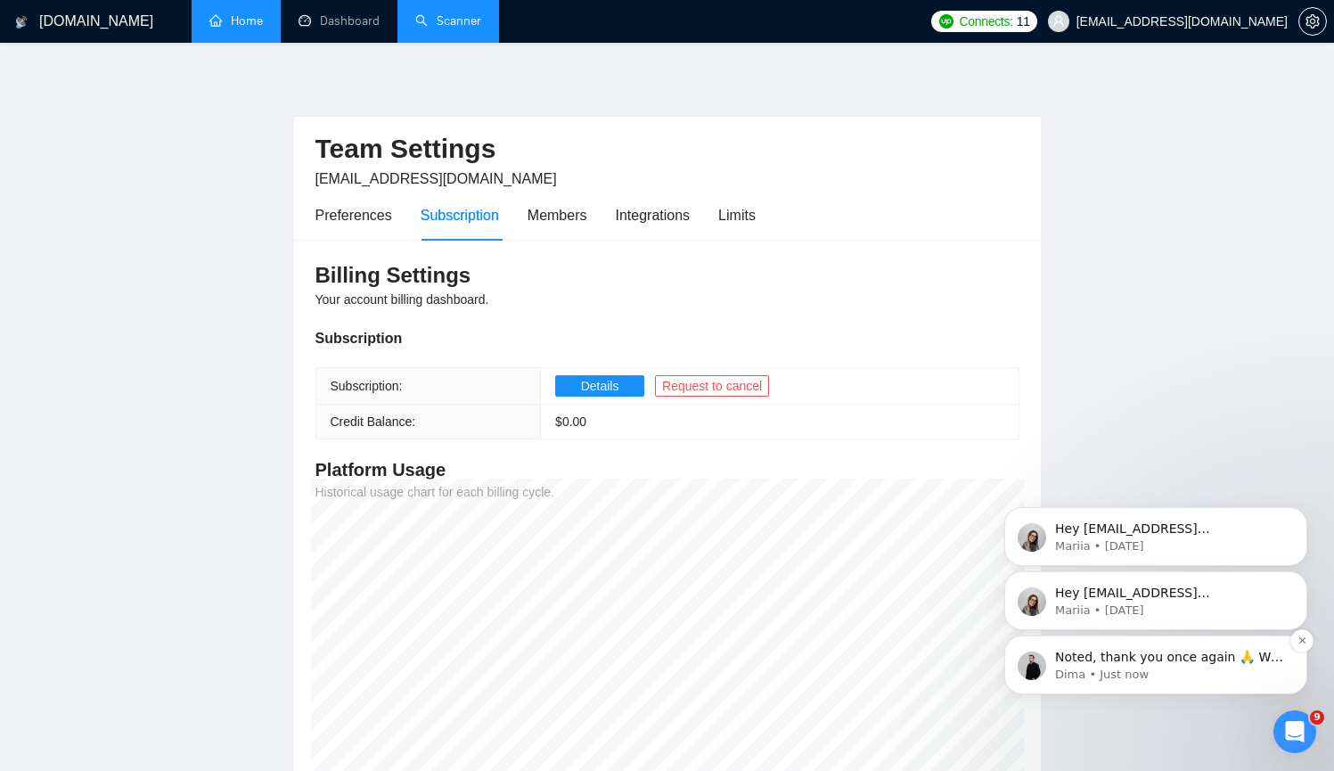
click at [1181, 666] on p "Noted, thank you once again 🙏 Will send this information to our team immediatel…" at bounding box center [1170, 658] width 230 height 18
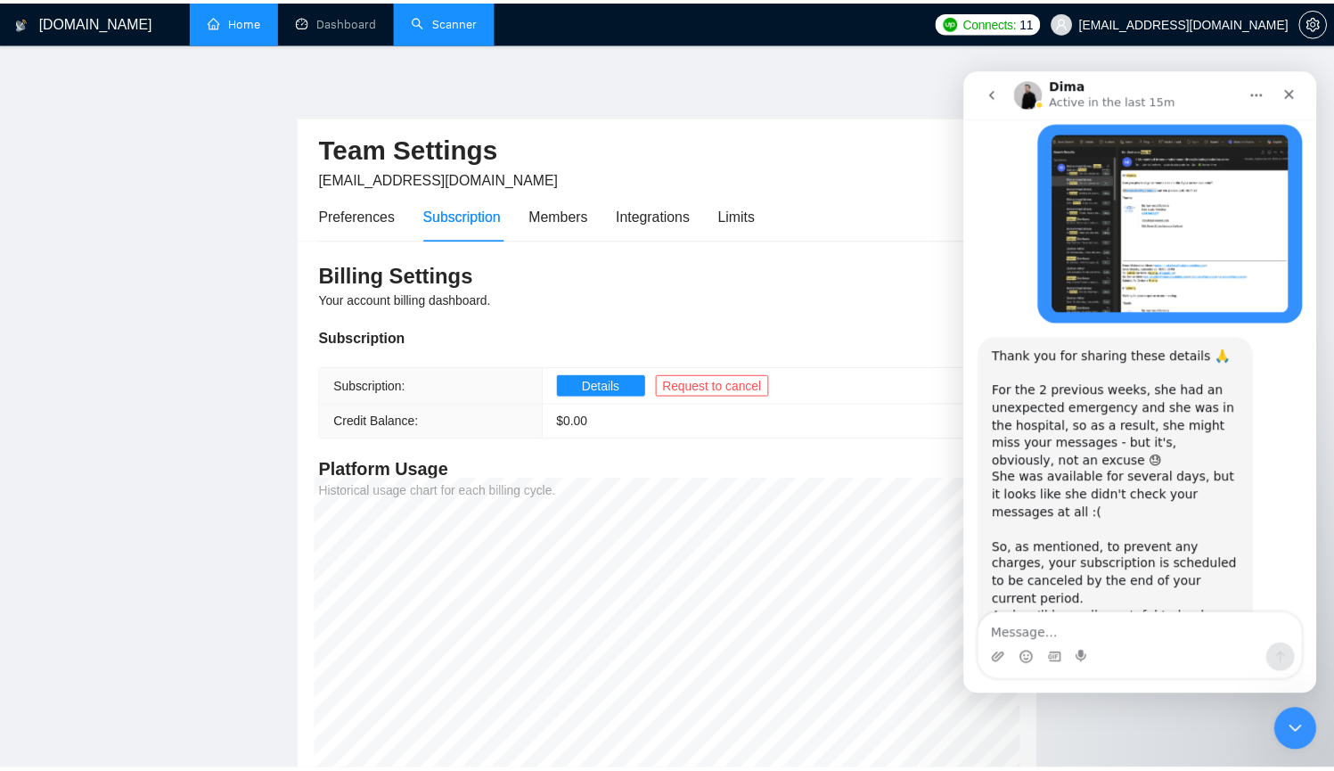
scroll to position [2194, 0]
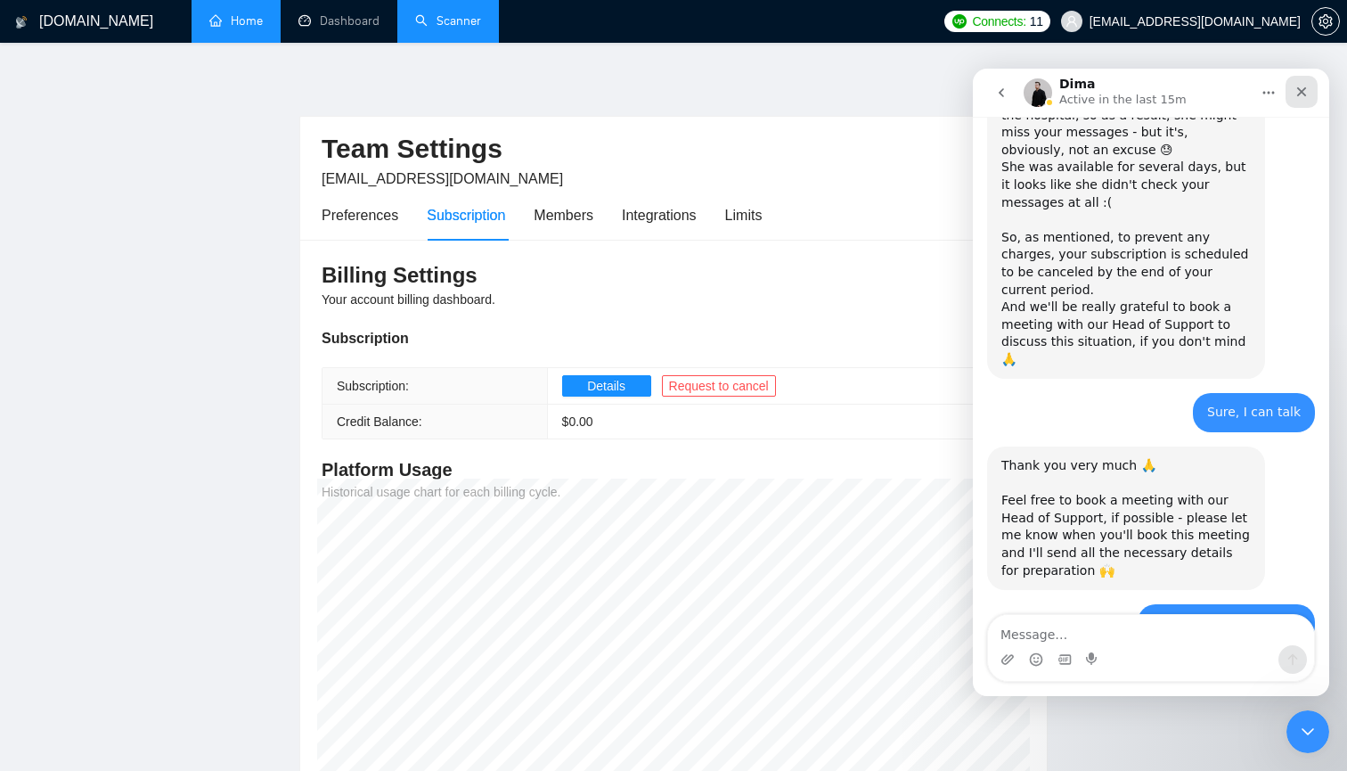
click at [1304, 89] on icon "Close" at bounding box center [1302, 92] width 10 height 10
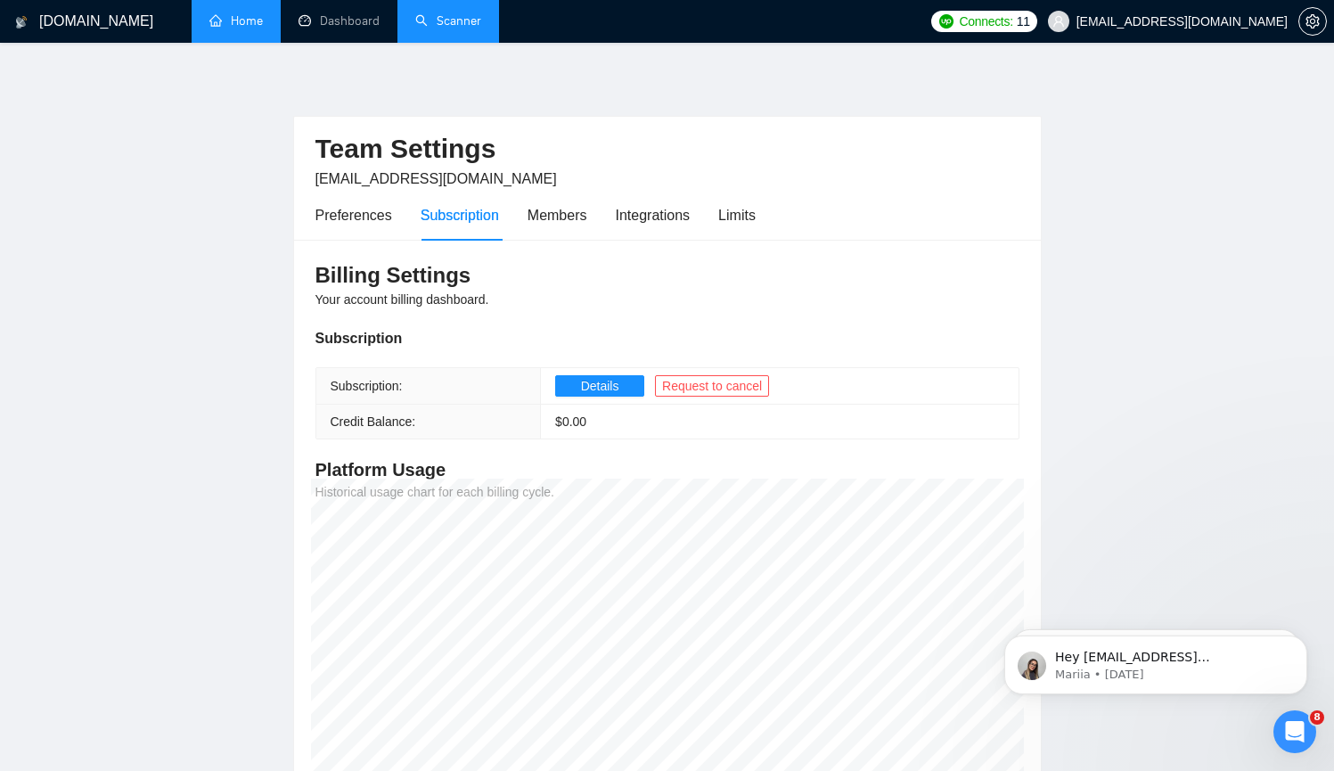
scroll to position [0, 0]
